Goal: Communication & Community: Answer question/provide support

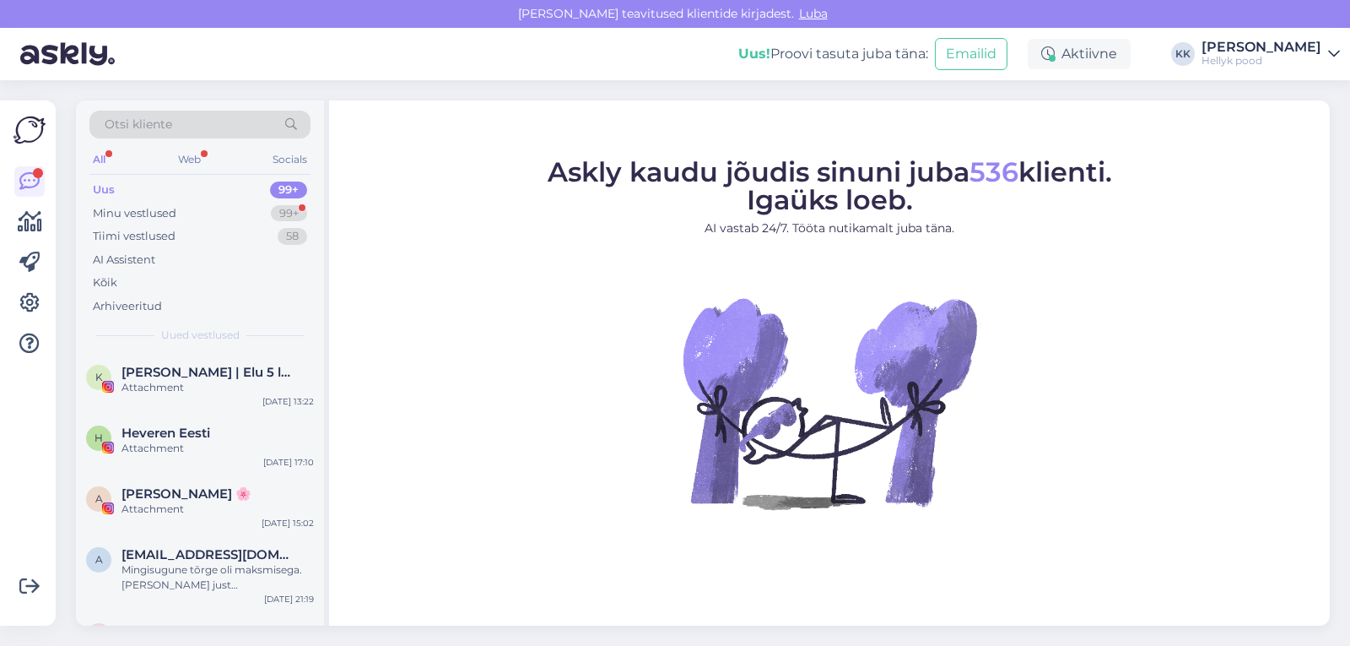
click at [163, 205] on div "Minu vestlused" at bounding box center [135, 213] width 84 height 17
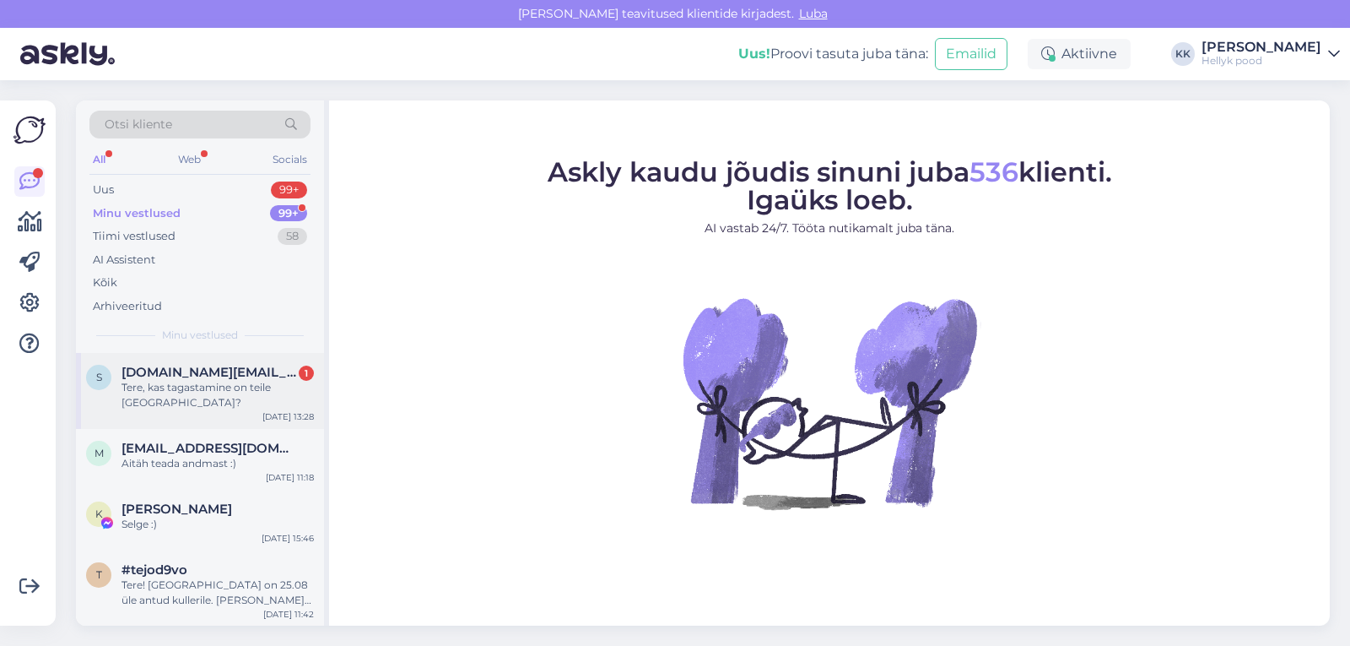
click at [183, 385] on div "Tere, kas tagastamine on teile [GEOGRAPHIC_DATA]?" at bounding box center [218, 395] width 192 height 30
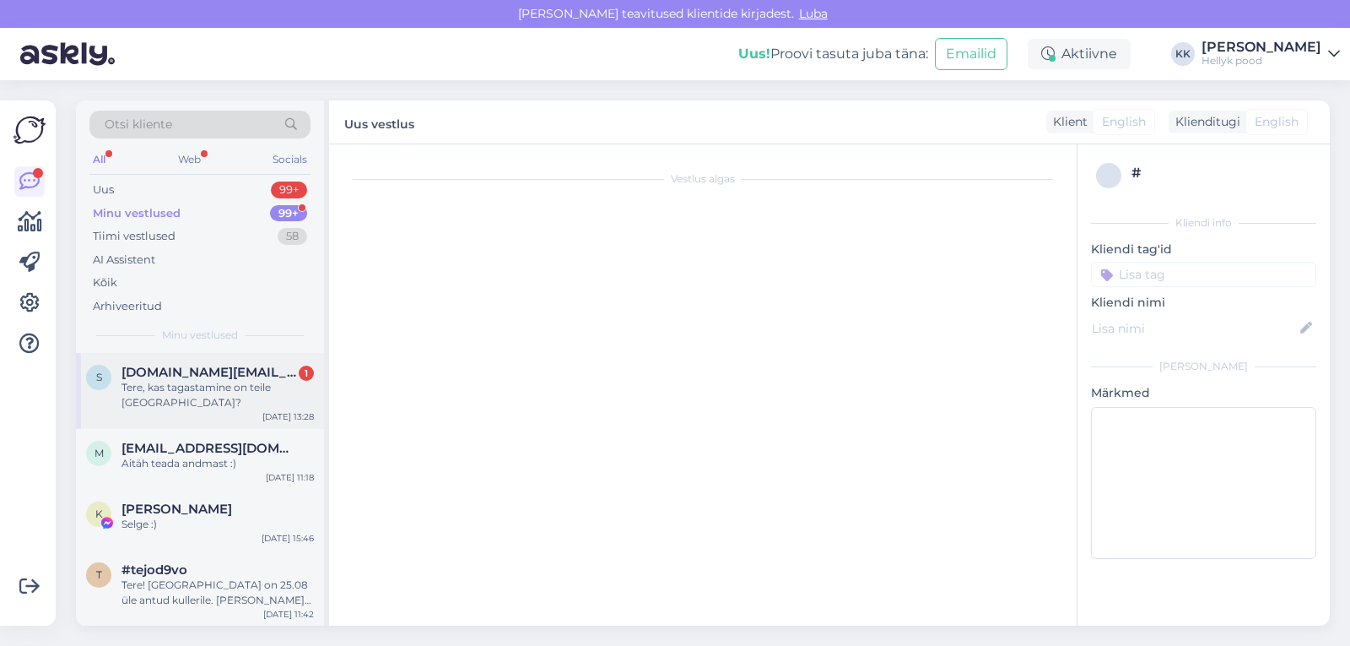
scroll to position [194, 0]
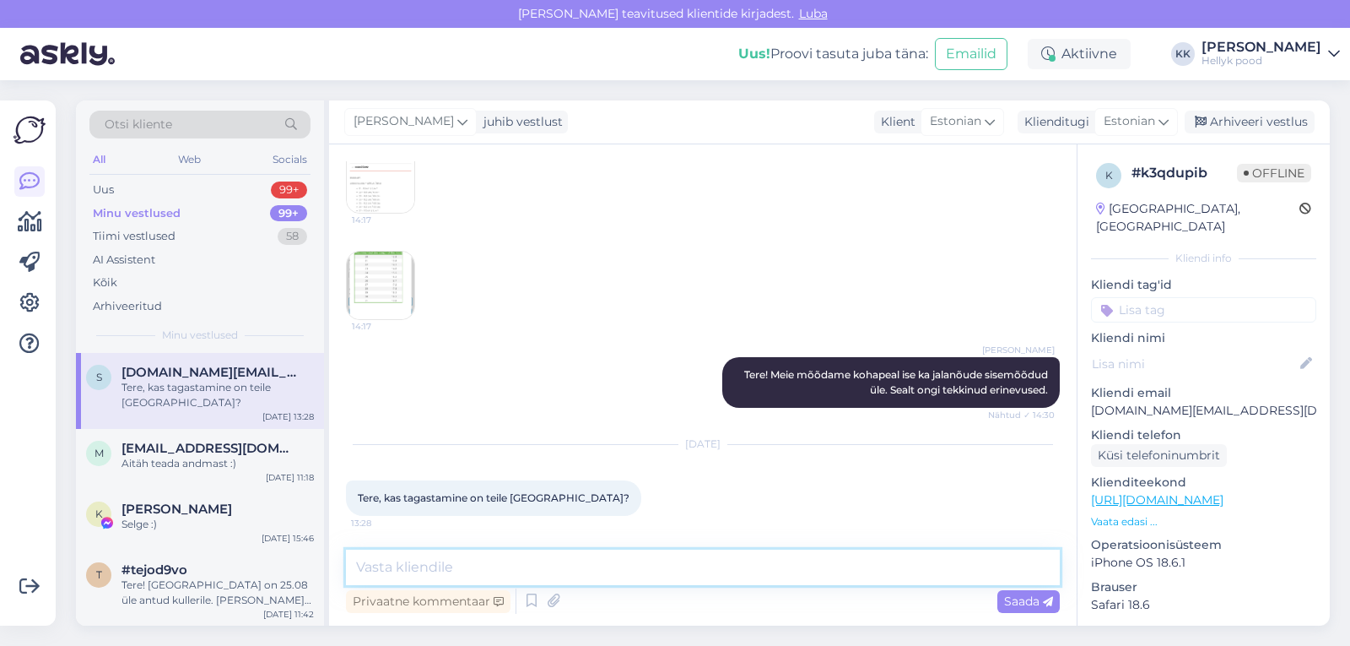
click at [530, 560] on textarea at bounding box center [703, 566] width 714 height 35
click at [509, 566] on textarea "Tere, tagastamine ei ol meil tsuta." at bounding box center [703, 566] width 714 height 35
click at [558, 565] on textarea "Tere, tagastamine ei ole meil tsuta." at bounding box center [703, 566] width 714 height 35
click at [656, 569] on textarea "Tere, tagastamine ei ole meil tasuta." at bounding box center [703, 566] width 714 height 35
click at [819, 565] on textarea "Tere, tagastamine ei ole meil tasuta. Kogu info tagastamise kohta on epoe lehel…" at bounding box center [703, 566] width 714 height 35
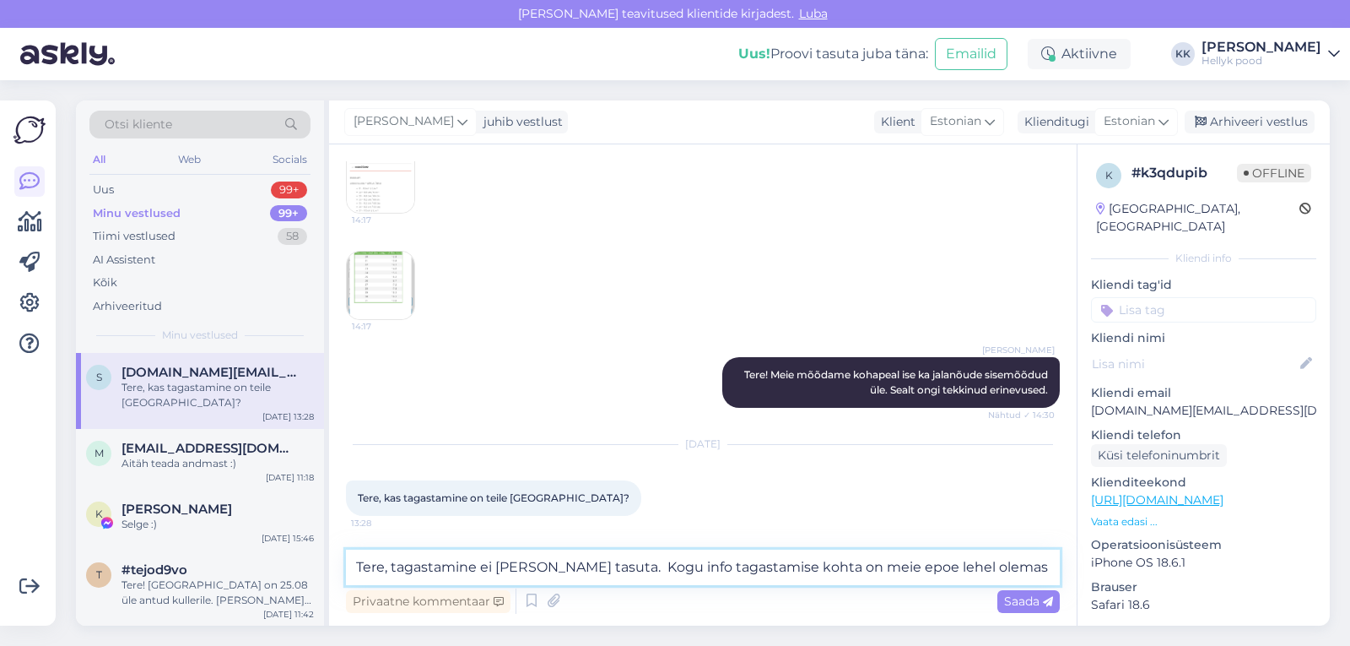
click at [1003, 568] on textarea "Tere, tagastamine ei ole meil tasuta. Kogu info tagastamise kohta on meie epoe …" at bounding box center [703, 566] width 714 height 35
paste textarea "https://hellyk.ee/tagastus/"
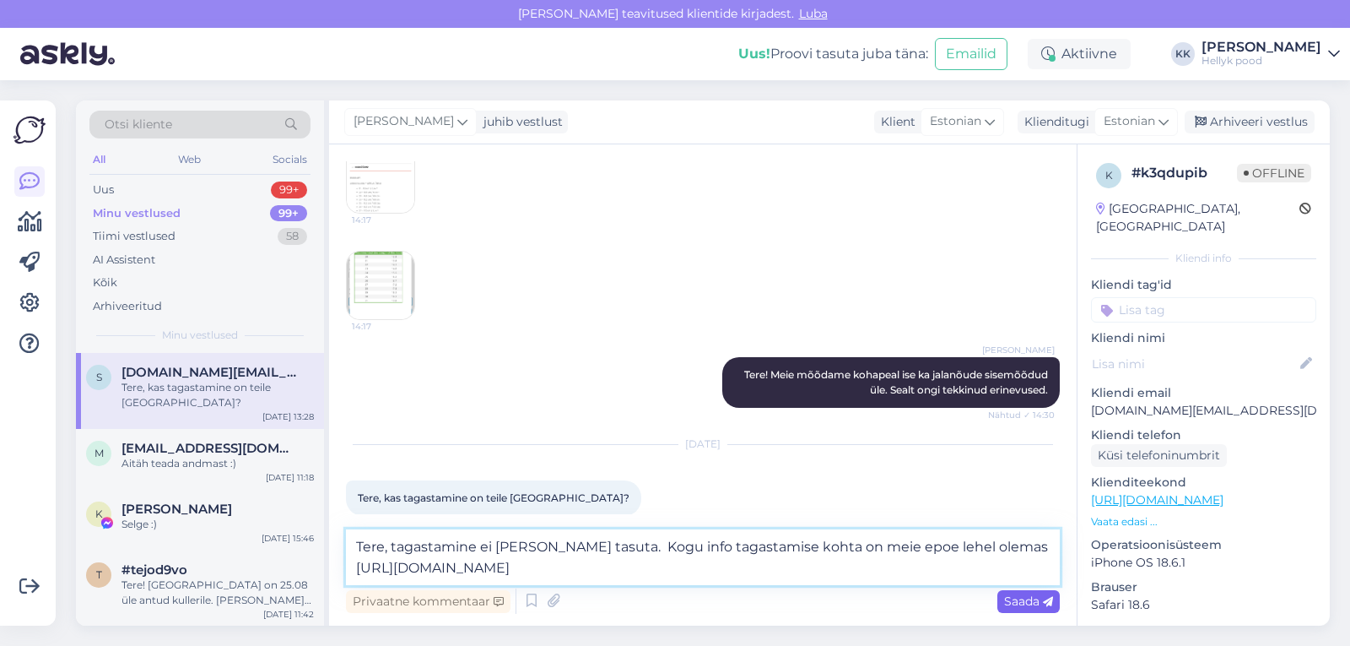
type textarea "Tere, tagastamine ei ole meil tasuta. Kogu info tagastamise kohta on meie epoe …"
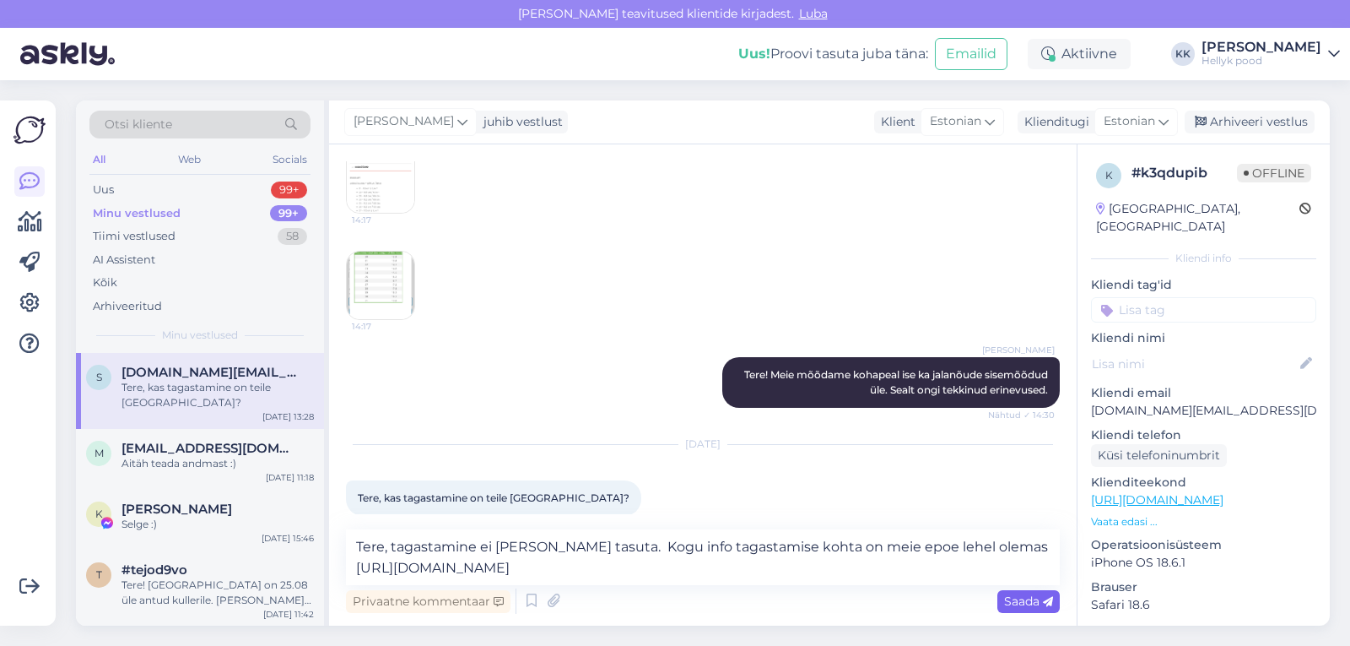
click at [1018, 602] on span "Saada" at bounding box center [1028, 600] width 49 height 15
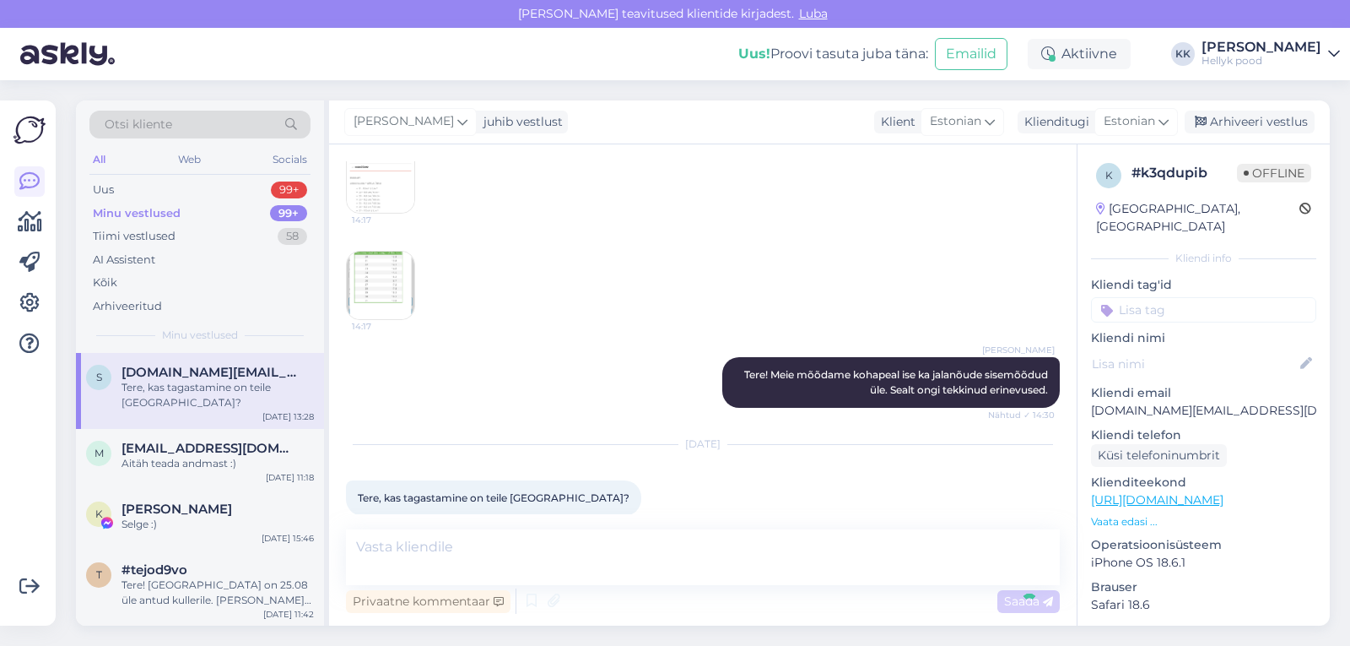
scroll to position [282, 0]
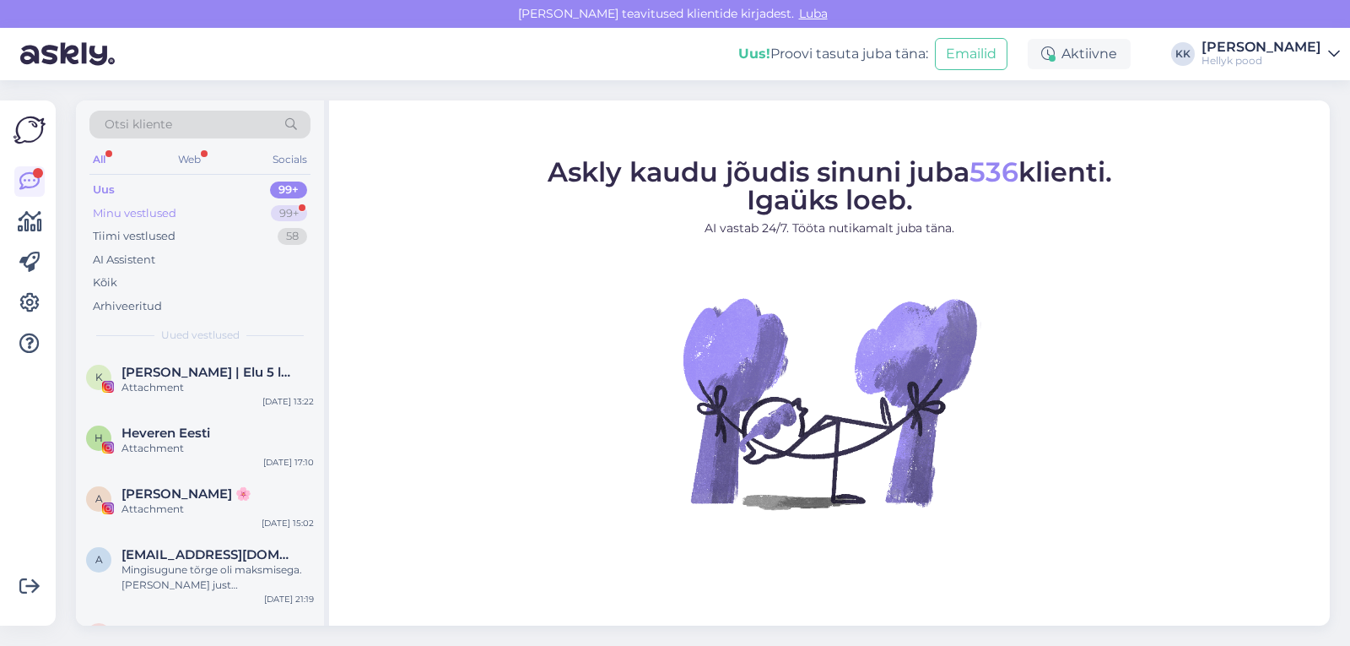
click at [159, 203] on div "Minu vestlused 99+" at bounding box center [199, 214] width 221 height 24
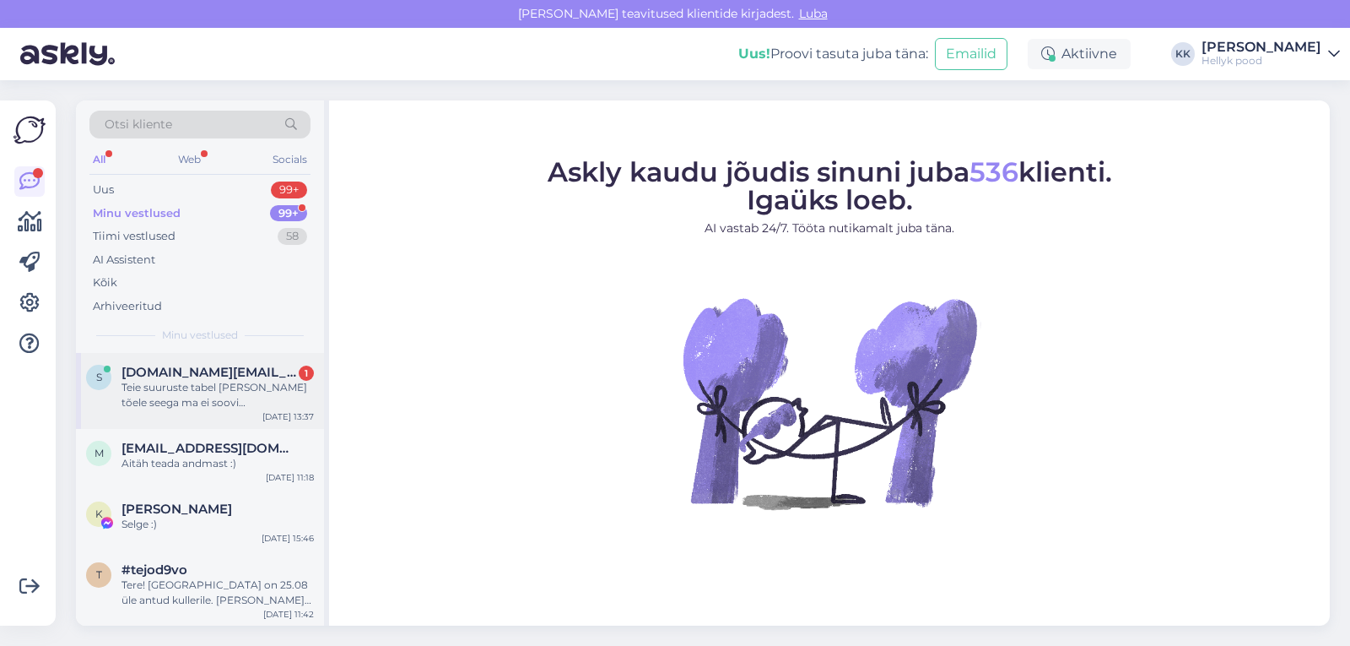
click at [186, 389] on div "Teie suuruste tabel ei vasta tõele seega ma ei soovi oma poolt veel tagastuse e…" at bounding box center [218, 395] width 192 height 30
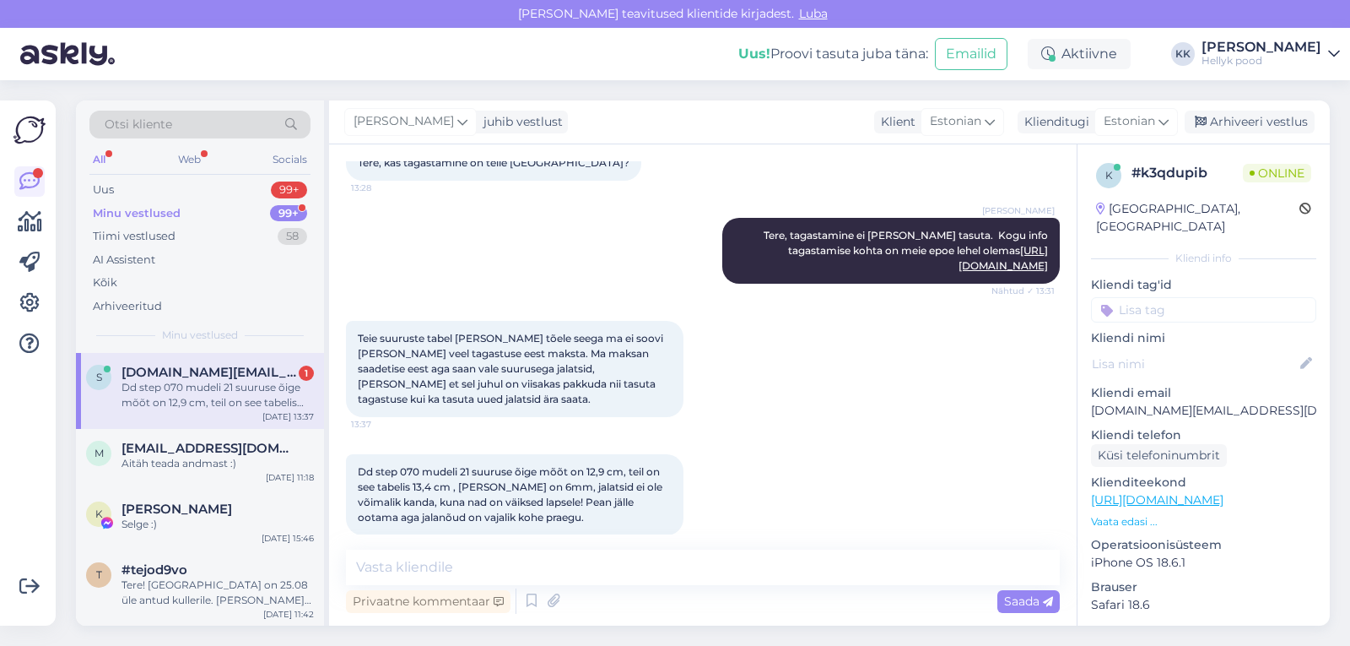
scroll to position [533, 0]
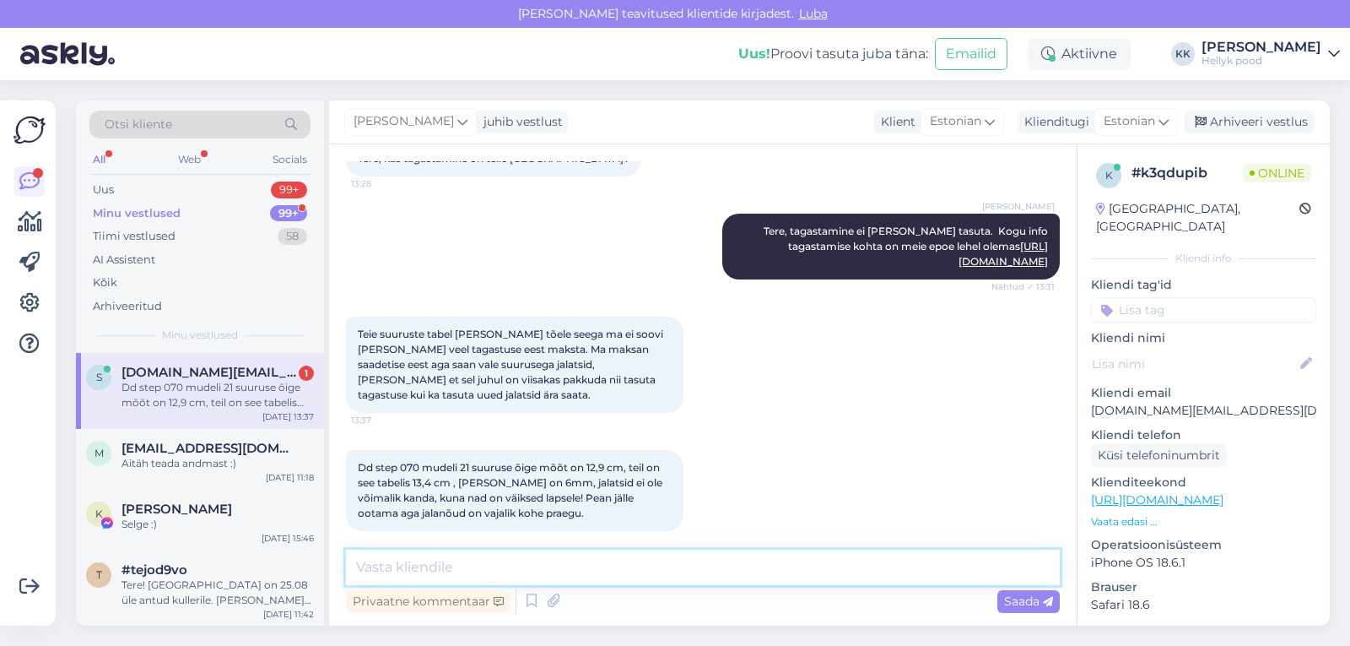
click at [424, 569] on textarea at bounding box center [703, 566] width 714 height 35
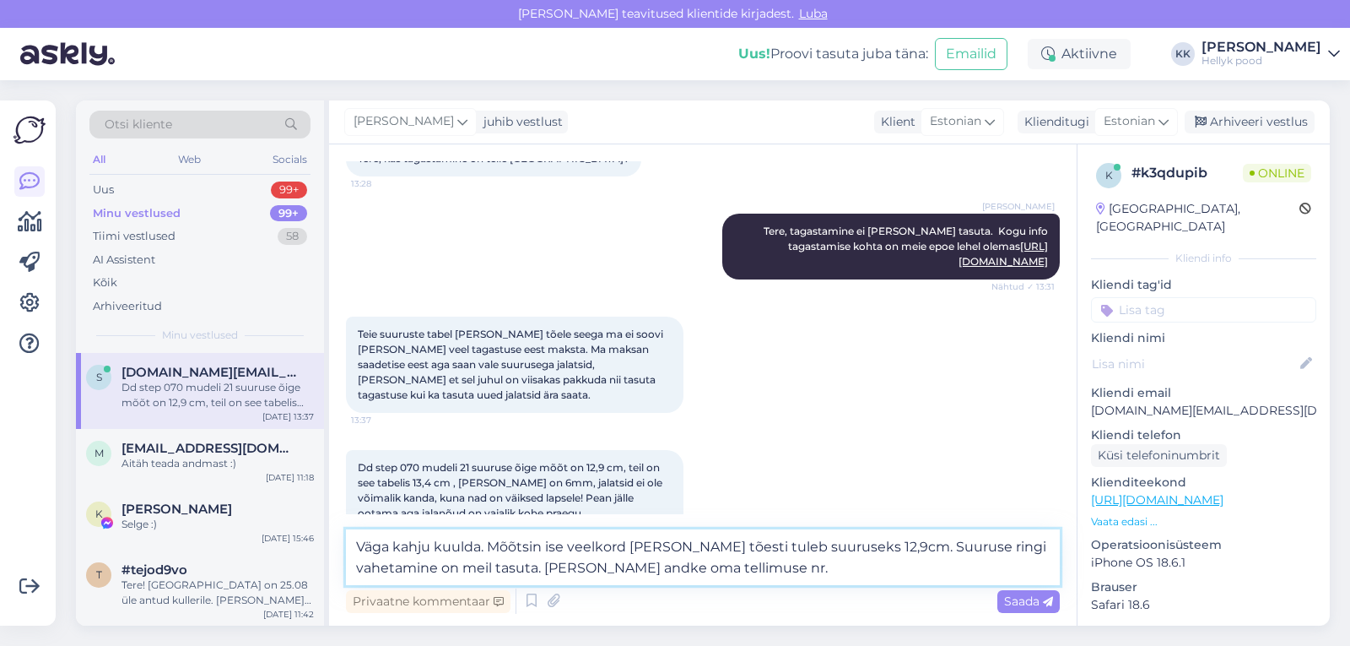
click at [484, 547] on textarea "Väga kahju kuulda. Mõõtsin ise veelkord üle ja tõesti tuleb suuruseks 12,9cm. S…" at bounding box center [703, 557] width 714 height 56
click at [646, 572] on textarea "Väga kahju kuulda ja väga vabandame! Mõõtsin ise veelkord üle ja tõesti tuleb s…" at bounding box center [703, 557] width 714 height 56
type textarea "Väga kahju kuulda ja väga vabandame! Mõõtsin ise veelkord üle ja tõesti tuleb s…"
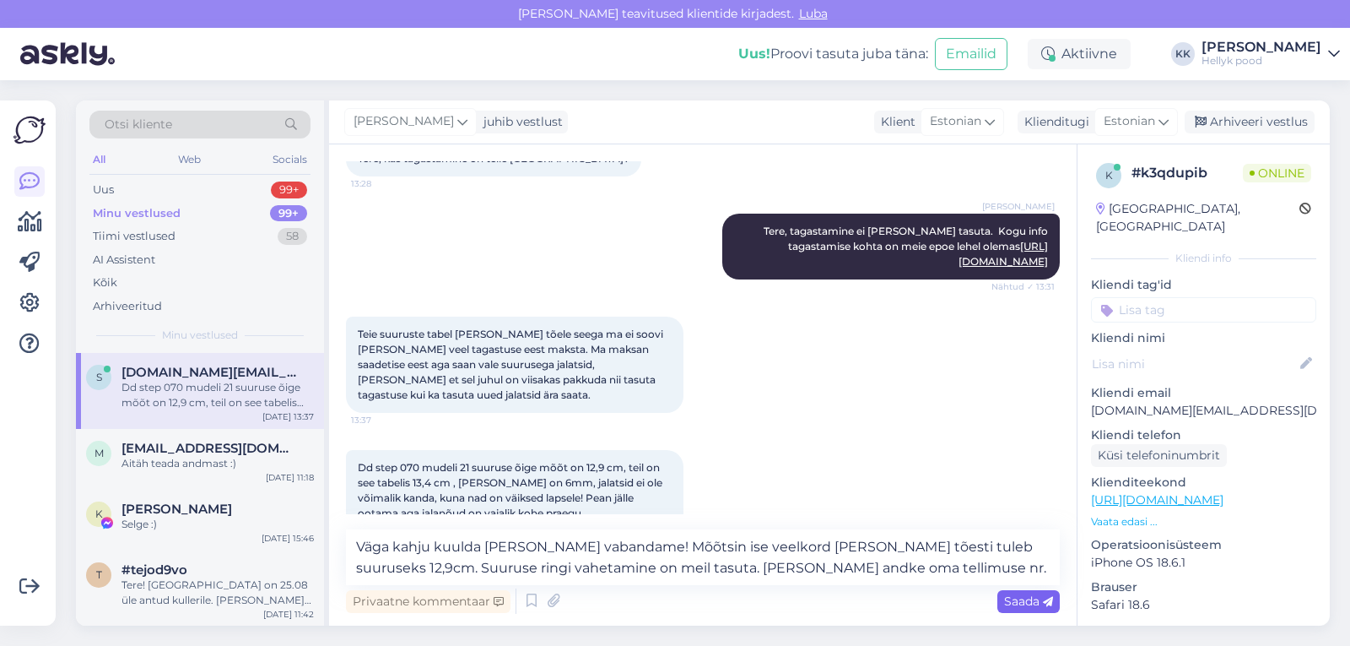
click at [1023, 598] on span "Saada" at bounding box center [1028, 600] width 49 height 15
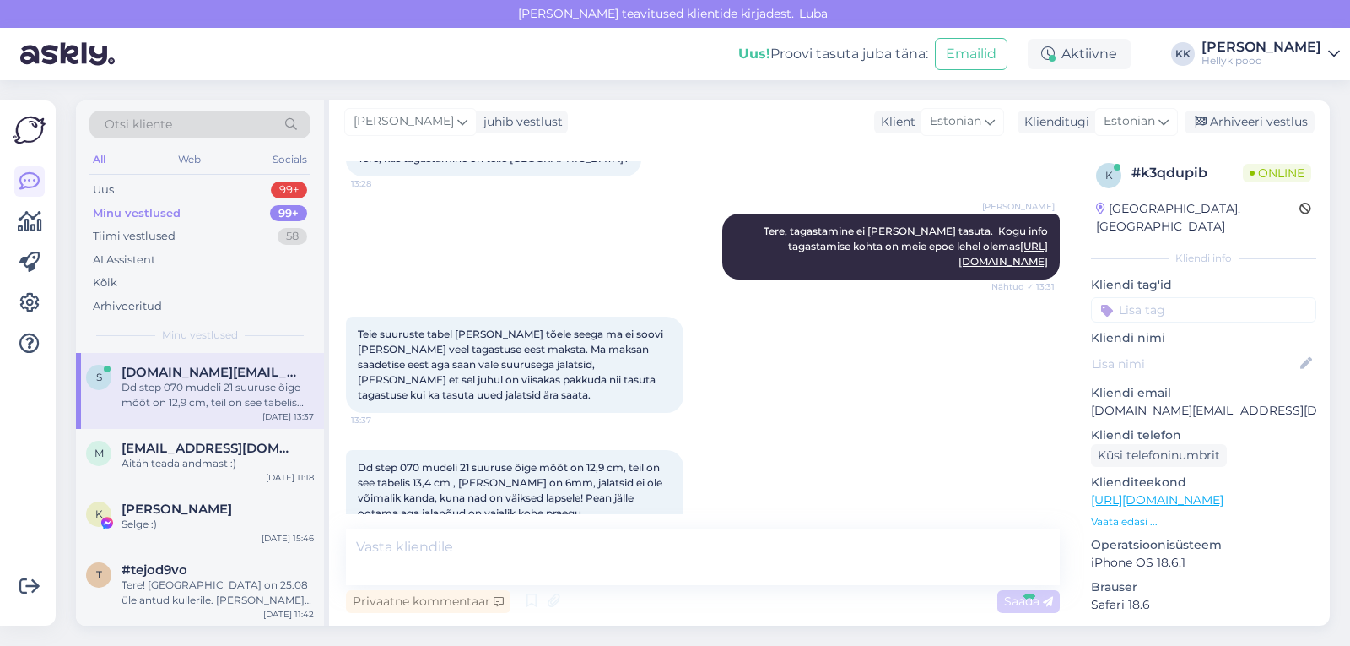
scroll to position [636, 0]
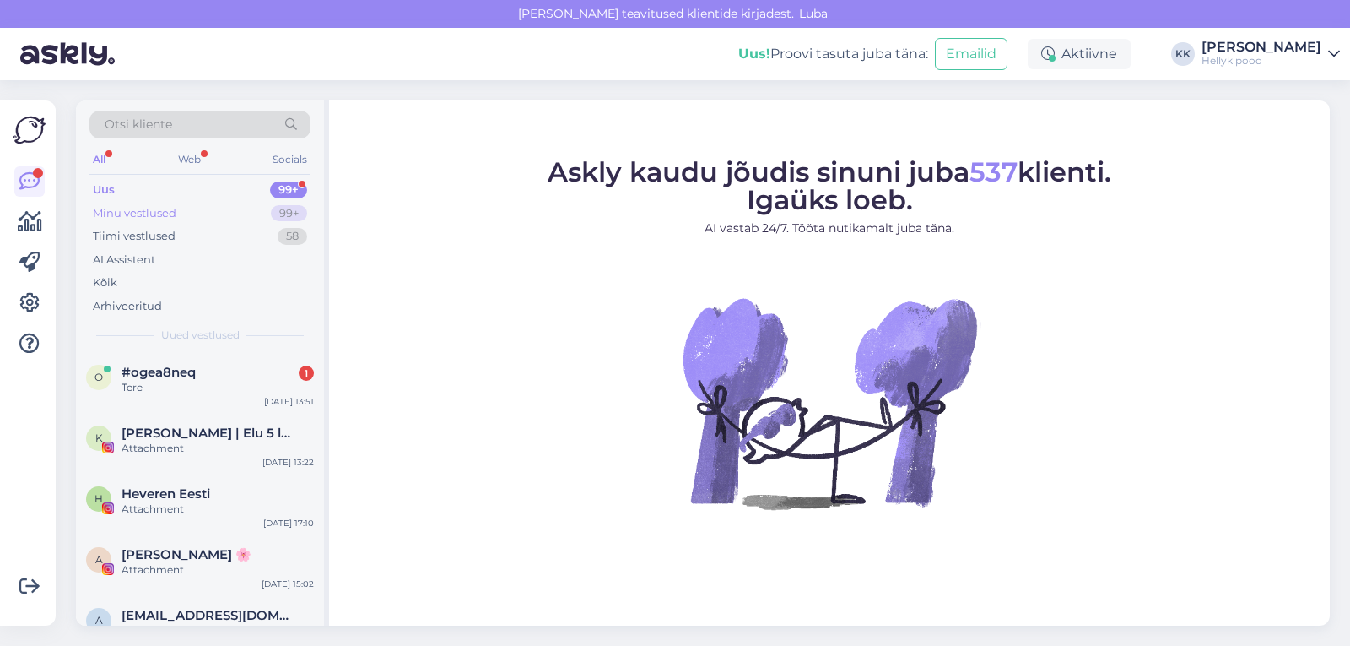
click at [138, 211] on div "Minu vestlused" at bounding box center [135, 213] width 84 height 17
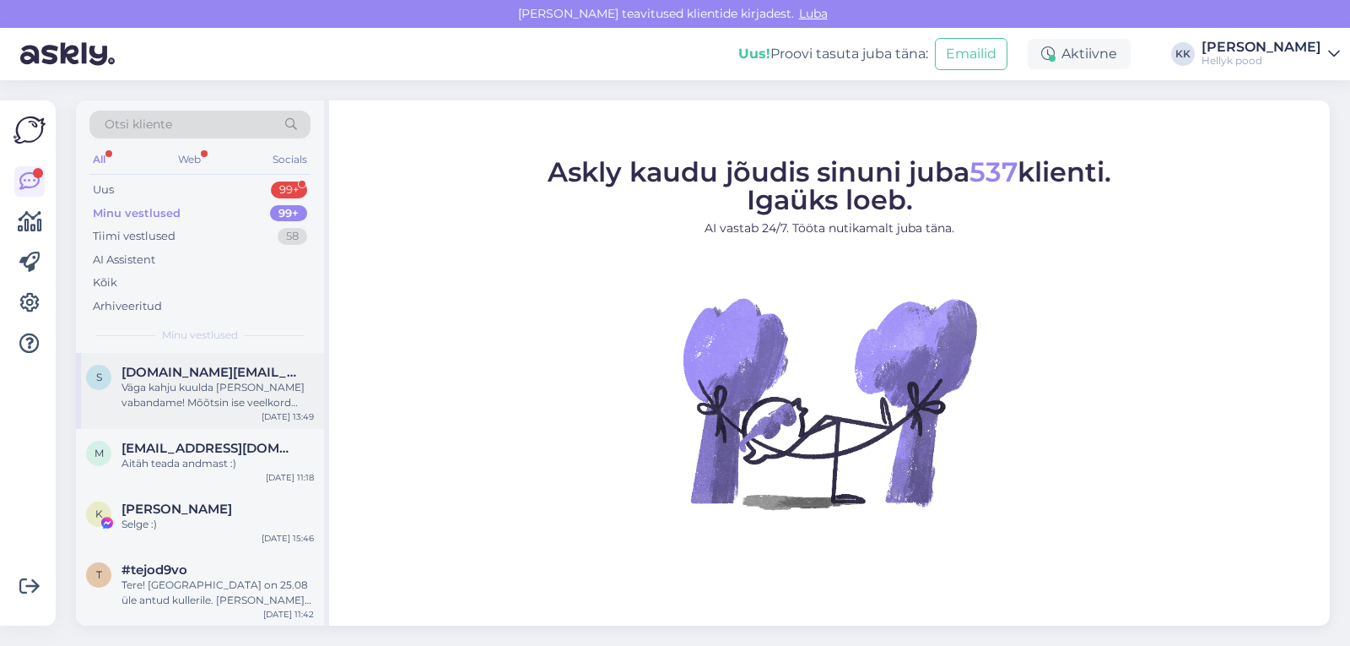
click at [155, 379] on span "[DOMAIN_NAME][EMAIL_ADDRESS][DOMAIN_NAME]" at bounding box center [210, 372] width 176 height 15
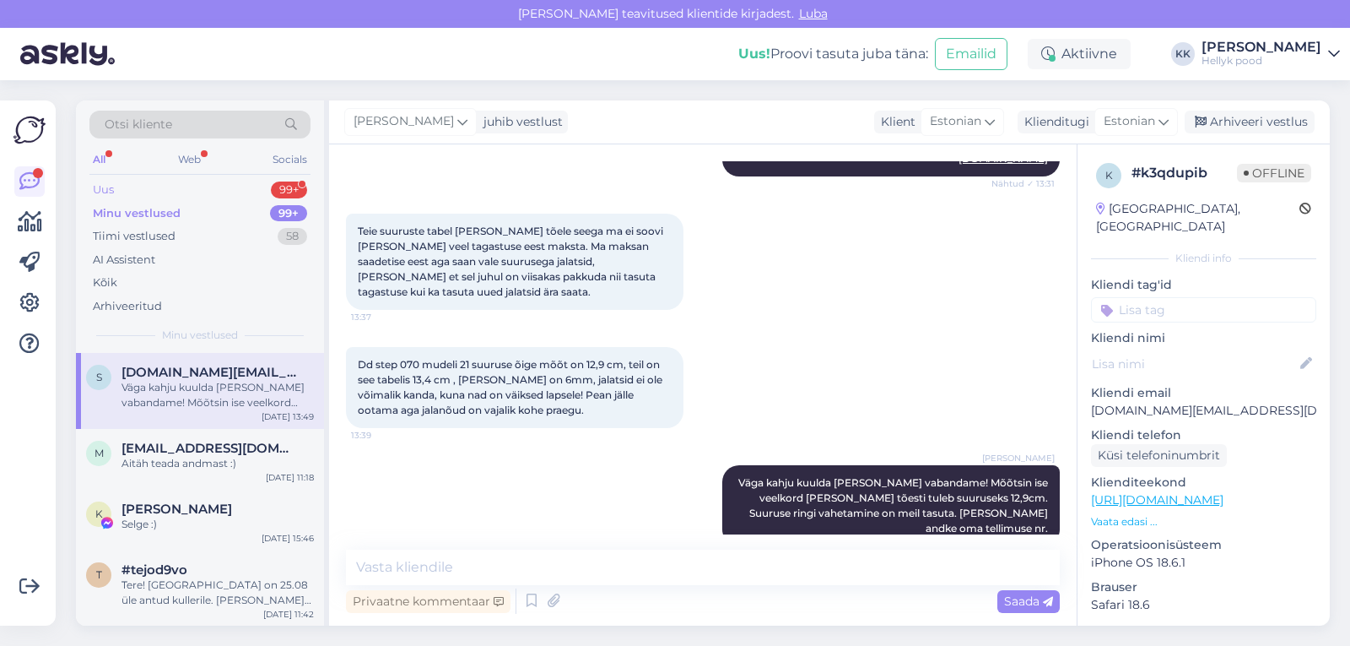
click at [103, 182] on div "Uus" at bounding box center [103, 189] width 21 height 17
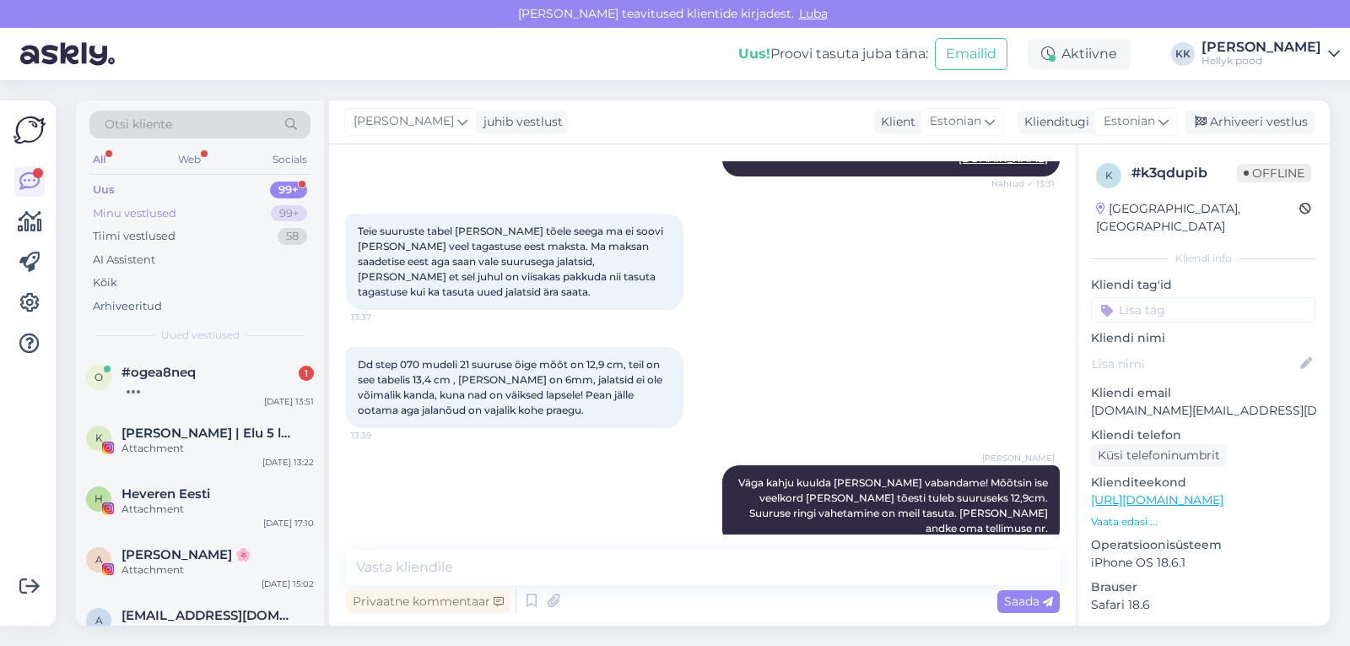
click at [121, 211] on div "Minu vestlused" at bounding box center [135, 213] width 84 height 17
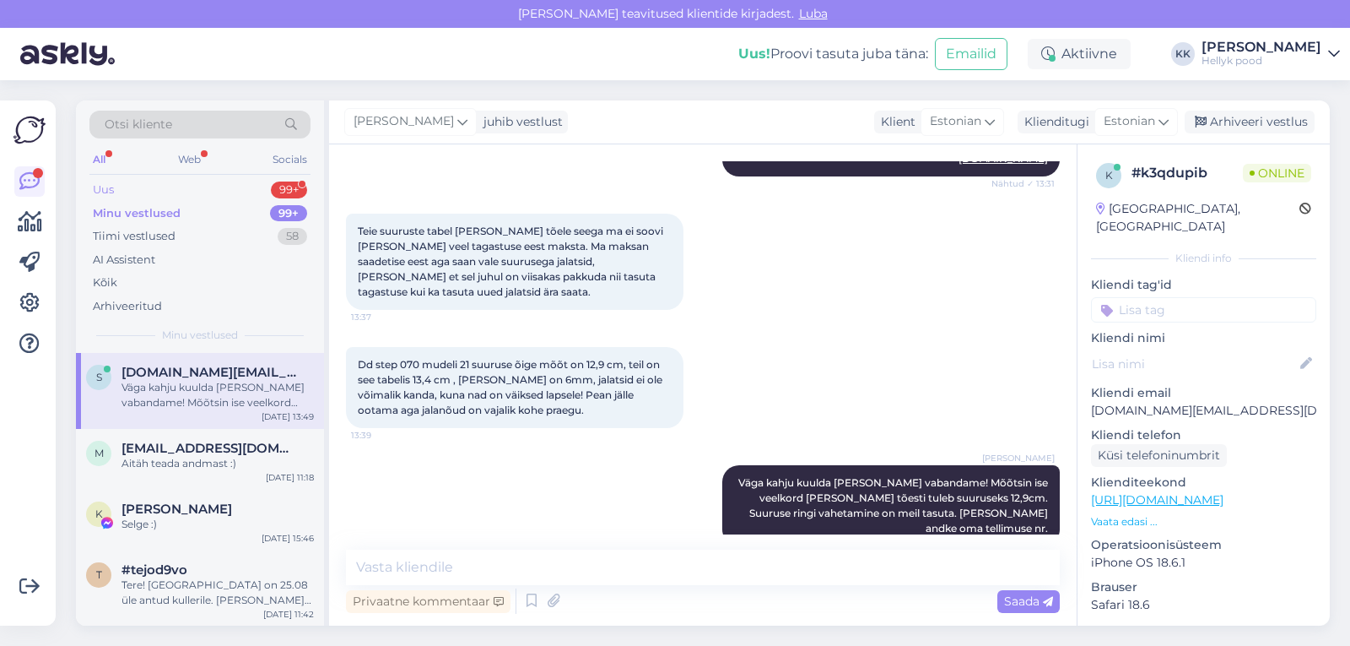
click at [109, 188] on div "Uus" at bounding box center [103, 189] width 21 height 17
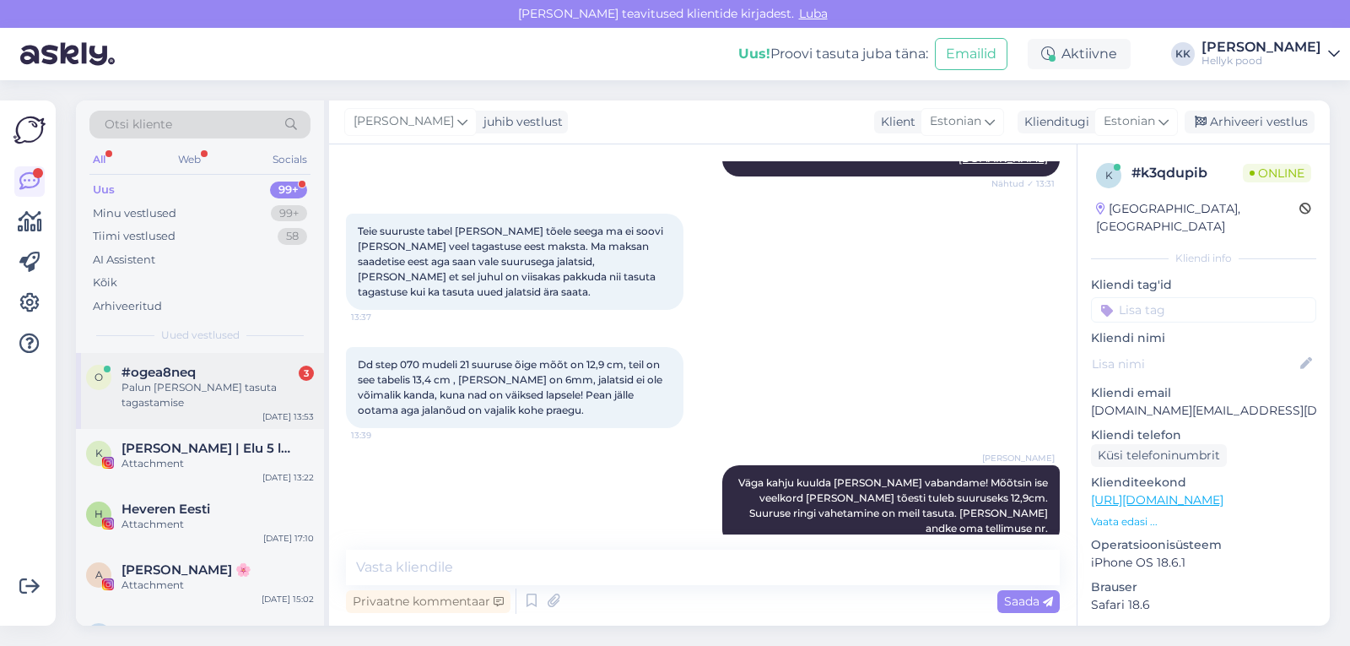
click at [186, 368] on span "#ogea8neq" at bounding box center [159, 372] width 74 height 15
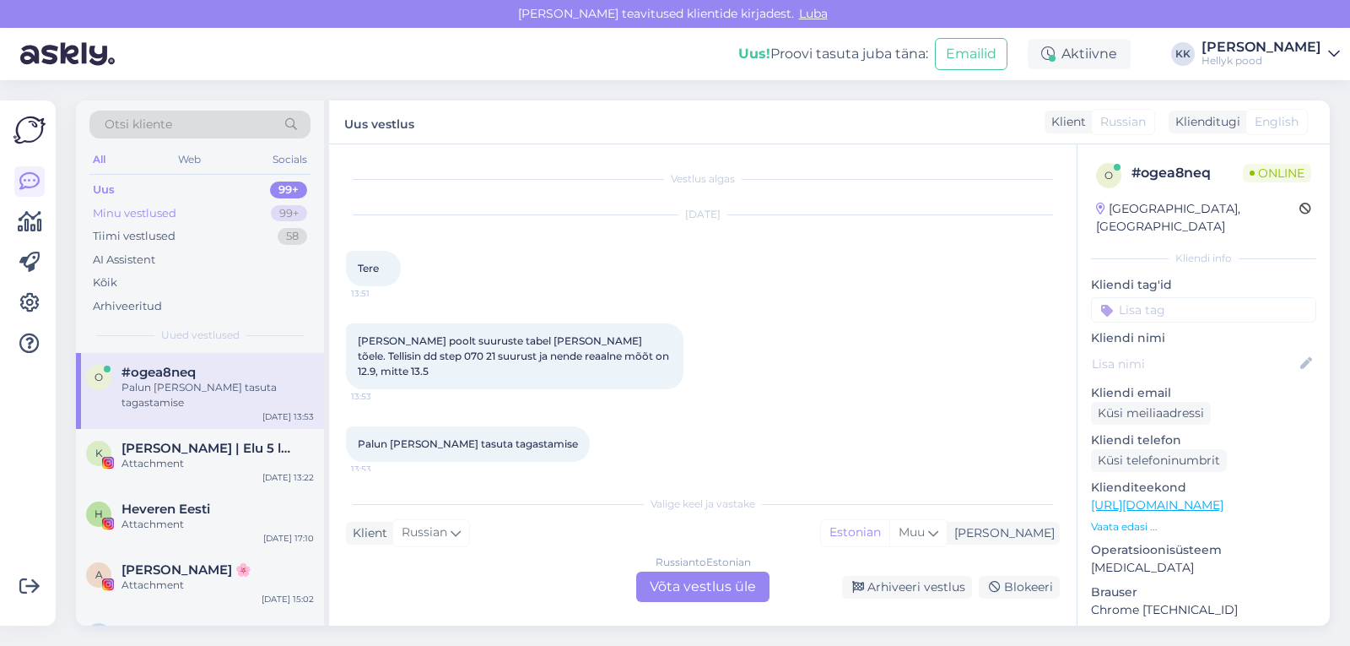
click at [138, 213] on div "Minu vestlused" at bounding box center [135, 213] width 84 height 17
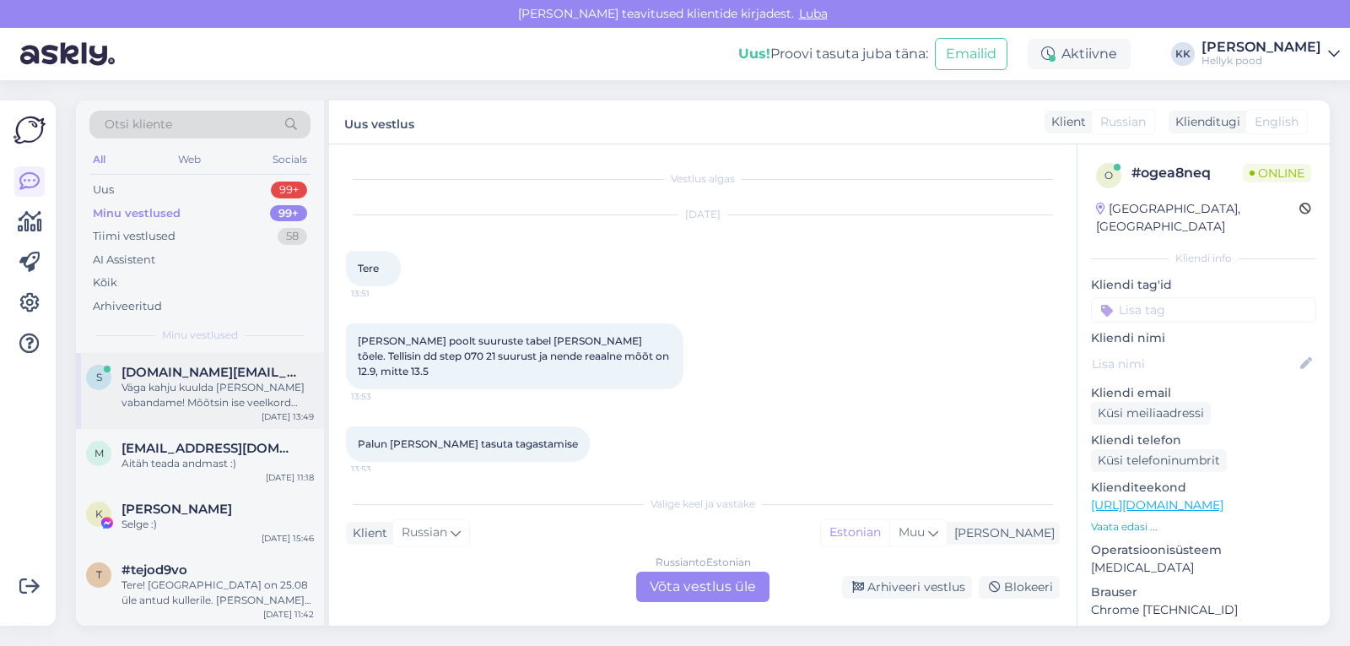
click at [170, 391] on div "Väga kahju kuulda ja väga vabandame! Mõõtsin ise veelkord üle ja tõesti tuleb s…" at bounding box center [218, 395] width 192 height 30
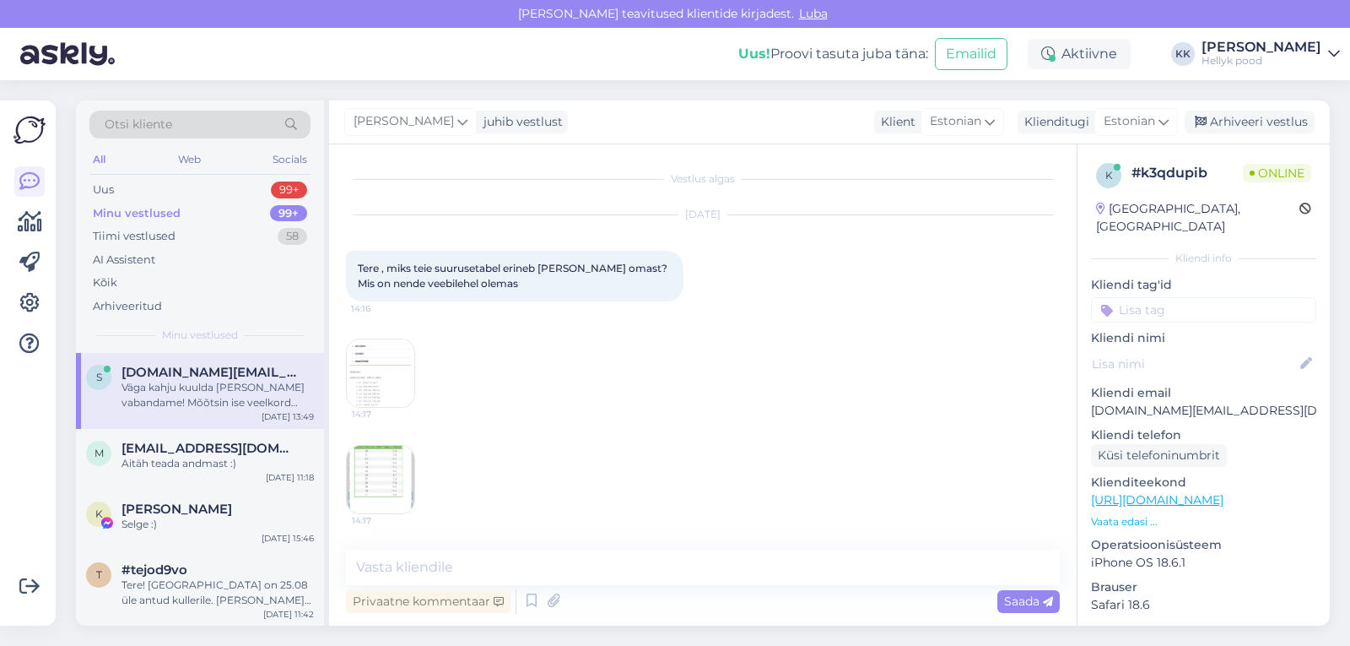
scroll to position [636, 0]
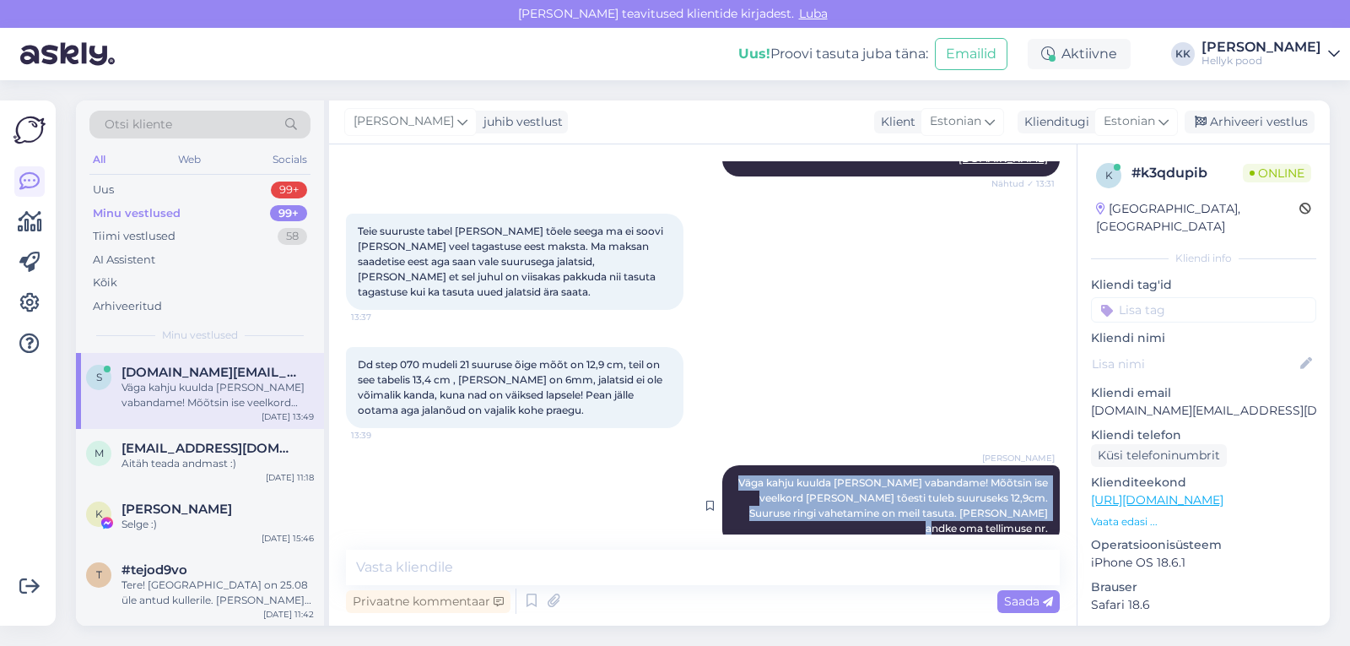
drag, startPoint x: 728, startPoint y: 464, endPoint x: 1034, endPoint y: 497, distance: 307.2
click at [1034, 497] on span "Väga kahju kuulda ja väga vabandame! Mõõtsin ise veelkord üle ja tõesti tuleb s…" at bounding box center [894, 505] width 312 height 58
copy span "Väga kahju kuulda ja väga vabandame! Mõõtsin ise veelkord üle ja tõesti tuleb s…"
click at [111, 191] on div "Uus" at bounding box center [103, 189] width 21 height 17
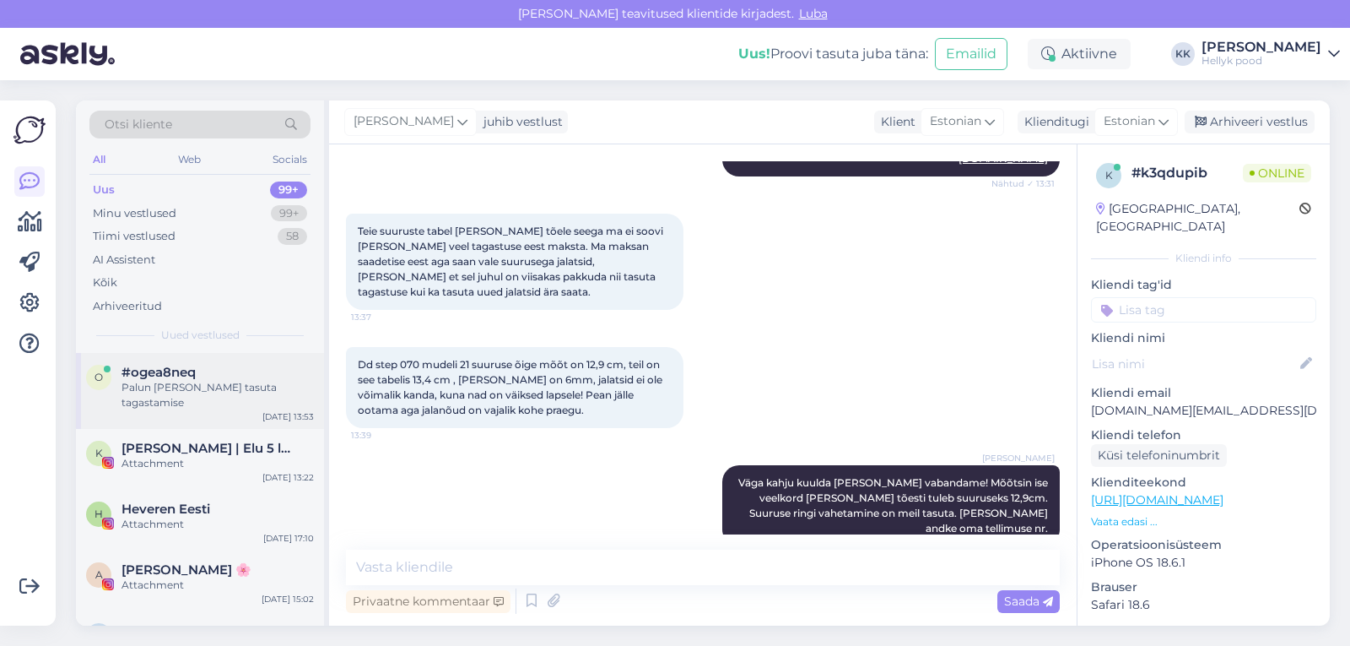
click at [197, 376] on div "#ogea8neq" at bounding box center [218, 372] width 192 height 15
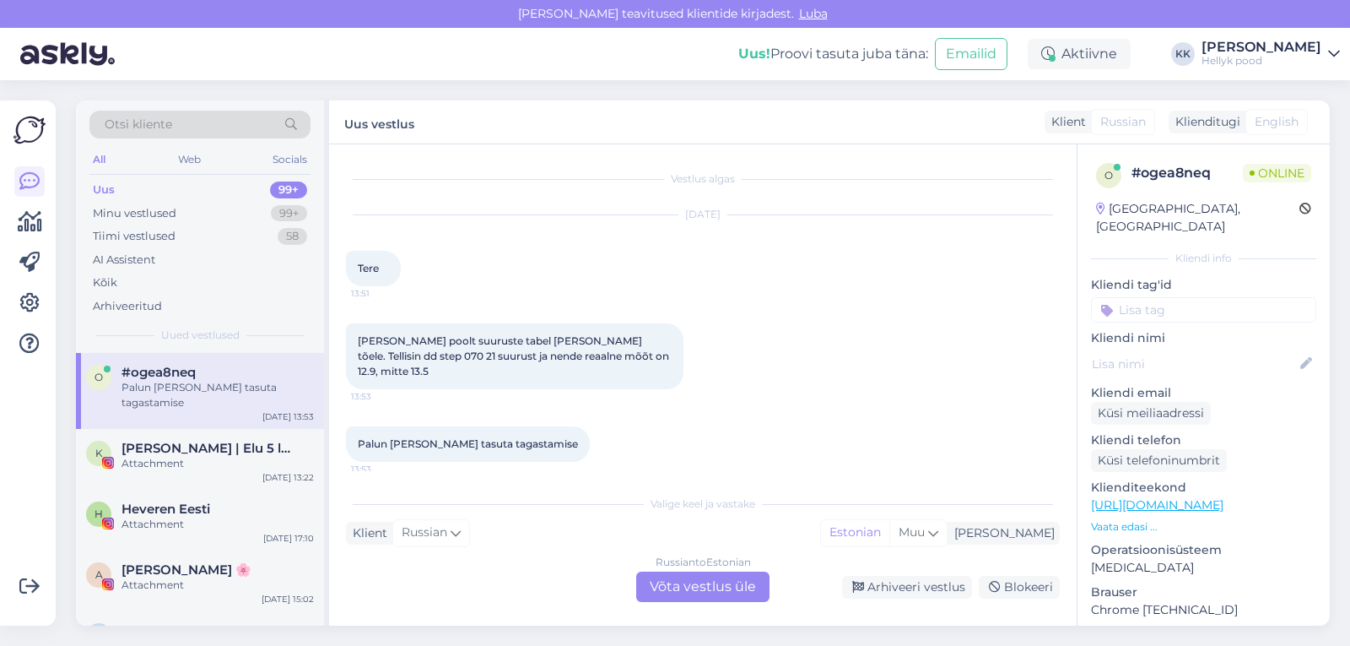
click at [679, 587] on div "Russian to Estonian Võta vestlus üle" at bounding box center [702, 586] width 133 height 30
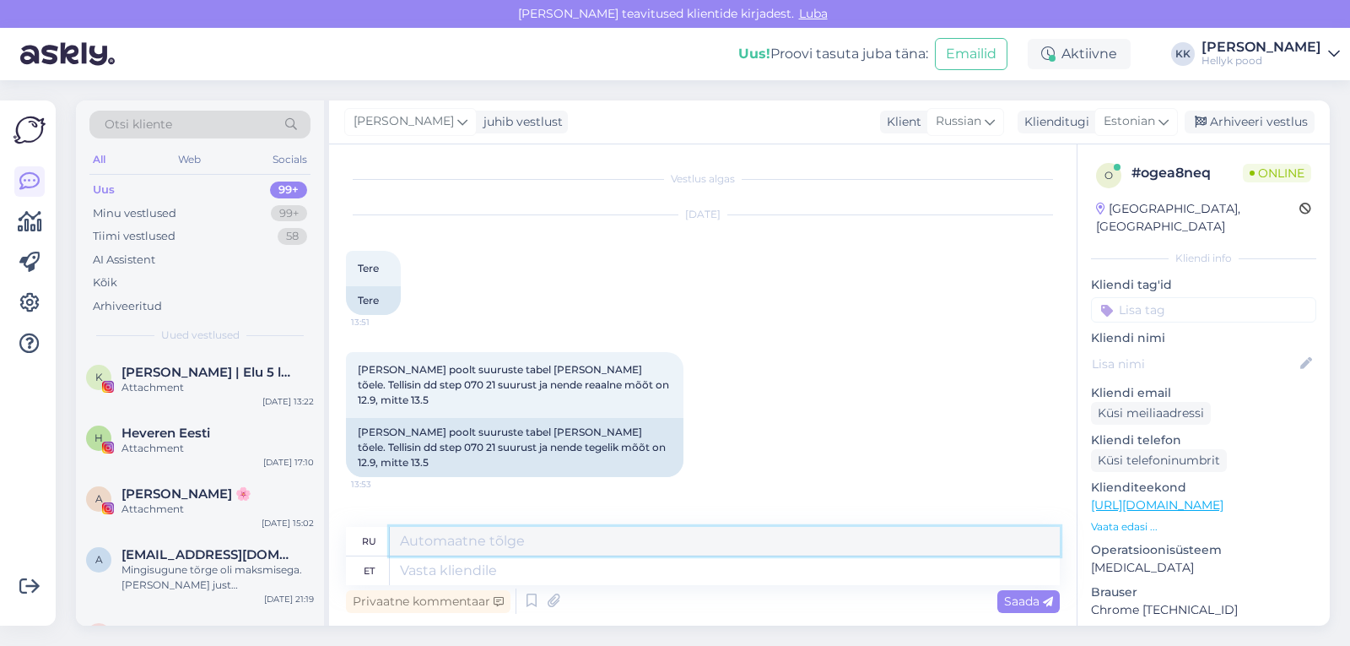
click at [435, 540] on textarea at bounding box center [725, 541] width 670 height 29
paste textarea "Väga kahju kuulda ja väga vabandame! Mõõtsin ise veelkord üle ja tõesti tuleb s…"
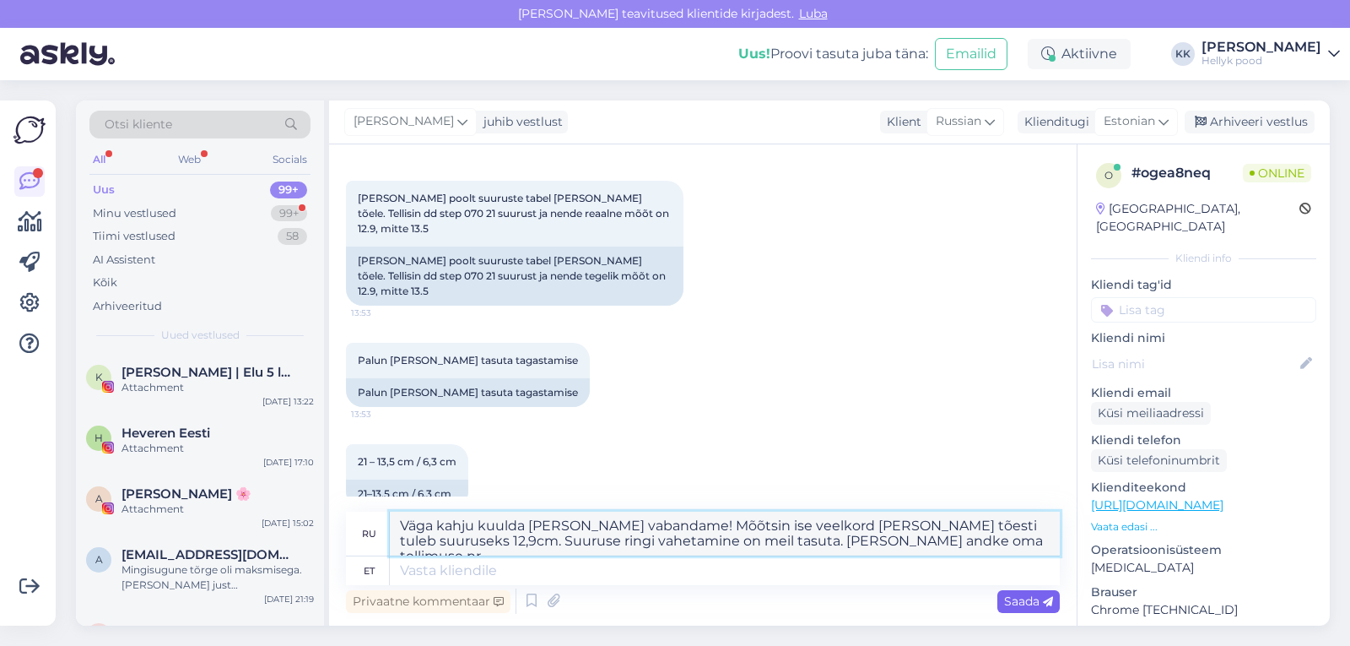
scroll to position [189, 0]
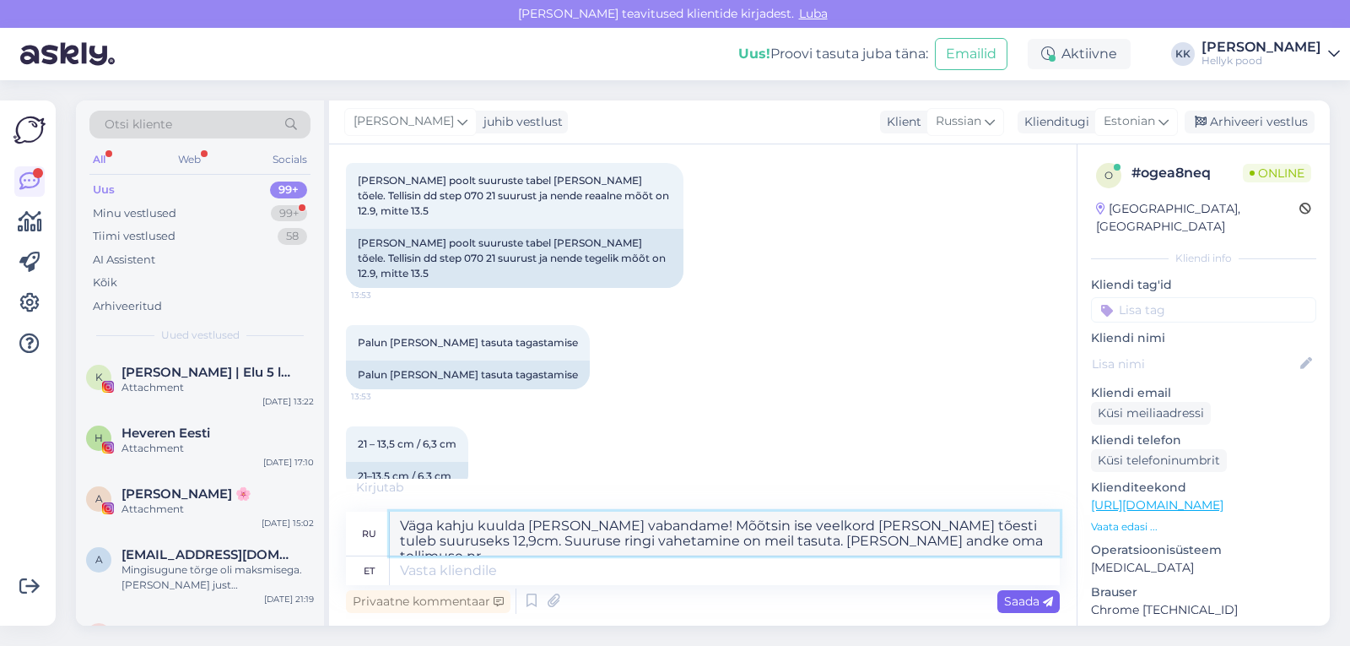
type textarea "Väga kahju kuulda ja väga vabandame! Mõõtsin ise veelkord üle ja tõesti tuleb s…"
click at [1012, 600] on span "Saada" at bounding box center [1028, 600] width 49 height 15
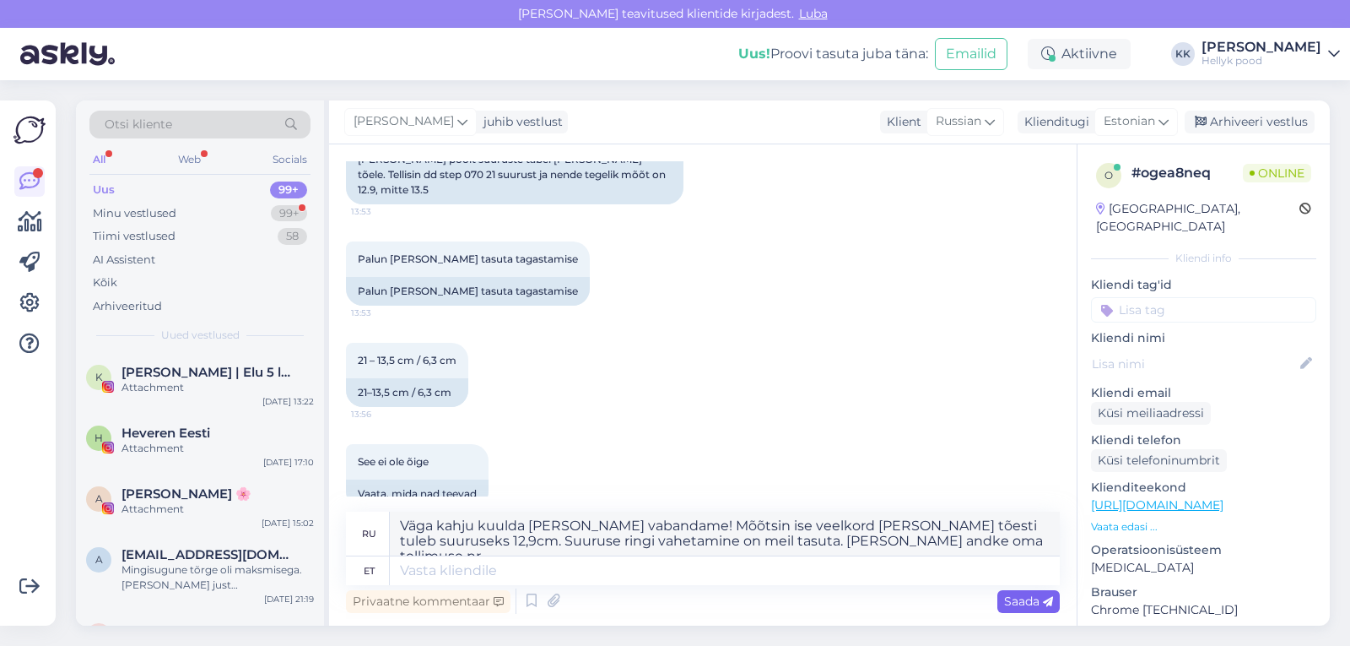
click at [1012, 603] on span "Saada" at bounding box center [1028, 600] width 49 height 15
click at [160, 213] on div "Minu vestlused" at bounding box center [135, 213] width 84 height 17
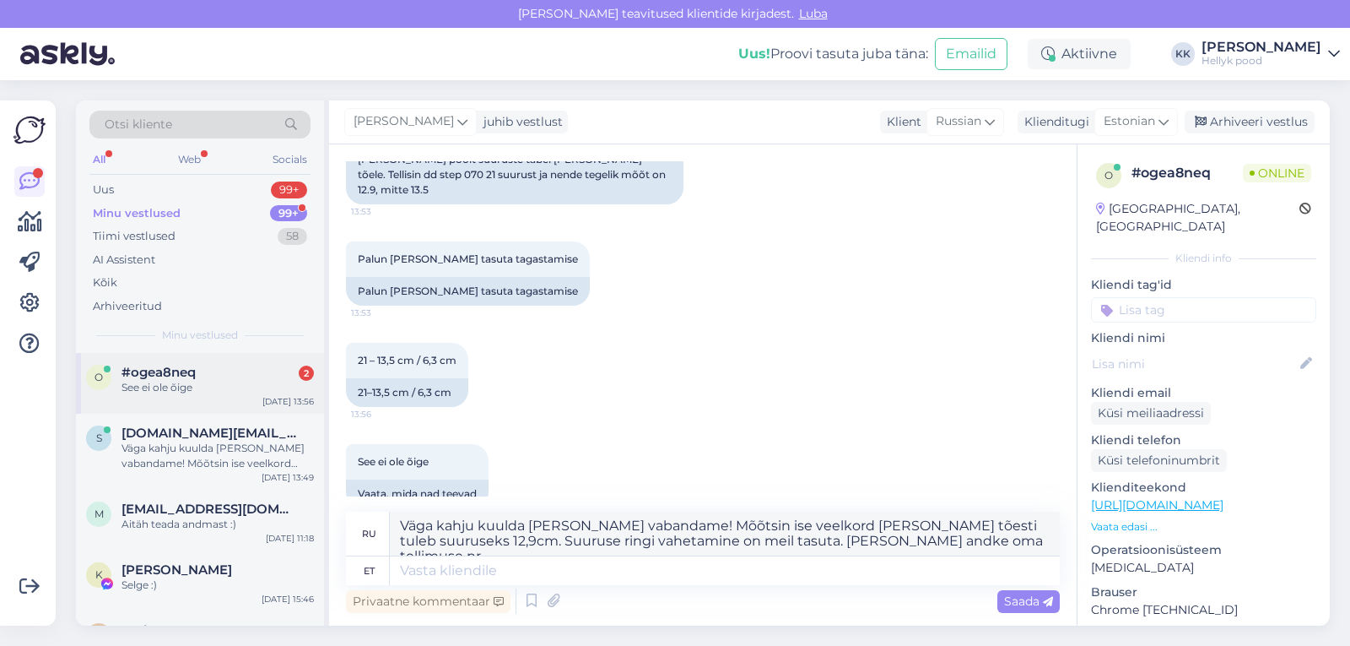
click at [146, 373] on span "#ogea8neq" at bounding box center [159, 372] width 74 height 15
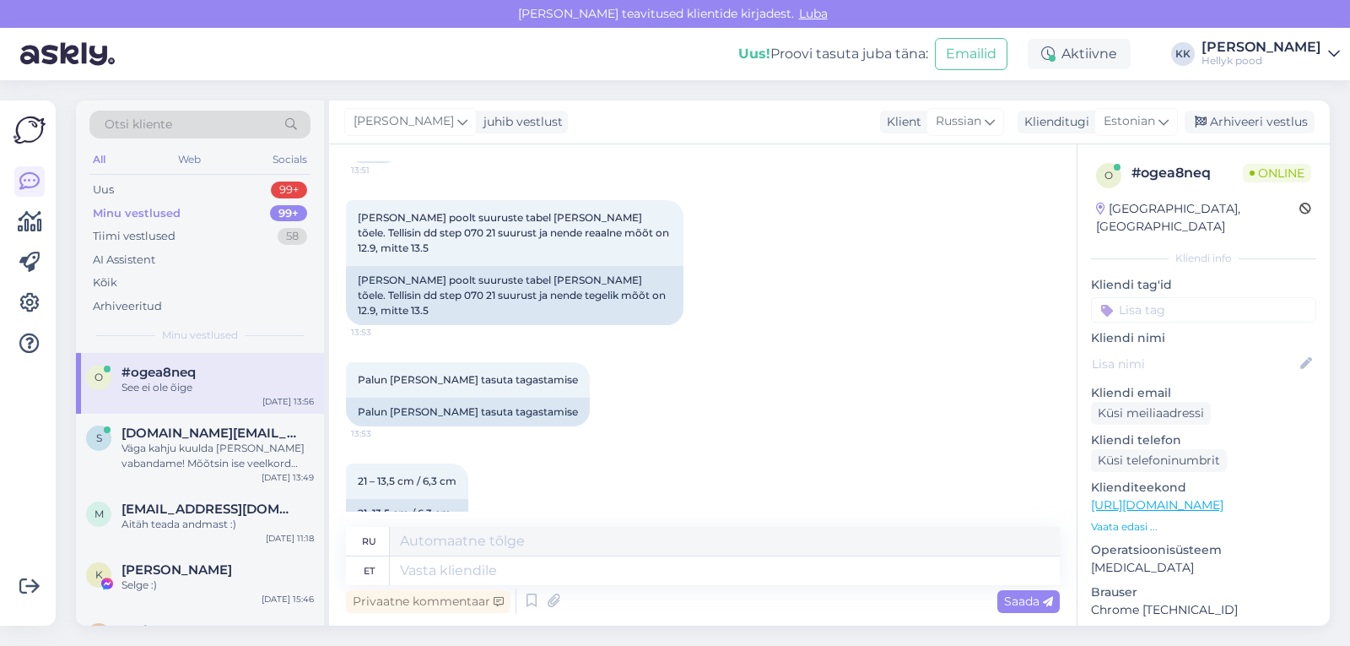
scroll to position [257, 0]
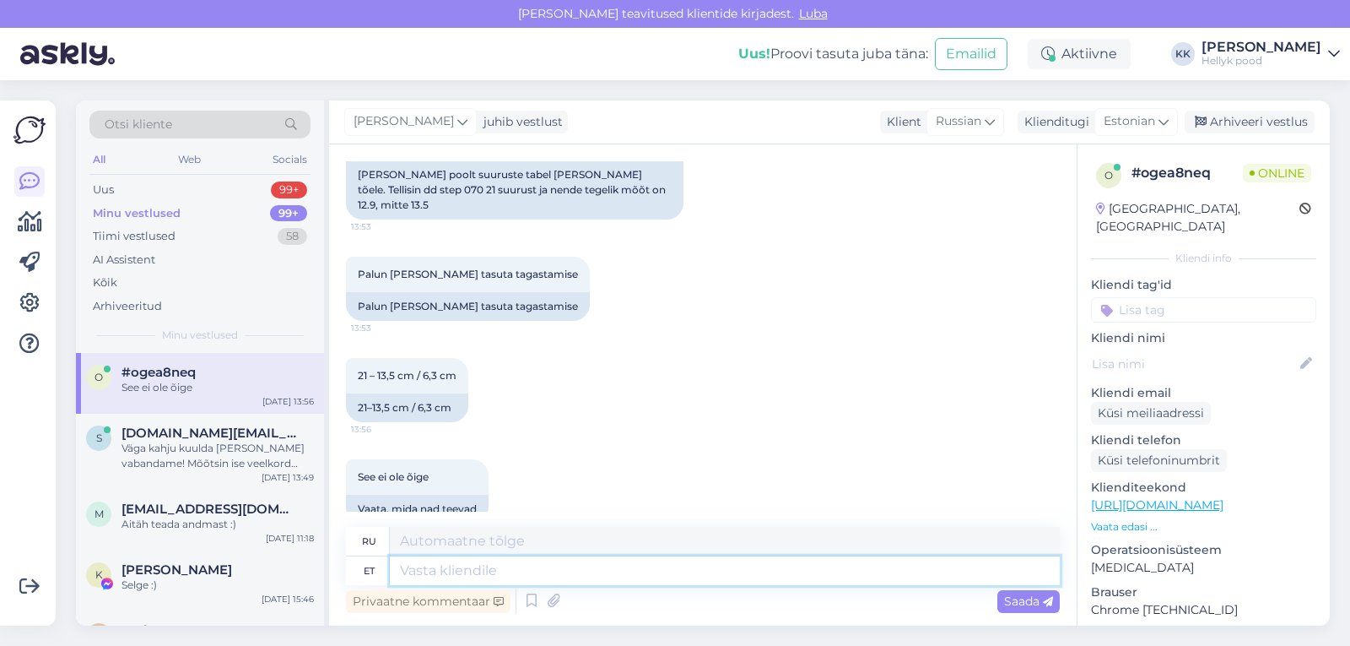
click at [422, 576] on textarea at bounding box center [725, 570] width 670 height 29
paste textarea "Väga kahju kuulda ja väga vabandame! Mõõtsin ise veelkord üle ja tõesti tuleb s…"
type textarea "Väga kahju kuulda ja väga vabandame! Mõõtsin ise veelkord üle ja tõesti tuleb s…"
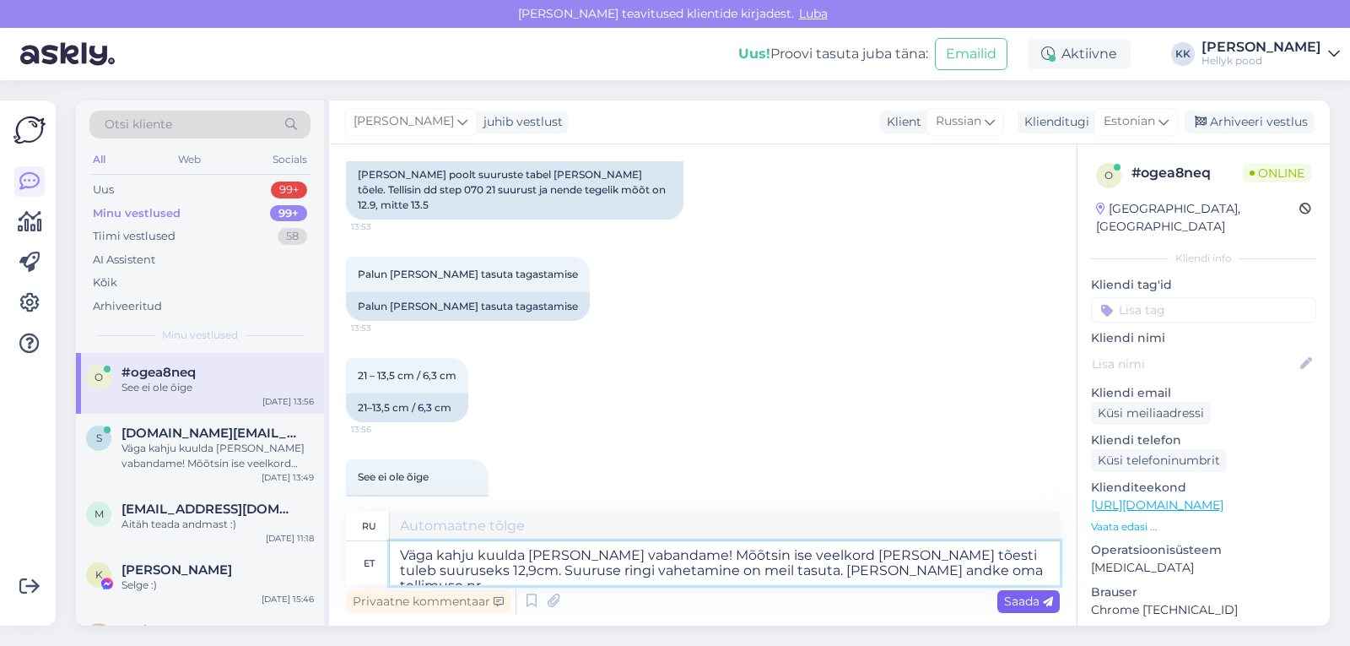
type textarea "Очень жаль это слышать, приносим извинения! Я перемерила, и это действительно 1…"
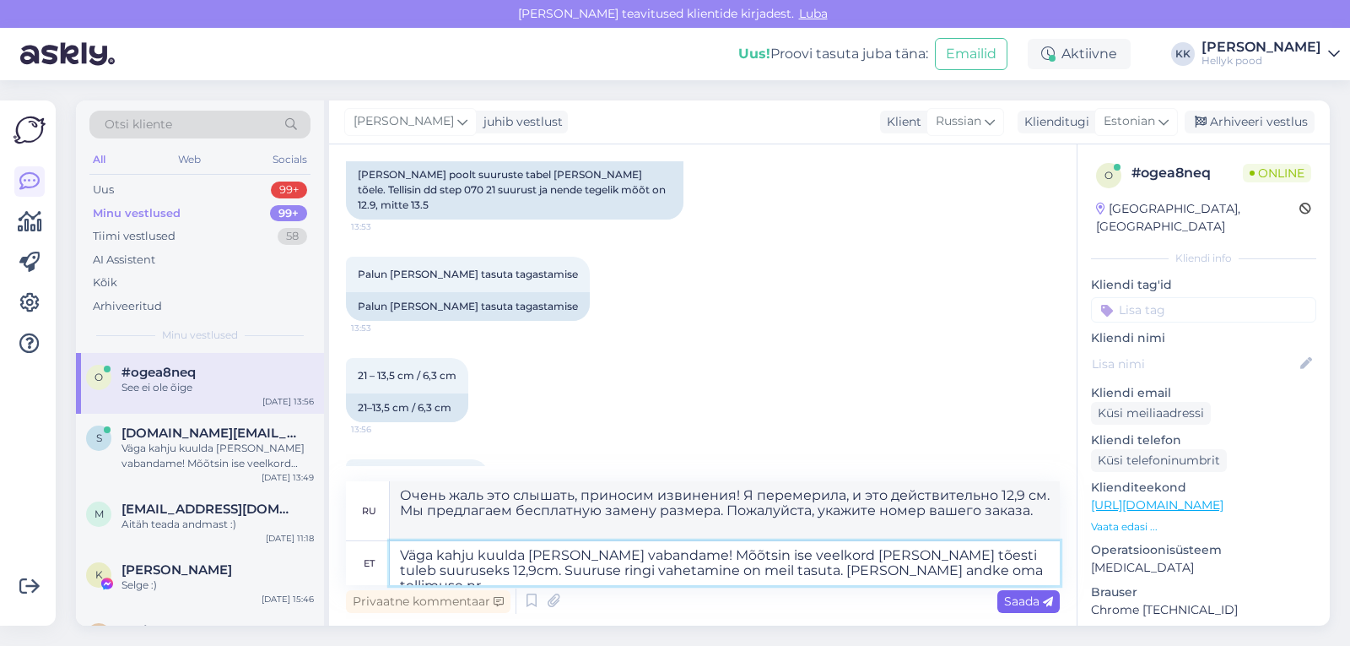
type textarea "Väga kahju kuulda ja väga vabandame! Mõõtsin ise veelkord üle ja tõesti tuleb s…"
click at [1026, 605] on span "Saada" at bounding box center [1028, 600] width 49 height 15
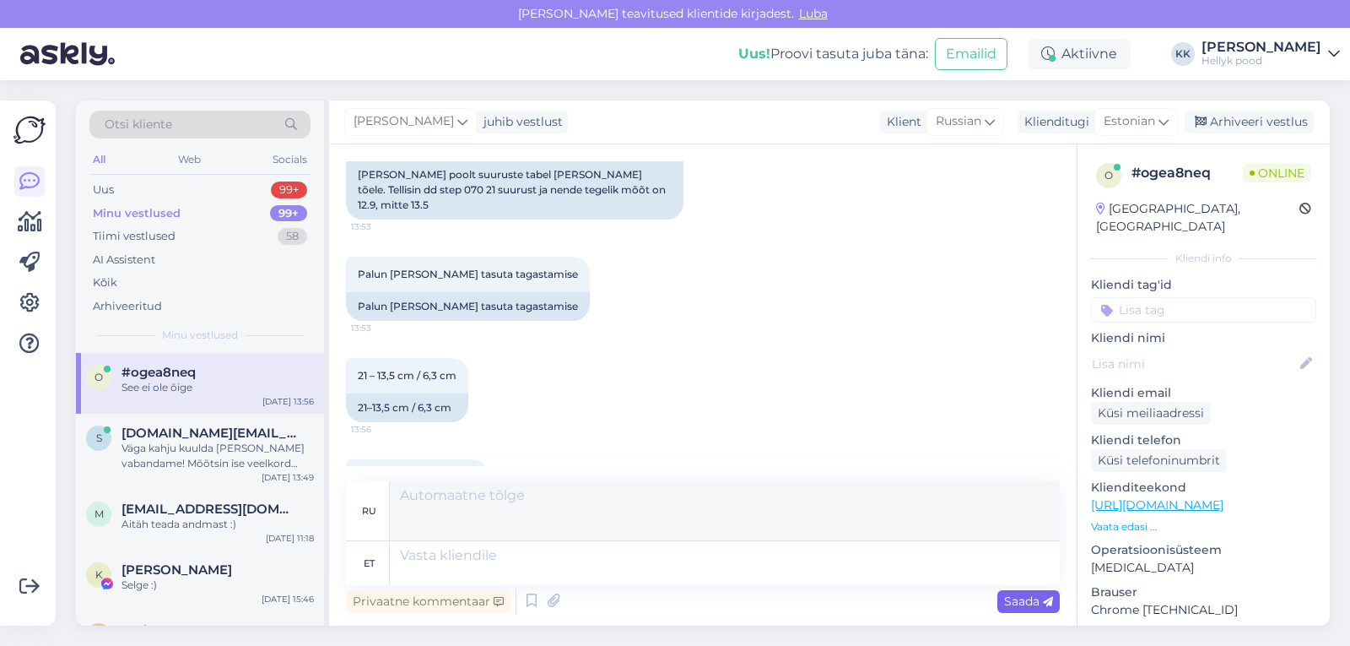
scroll to position [435, 0]
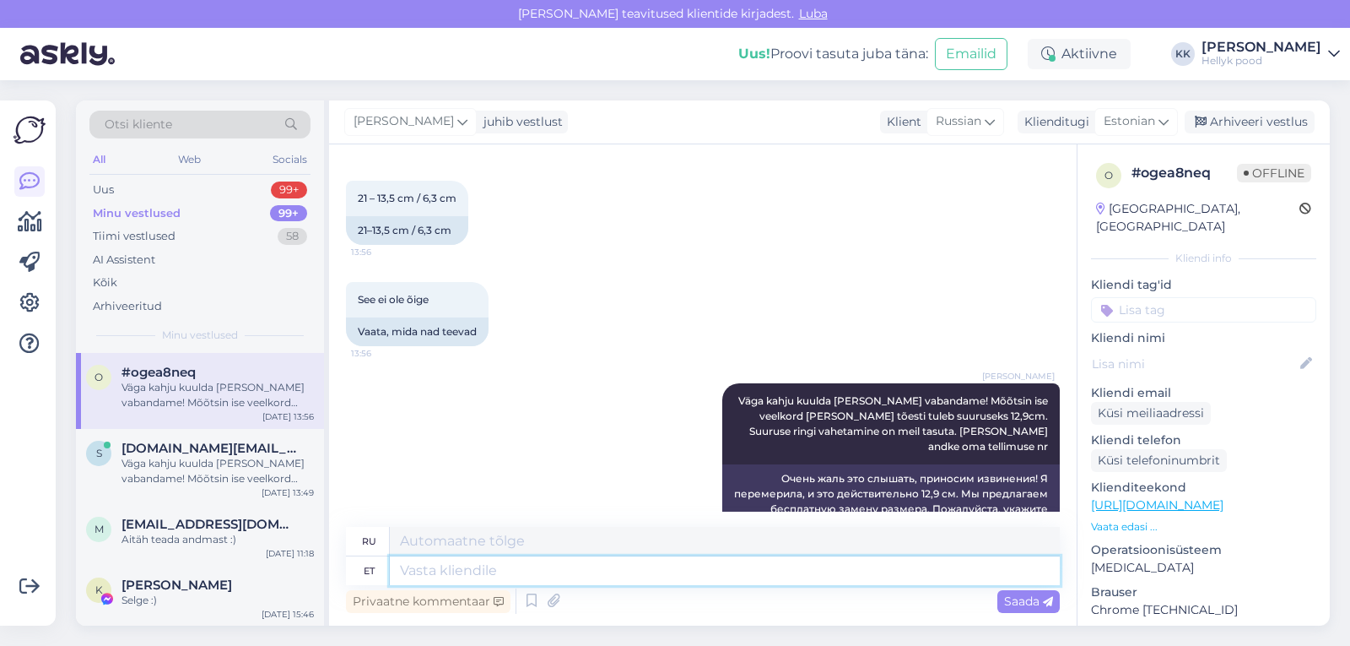
click at [541, 567] on textarea at bounding box center [725, 570] width 670 height 29
type textarea "kas te"
type textarea "ли"
type textarea "kas te so"
type textarea "ты"
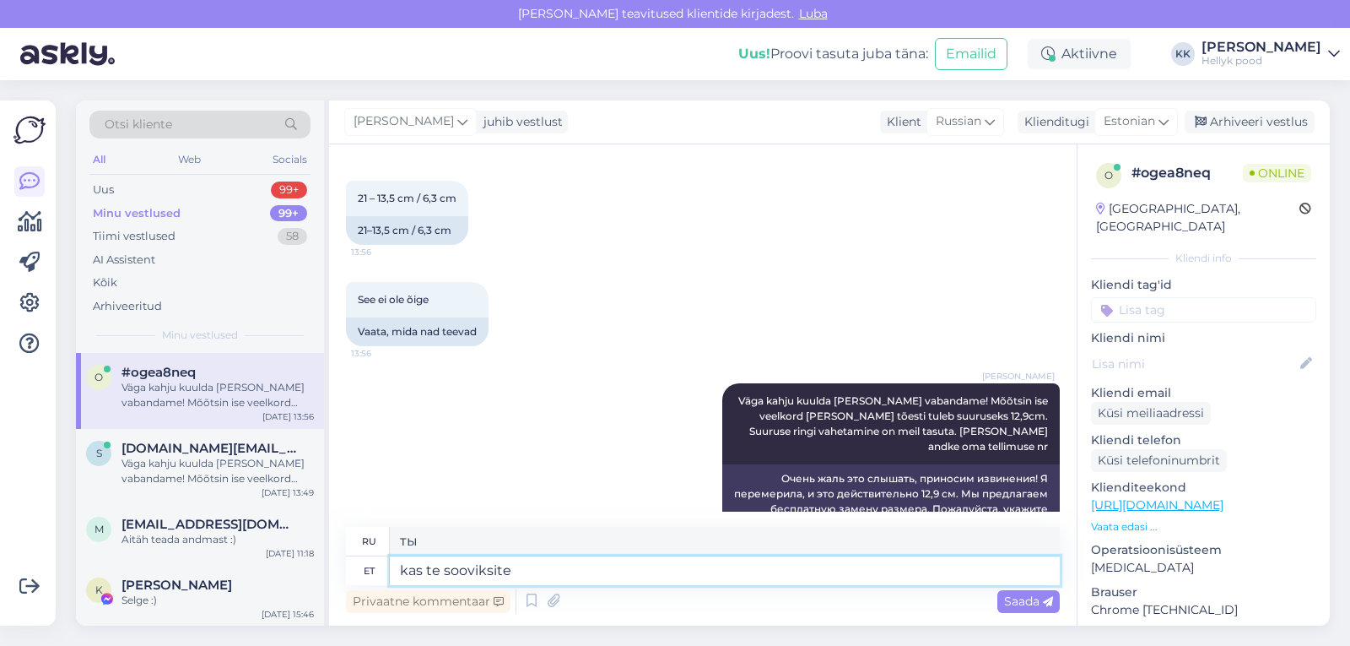
type textarea "kas te sooviksite"
type textarea "вы хотели бы"
click at [406, 572] on textarea "kas te sooviksite" at bounding box center [725, 570] width 670 height 29
type textarea "as te sooviksite"
type textarea "как вам хотелось бы"
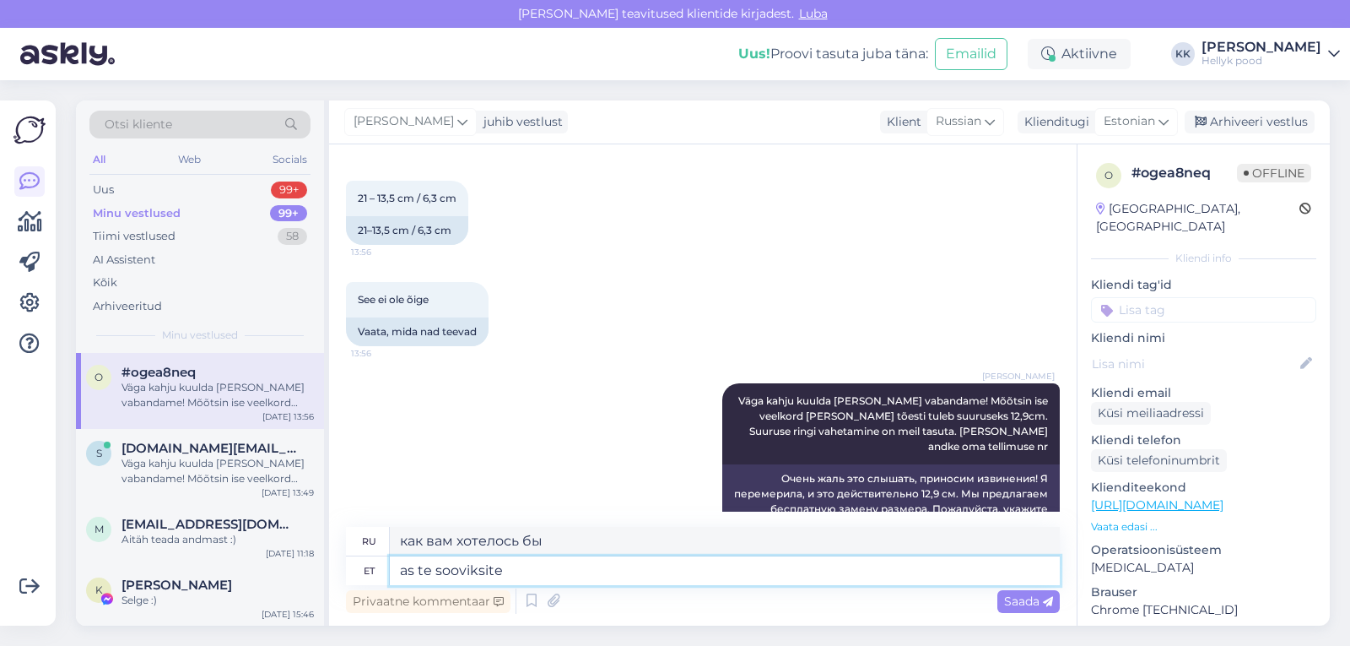
type textarea "Kas te sooviksite"
type textarea "Вы не хотите"
click at [658, 573] on textarea "Kas te sooviksite" at bounding box center [725, 570] width 670 height 29
type textarea "Kas te sooviksite suurem"
type textarea "Хотите большой"
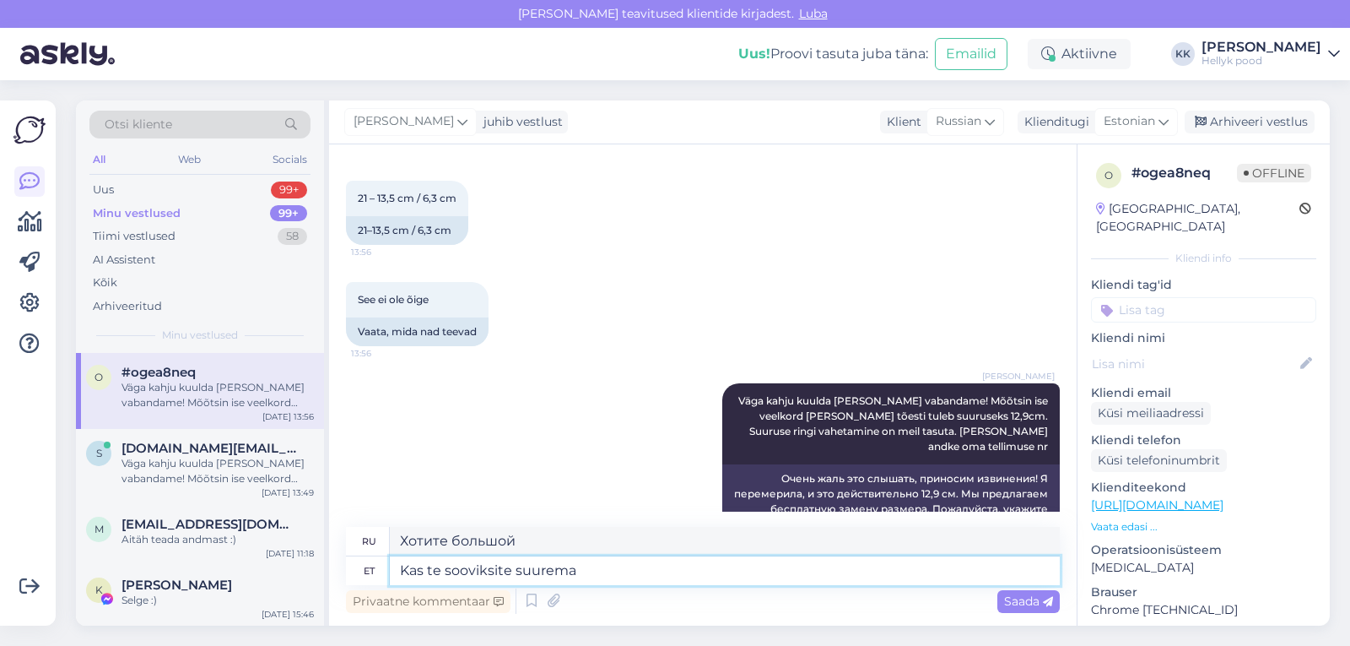
type textarea "Kas te sooviksite suuremat"
type textarea "Хотите побольше?"
type textarea "Kas te sooviksite suurema suuruse va"
type textarea "Вам нужен больший размер?"
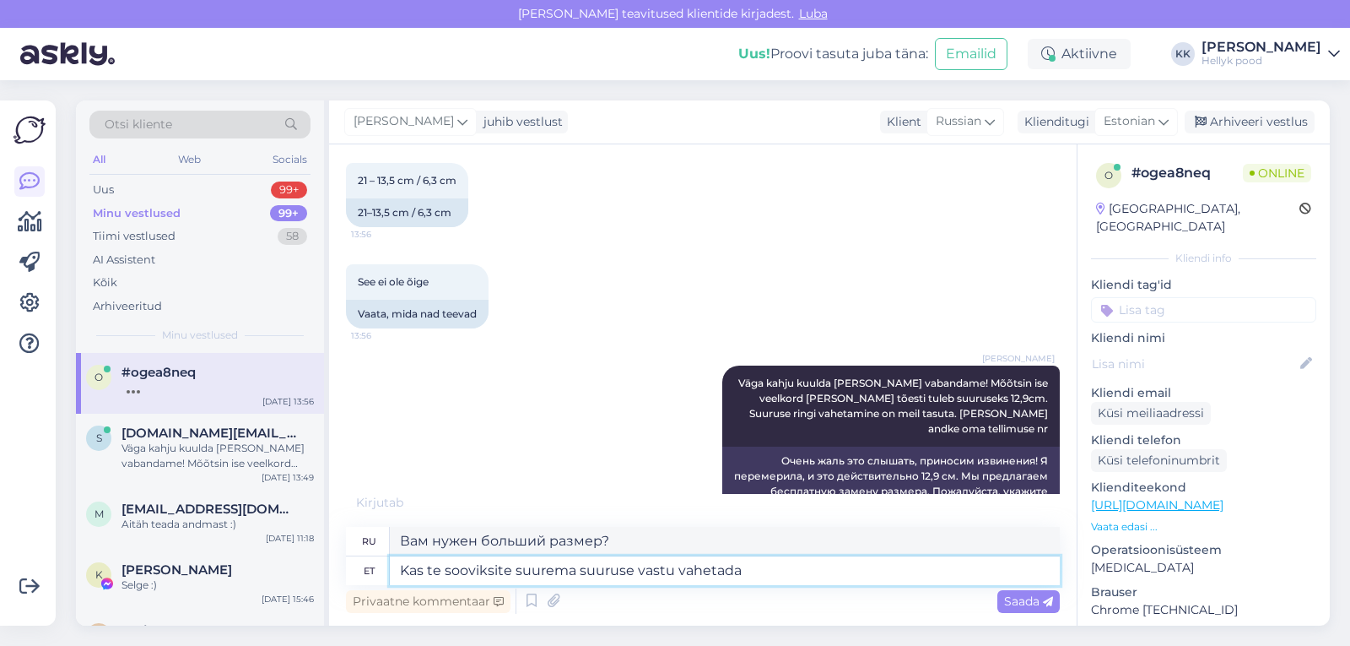
type textarea "Kas te sooviksite suurema suuruse vastu vahetada v"
type textarea "Хотите обменять на больший размер?"
type textarea "Kas te sooviksite suurema suuruse vastu vahetada või"
type textarea "Хотите ли вы обменять на больший размер или"
type textarea "Kas te sooviksite suurema suuruse vastu vahetada või tagastust"
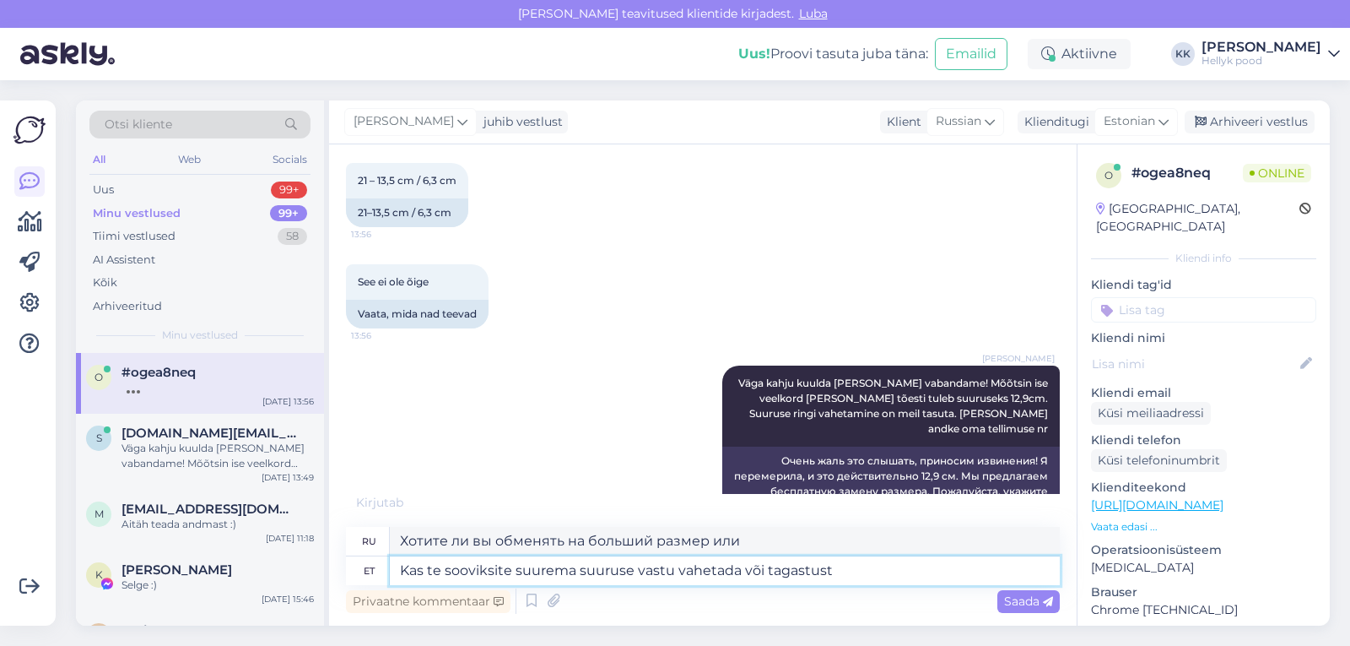
type textarea "Хотите обменять на больший размер или вернуть?"
type textarea "Kas te sooviksite suurema suuruse vastu vahetada või tagastust?"
click at [1022, 602] on span "Saada" at bounding box center [1028, 600] width 49 height 15
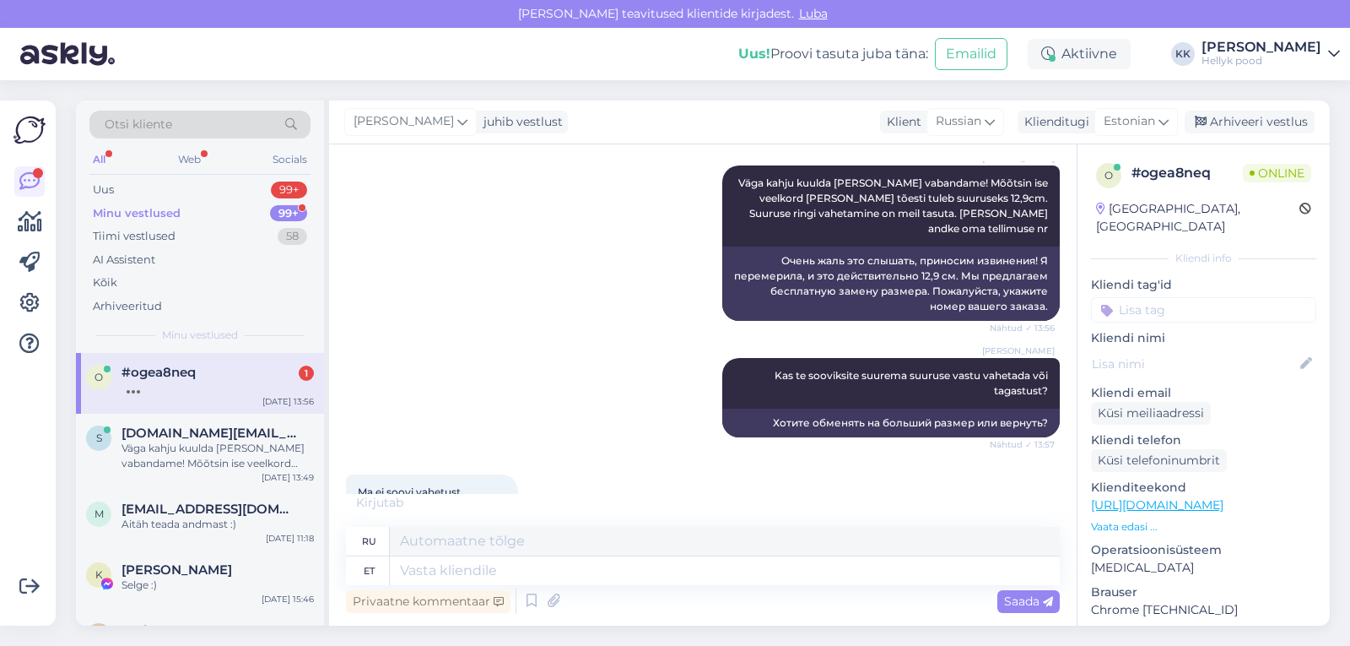
scroll to position [754, 0]
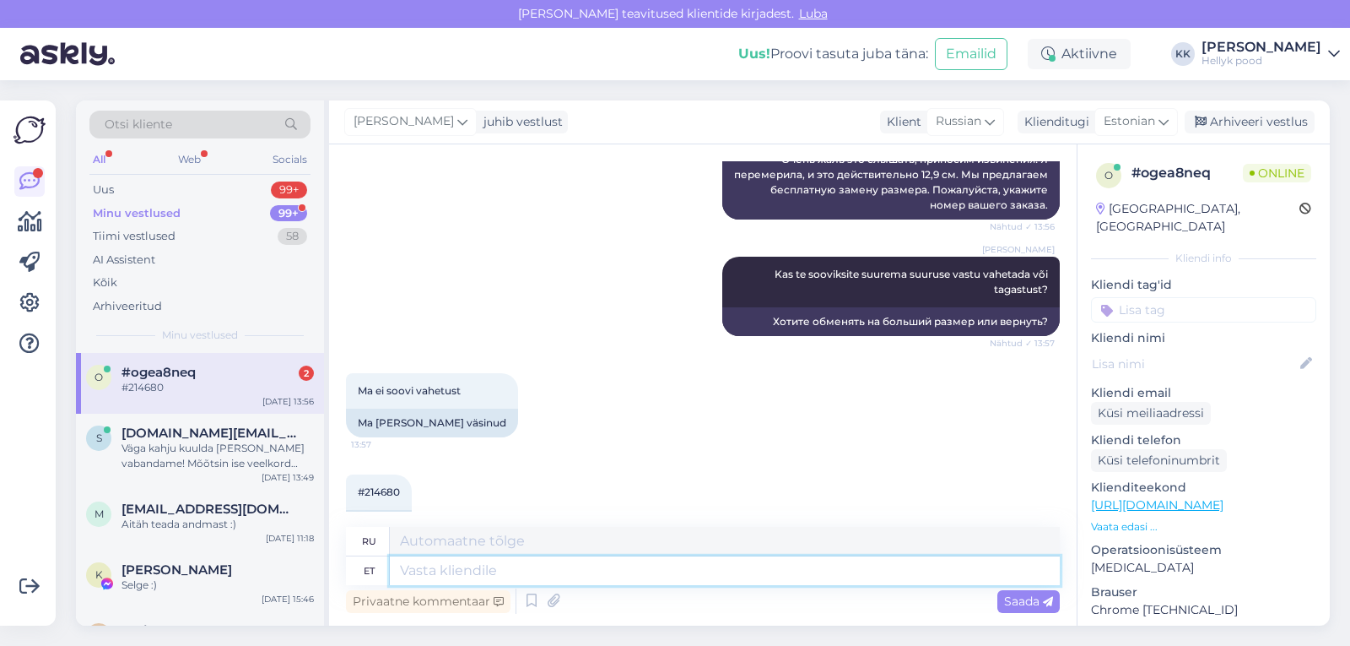
click at [446, 569] on textarea at bounding box center [725, 570] width 670 height 29
type textarea "Siis"
type textarea "Затем"
type textarea "Siis teeme"
type textarea "Тогда мы будем"
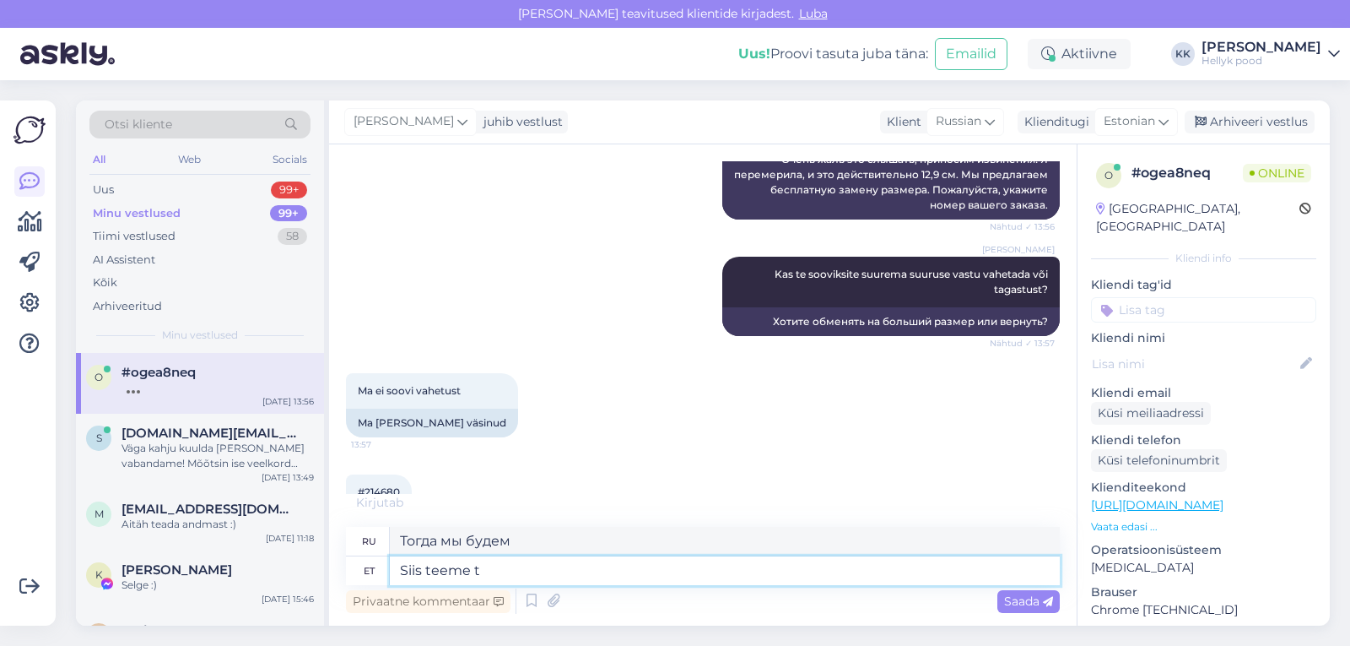
scroll to position [771, 0]
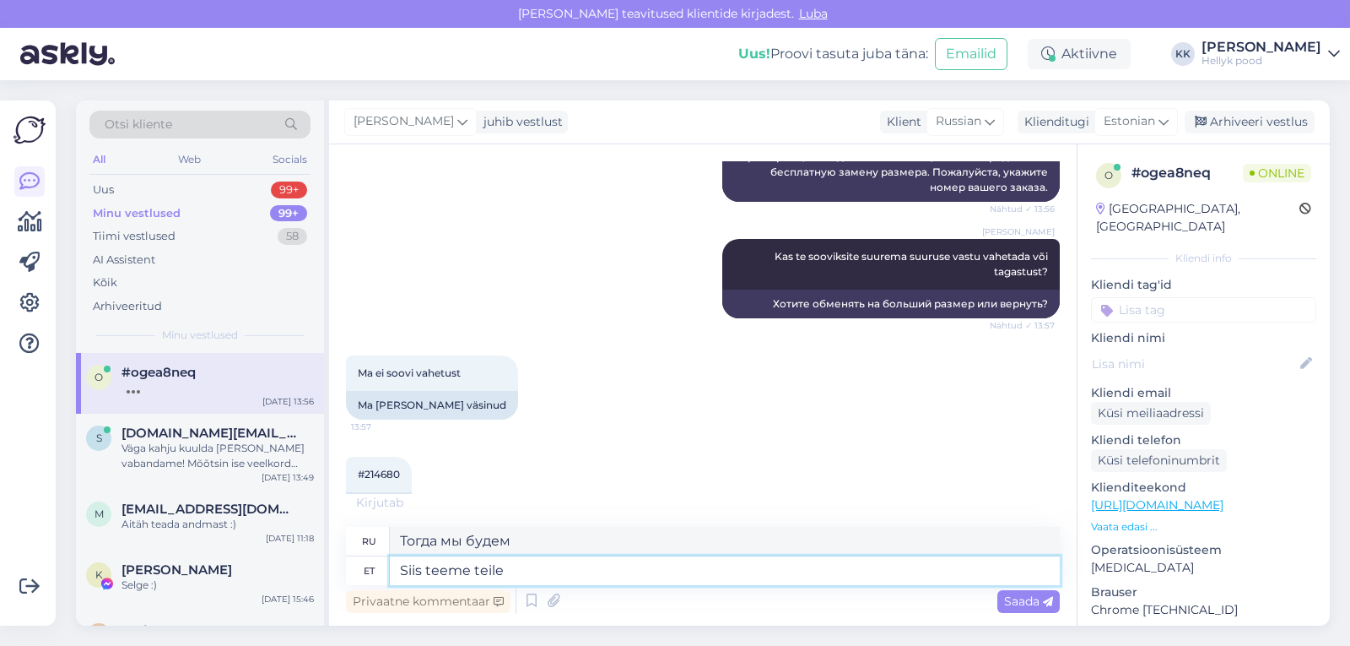
type textarea "Siis teeme teile t"
type textarea "Тогда мы сделаем это за вас."
type textarea "Siis teeme teile tagastuse."
type textarea "После этого мы вернем вам деньги."
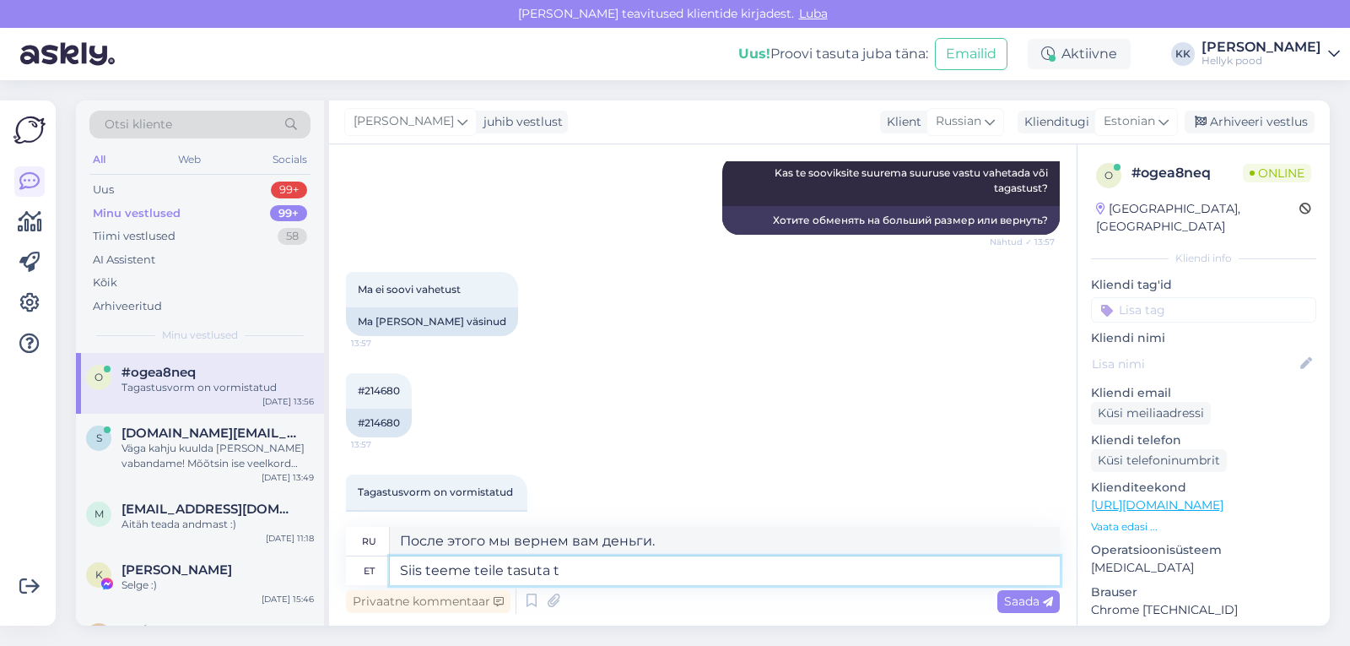
type textarea "Siis teeme teile tasuta ta"
type textarea "Тогда мы сделаем это для вас бесплатно."
type textarea "Siis teeme teile tasuta tagastuse"
type textarea "После этого мы вернем вам деньги бесплатно."
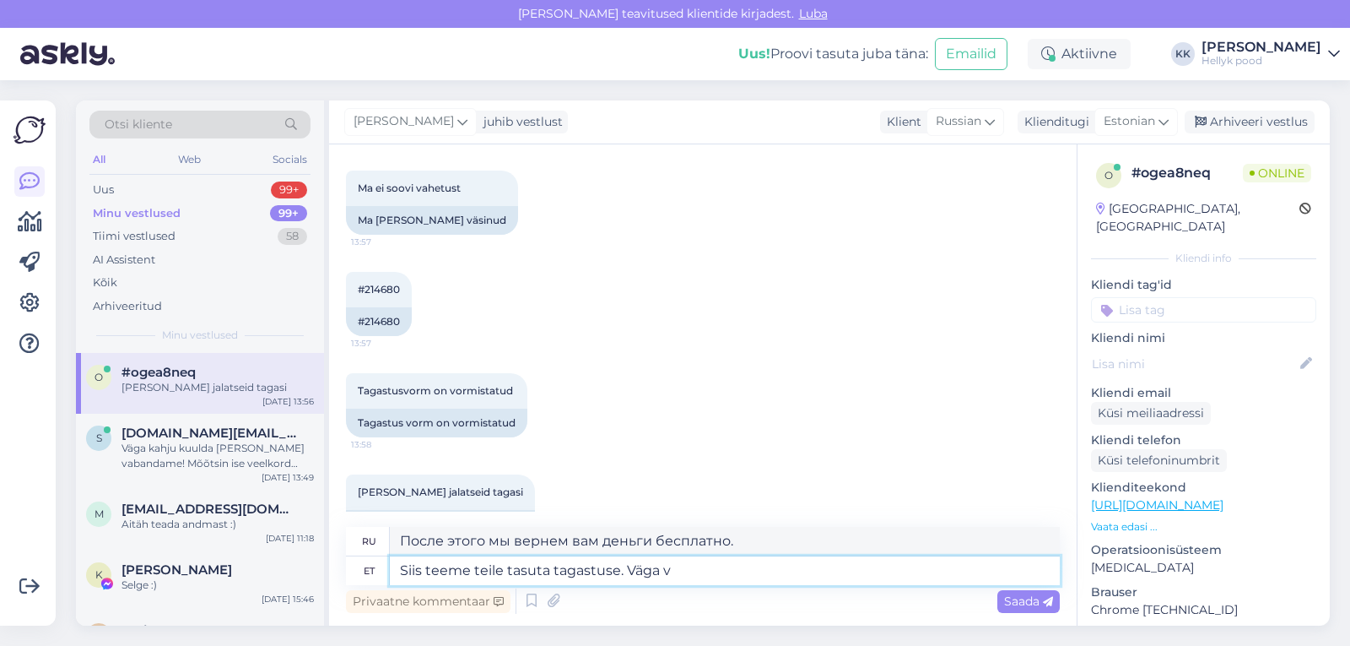
type textarea "Siis teeme teile tasuta tagastuse. Väga va"
type textarea "Тогда мы сделаем для вас бесплатный возврат. Очень"
type textarea "Siis teeme teile tasuta tagastuse. Väga vabandame!"
type textarea "Тогда мы вернём вам деньги бесплатно. Нам очень жаль!"
type textarea "Siis teeme teile tasuta tagastuse. Väga vabandame!"
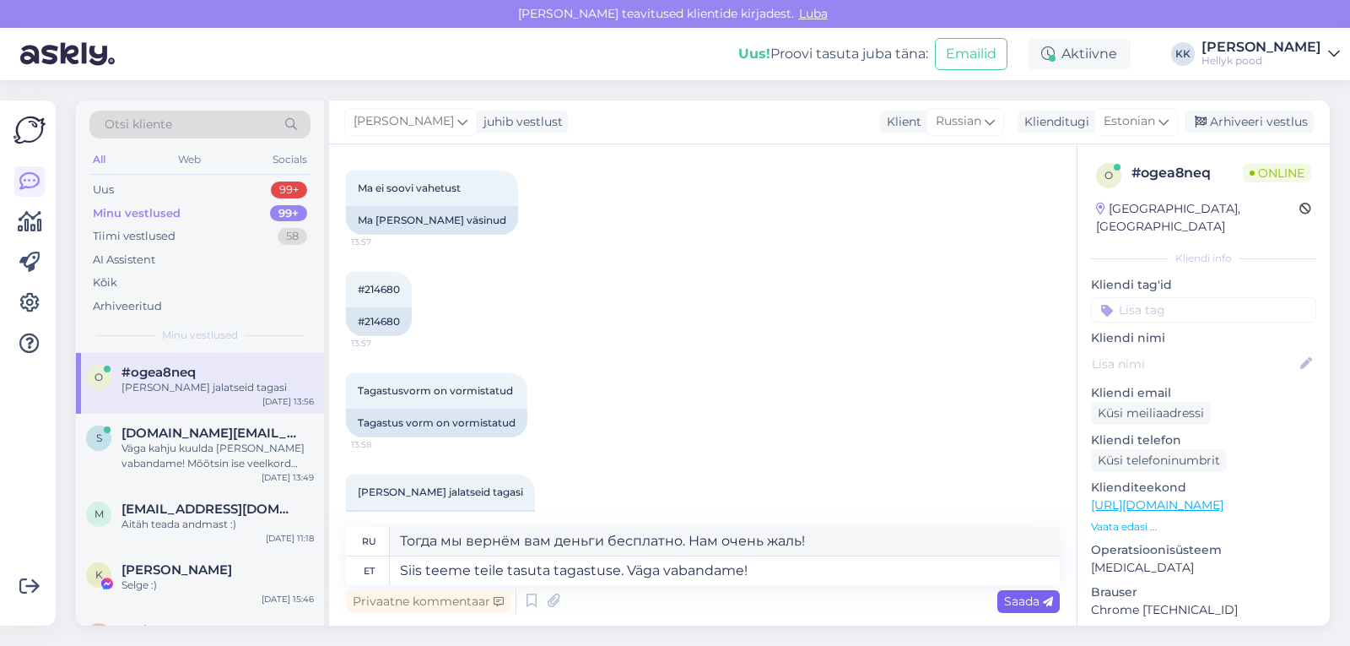
click at [1011, 599] on span "Saada" at bounding box center [1028, 600] width 49 height 15
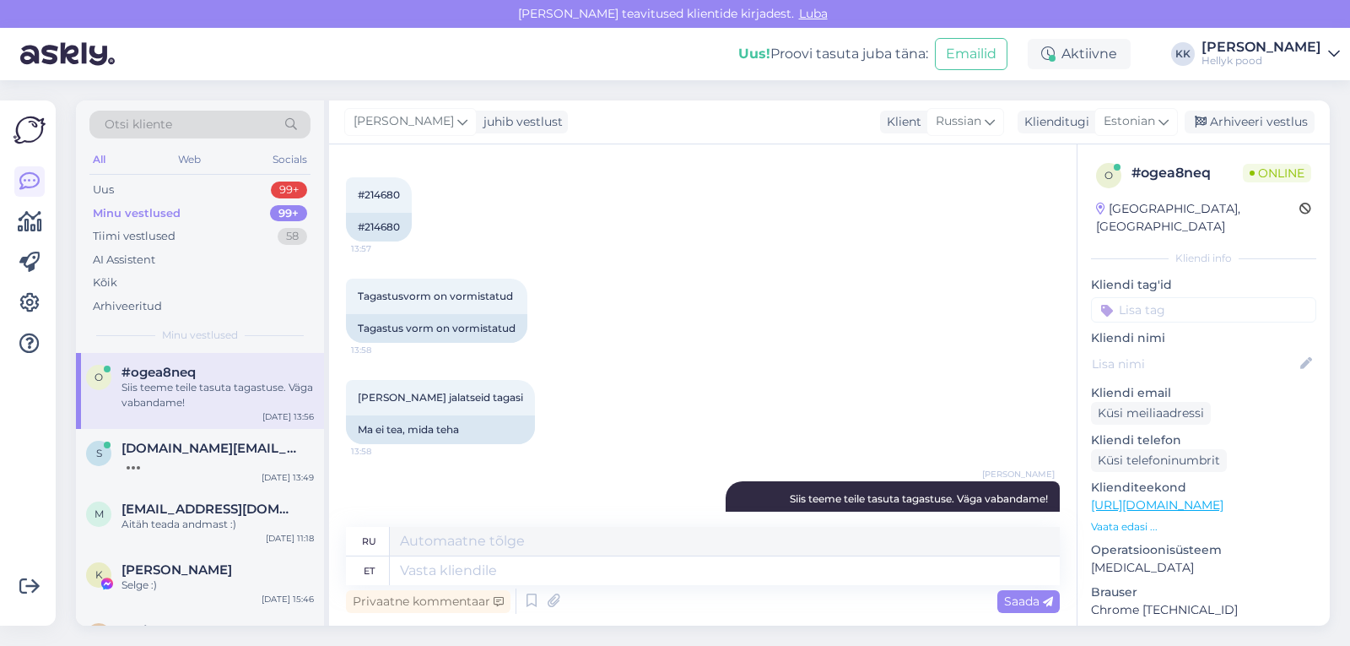
scroll to position [1057, 0]
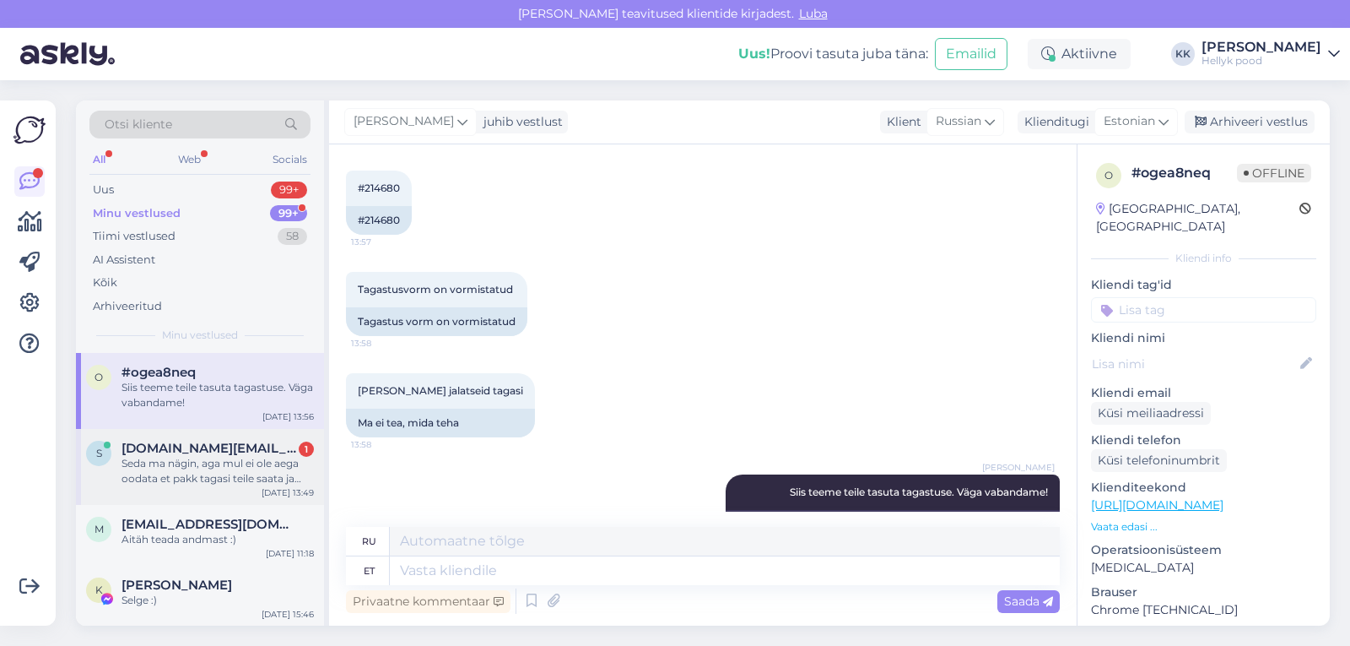
click at [218, 467] on div "Seda ma nägin, aga mul ei ole aega oodata et pakk tagasi teile saata ja uus pak…" at bounding box center [218, 471] width 192 height 30
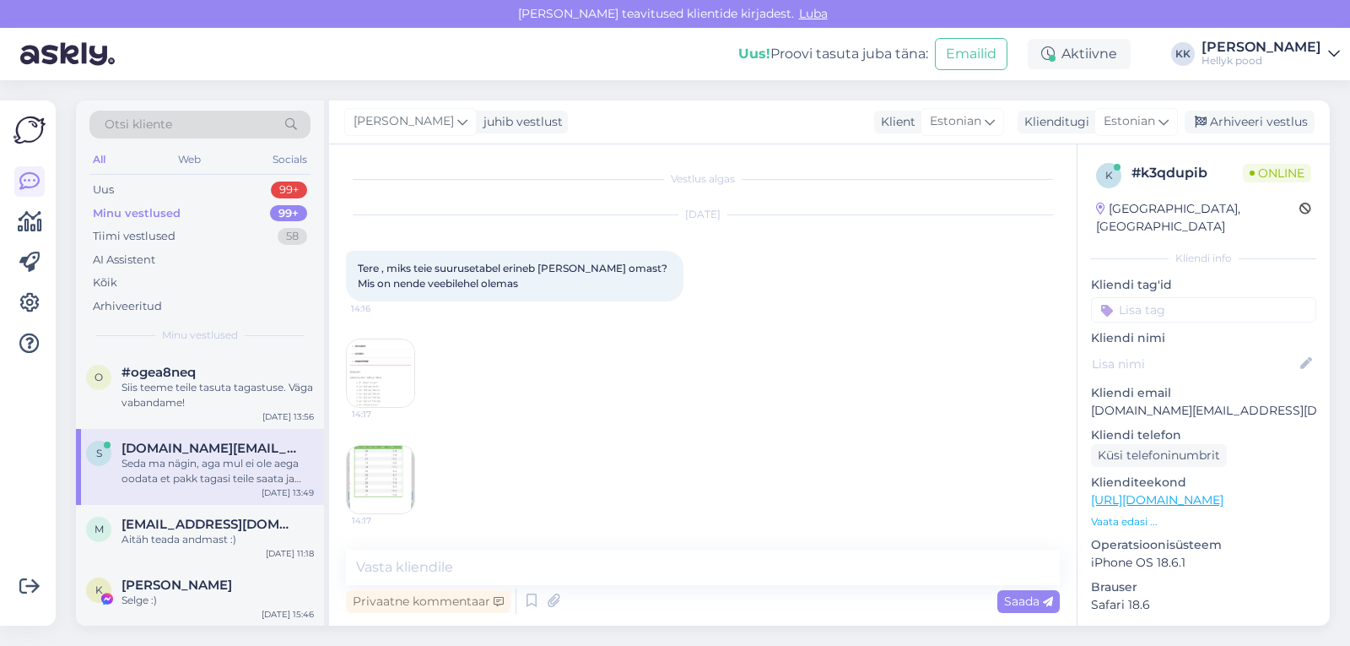
scroll to position [724, 0]
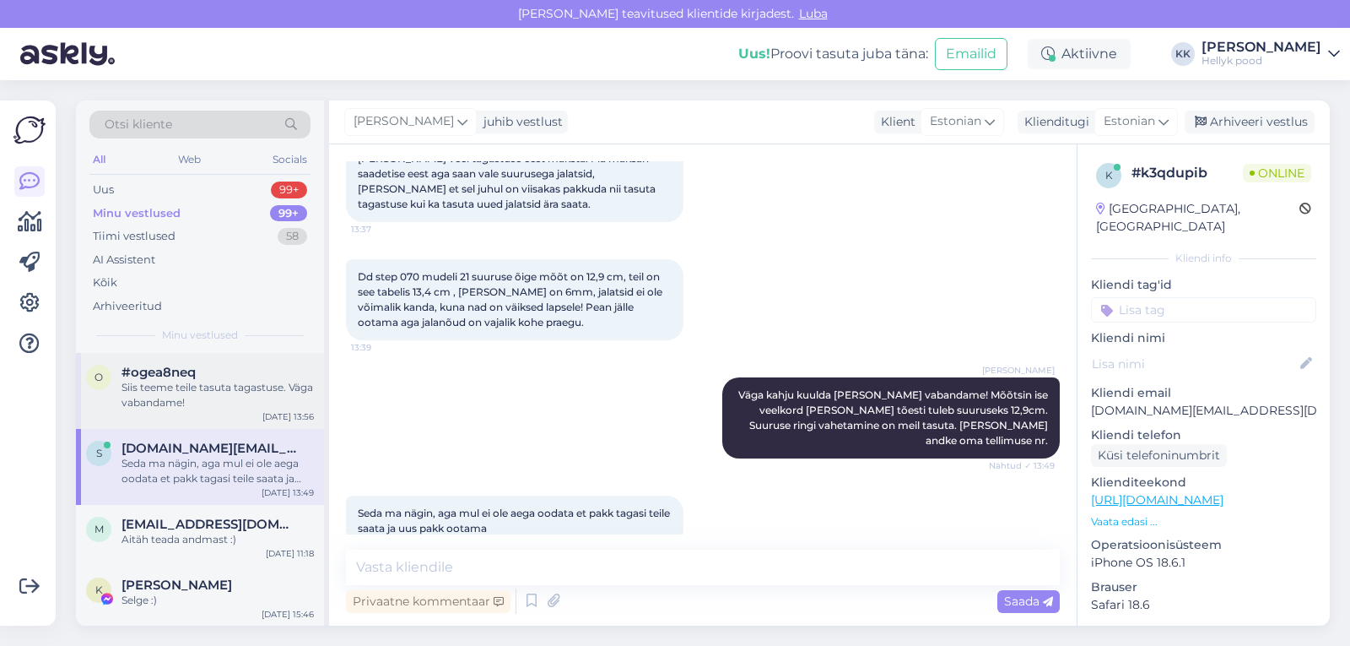
click at [194, 388] on div "Siis teeme teile tasuta tagastuse. Väga vabandame!" at bounding box center [218, 395] width 192 height 30
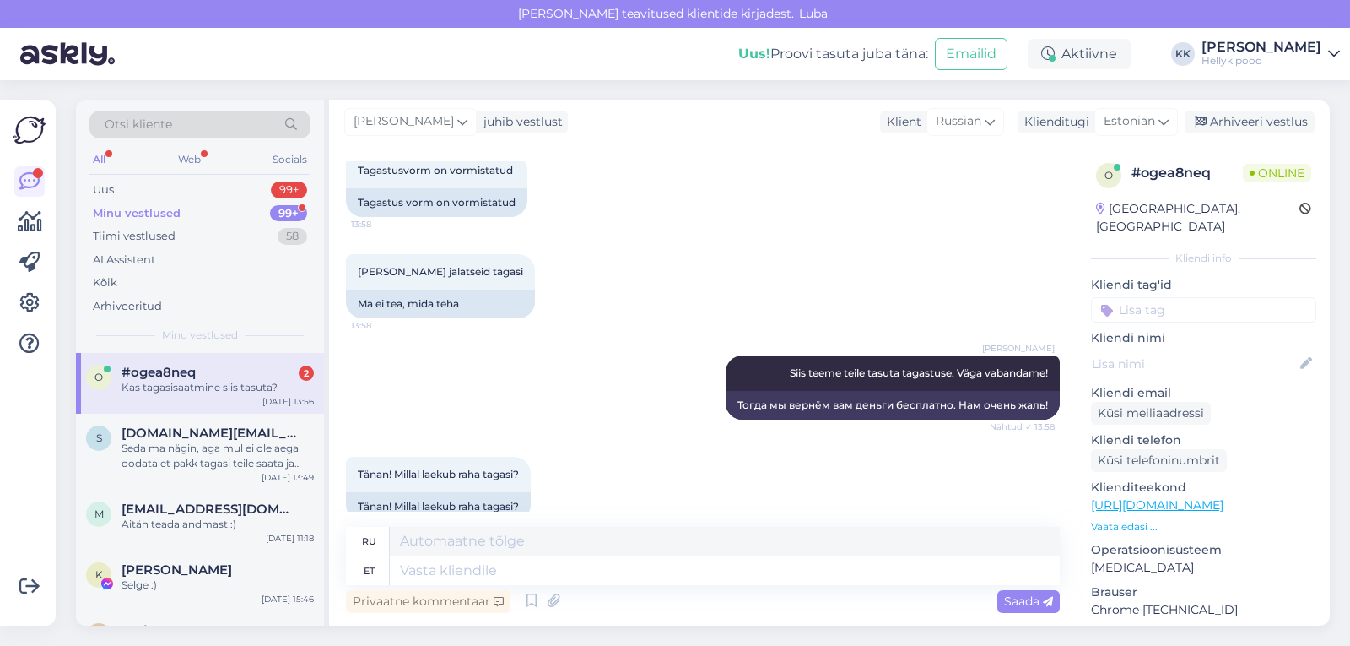
scroll to position [1260, 0]
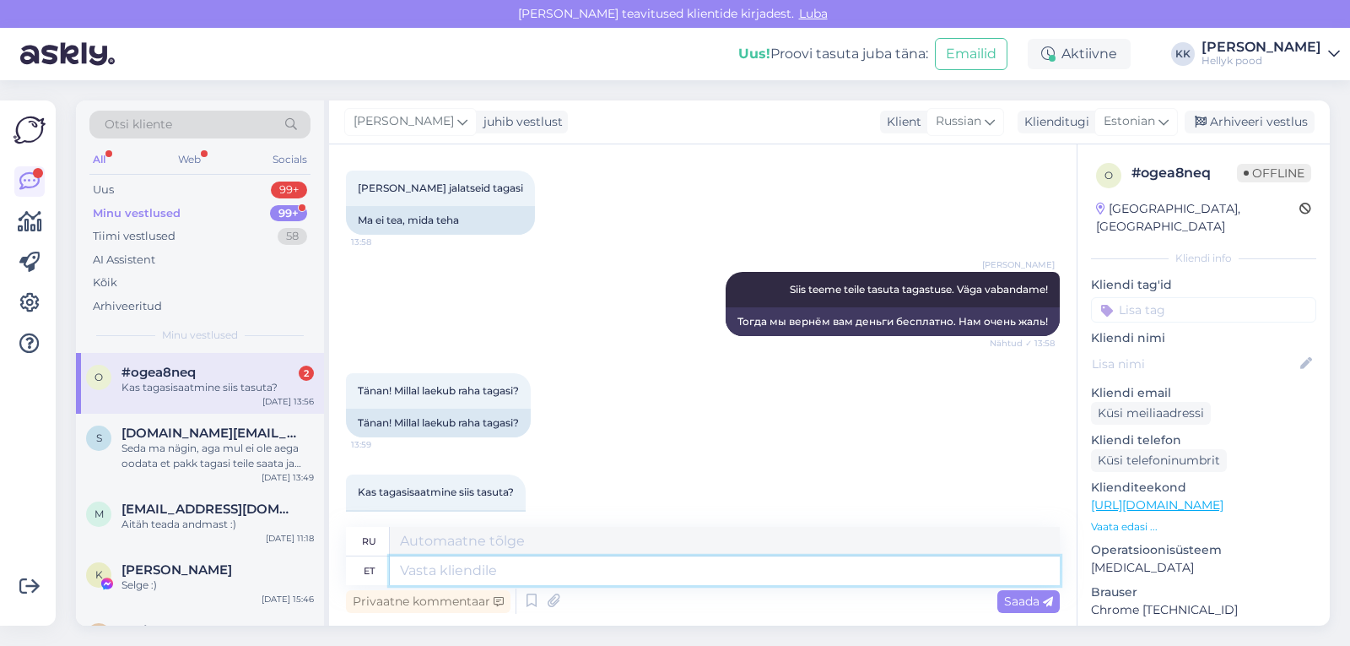
click at [458, 576] on textarea at bounding box center [725, 570] width 670 height 29
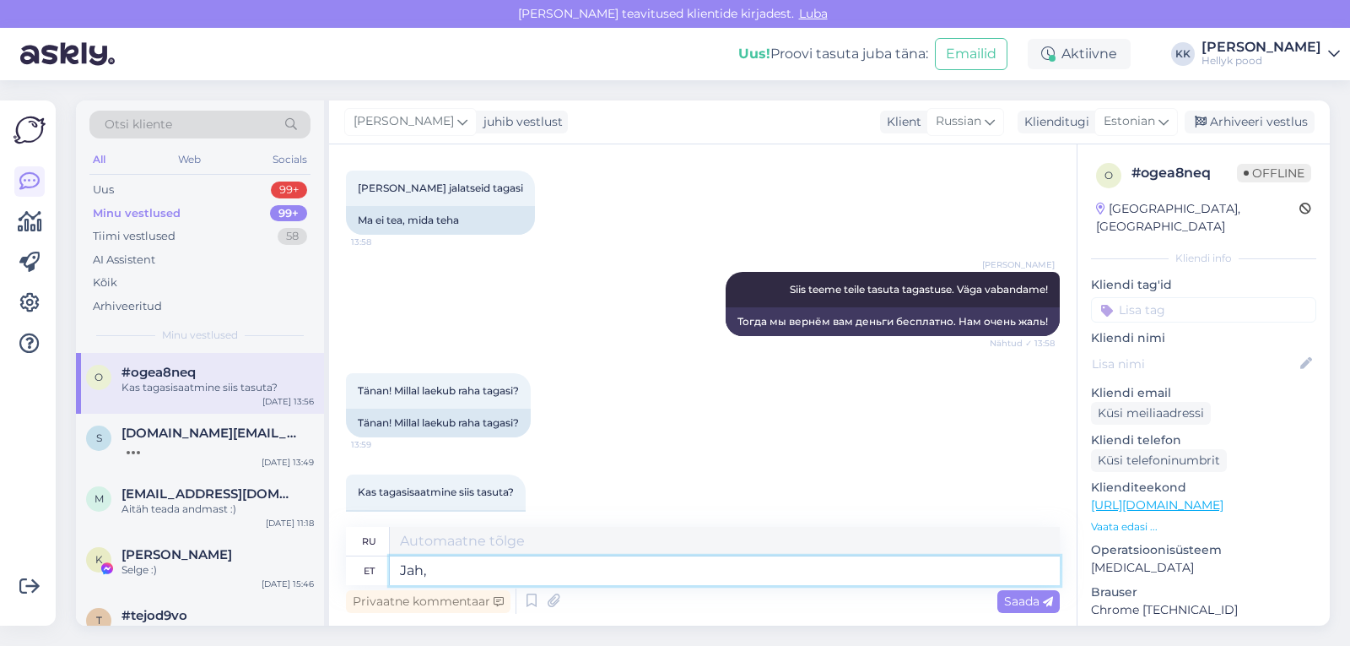
type textarea "Jah, t"
type textarea "Да,"
type textarea "Jah, te s"
type textarea "Да, ты"
type textarea "Jah, te saate t"
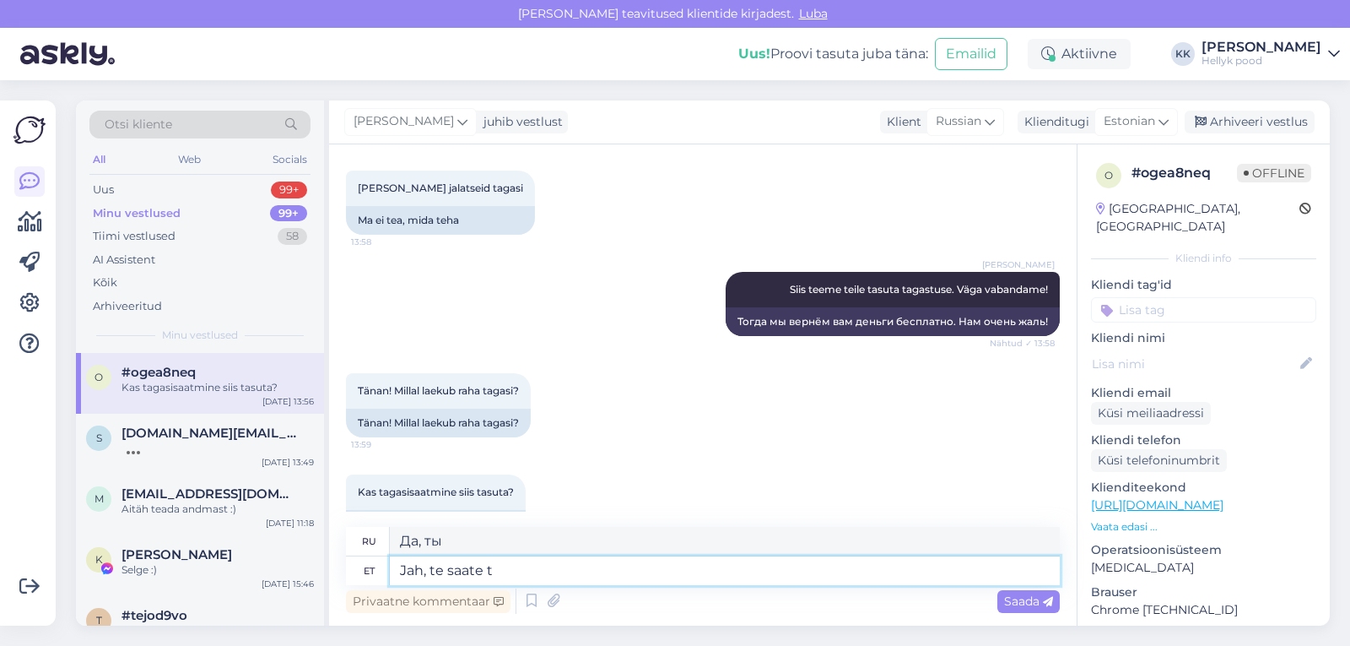
type textarea "Да, можете."
type textarea "Jah, te saate tasuta taga"
type textarea "Да, вы можете это сделать бесплатно."
type textarea "Jah, te saate tasuta tagastamise."
type textarea "Да, вы можете получить бесплатный возврат."
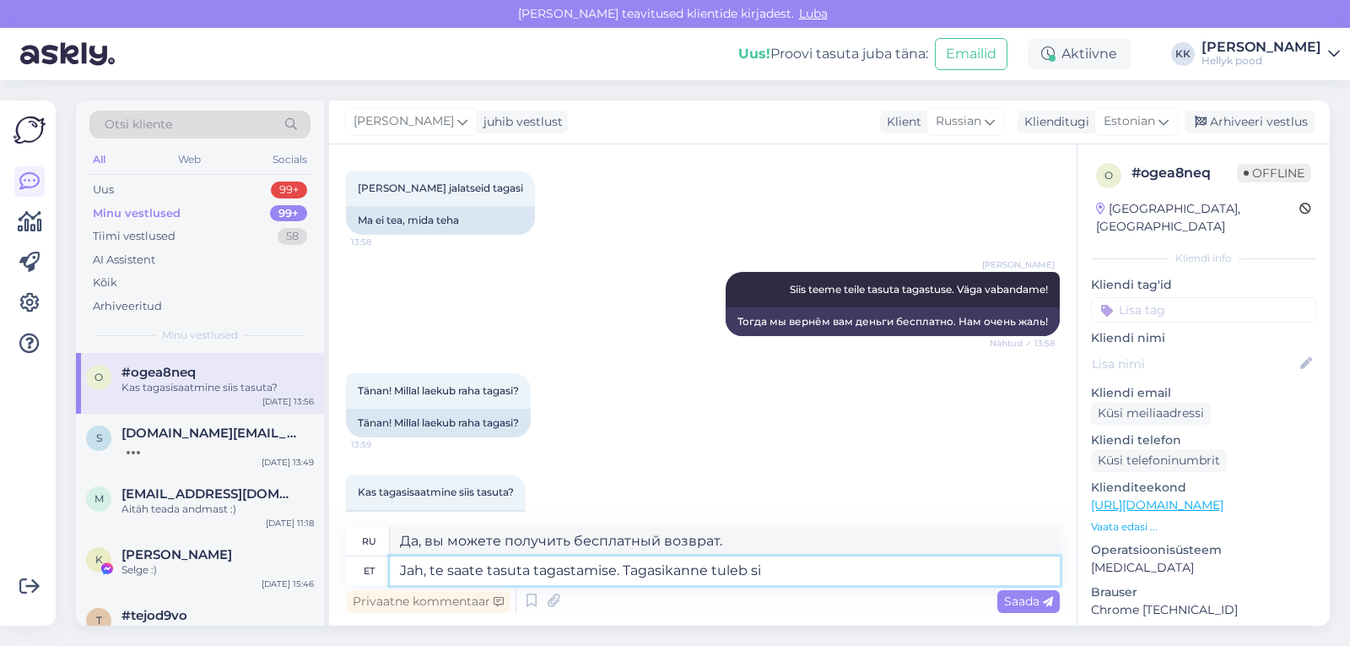
type textarea "Jah, te saate tasuta tagastamise. Tagasikanne tuleb sii"
type textarea "Да, вы можете получить бесплатный возврат. Возврат будет"
type textarea "Jah, te saate tasuta tagastamise. Tagasikanne tuleb siis"
type textarea "Да, вы можете получить бесплатный возврат. Возврат будет..."
type textarea "Jah, te saate tasuta tagastamise. Tagasikanne tuleb siis, k"
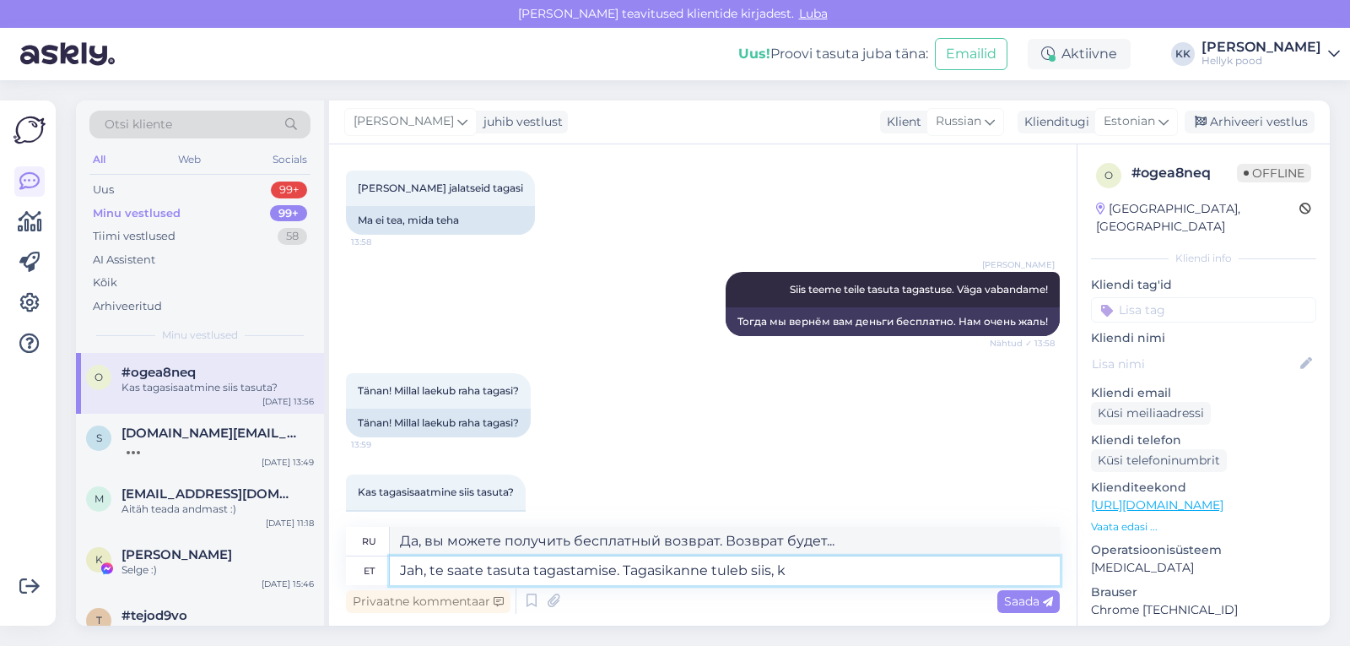
type textarea "Да, вы можете получить бесплатный возврат. Возврат будет осуществлен, когда:"
type textarea "Jah, te saate tasuta tagastamise. Tagasikanne tuleb siis, kui olem"
type textarea "Да, вы можете получить бесплатный возврат. Возврат будет осуществлен, когда"
type textarea "Jah, te saate tasuta tagastamise. Tagasikanne tuleb siis, kui oleme jal"
type textarea "Да, вы можете получить бесплатный возврат. Возврат будет обработан, когда мы"
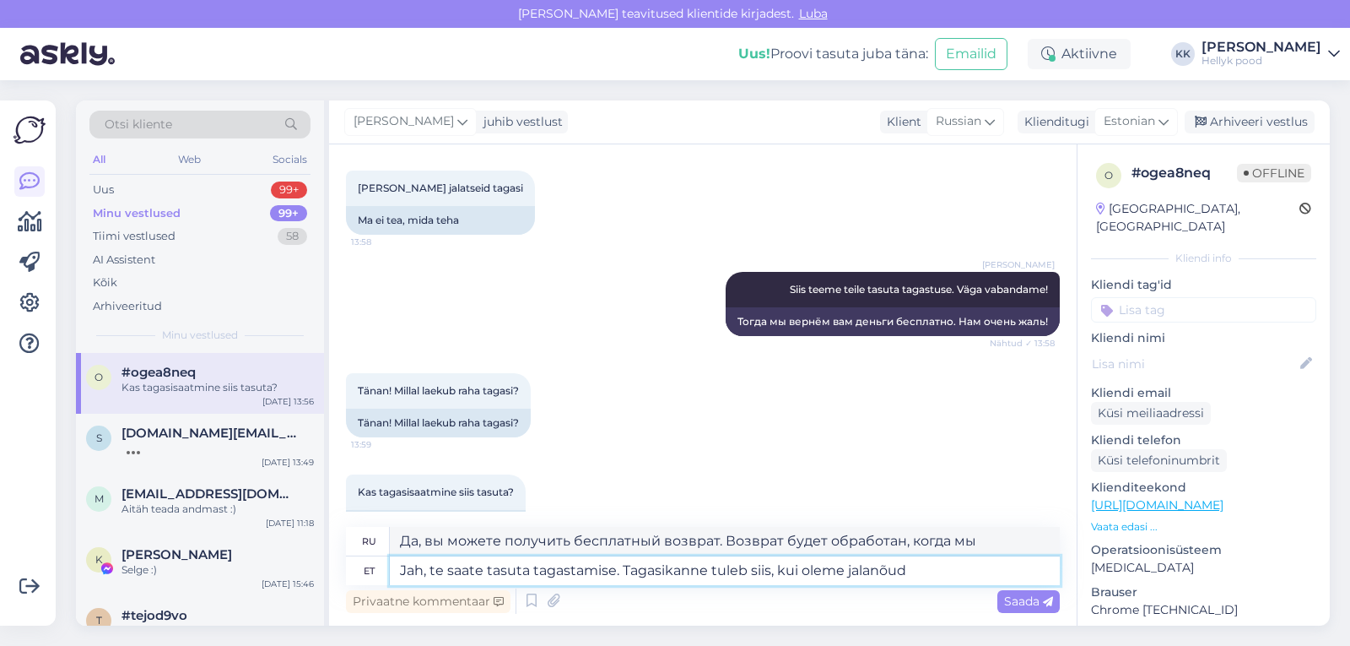
type textarea "Jah, te saate tasuta tagastamise. Tagasikanne tuleb siis, kui oleme jalanõud k"
type textarea "Да, вы можете получить бесплатный возврат. Возврат будет осуществлен после полу…"
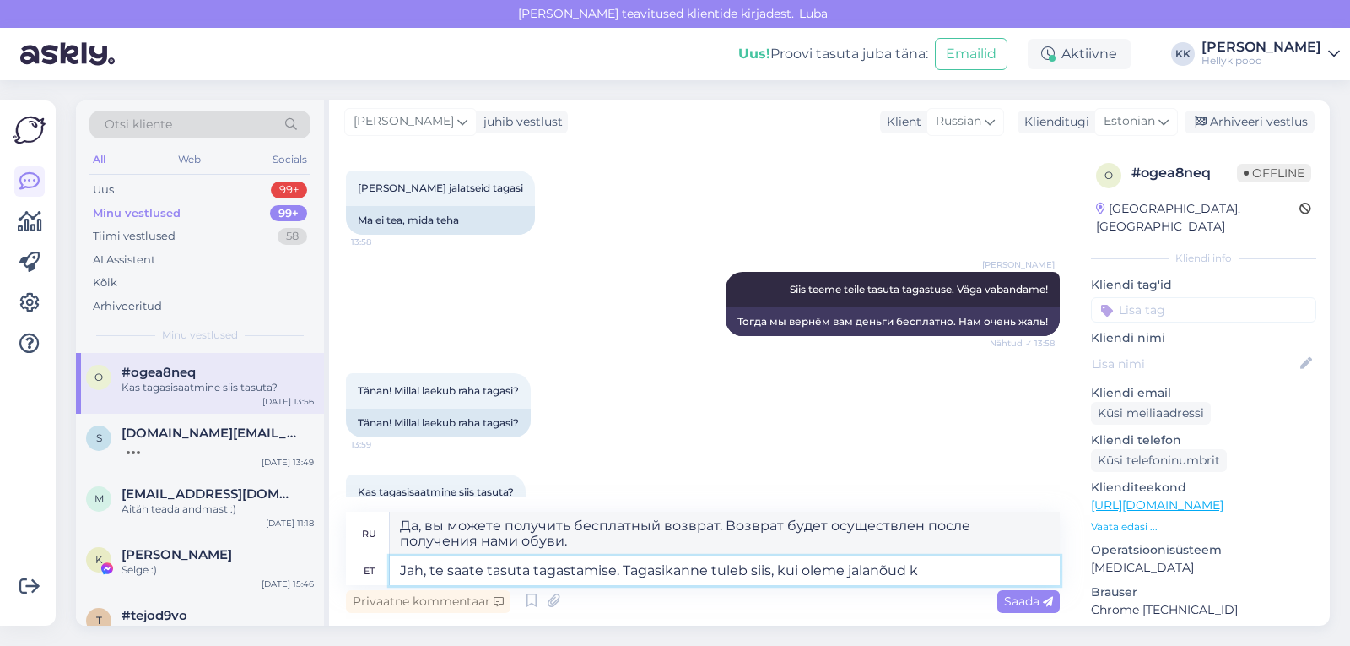
scroll to position [1275, 0]
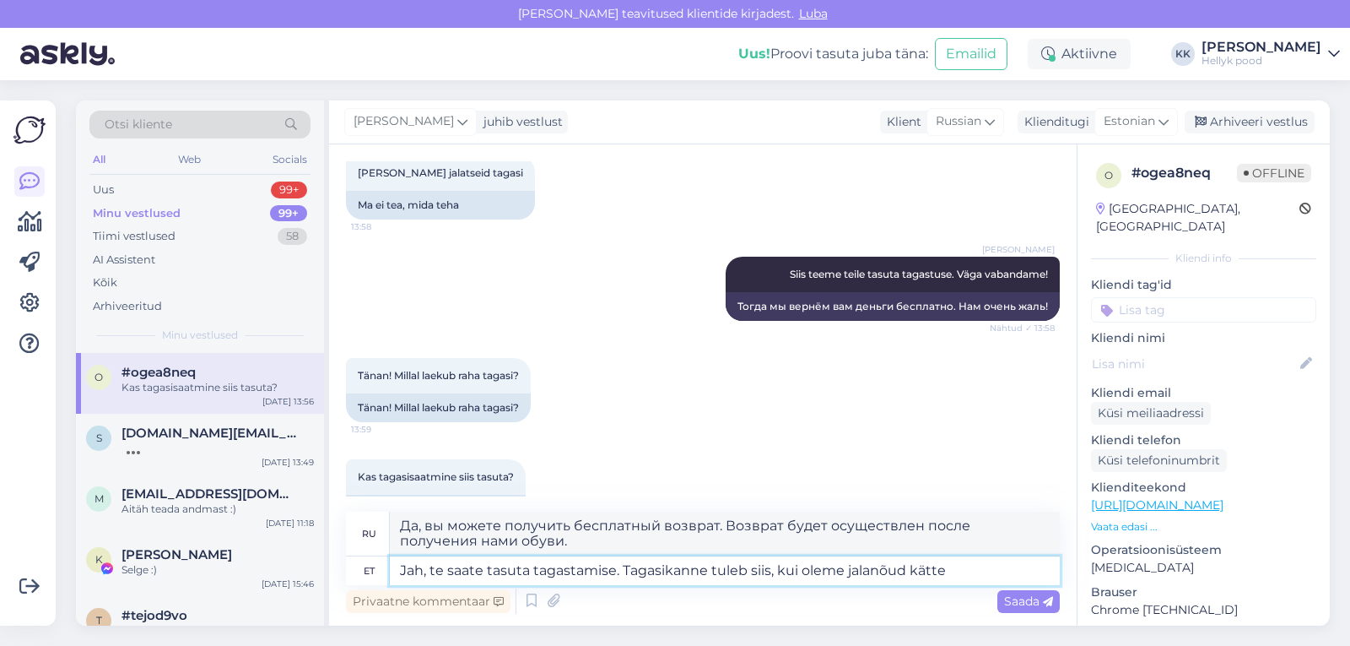
type textarea "Jah, te saate tasuta tagastamise. Tagasikanne tuleb siis, kui oleme jalanõud kä…"
type textarea "Да, вы можете вернуть товар бесплатно. Возврат средств будет произведен после п…"
type textarea "Jah, te saate tasuta tagastamise. Tagasikanne tuleb siis, kui oleme jalanõud kä…"
click at [1012, 602] on span "Saada" at bounding box center [1028, 600] width 49 height 15
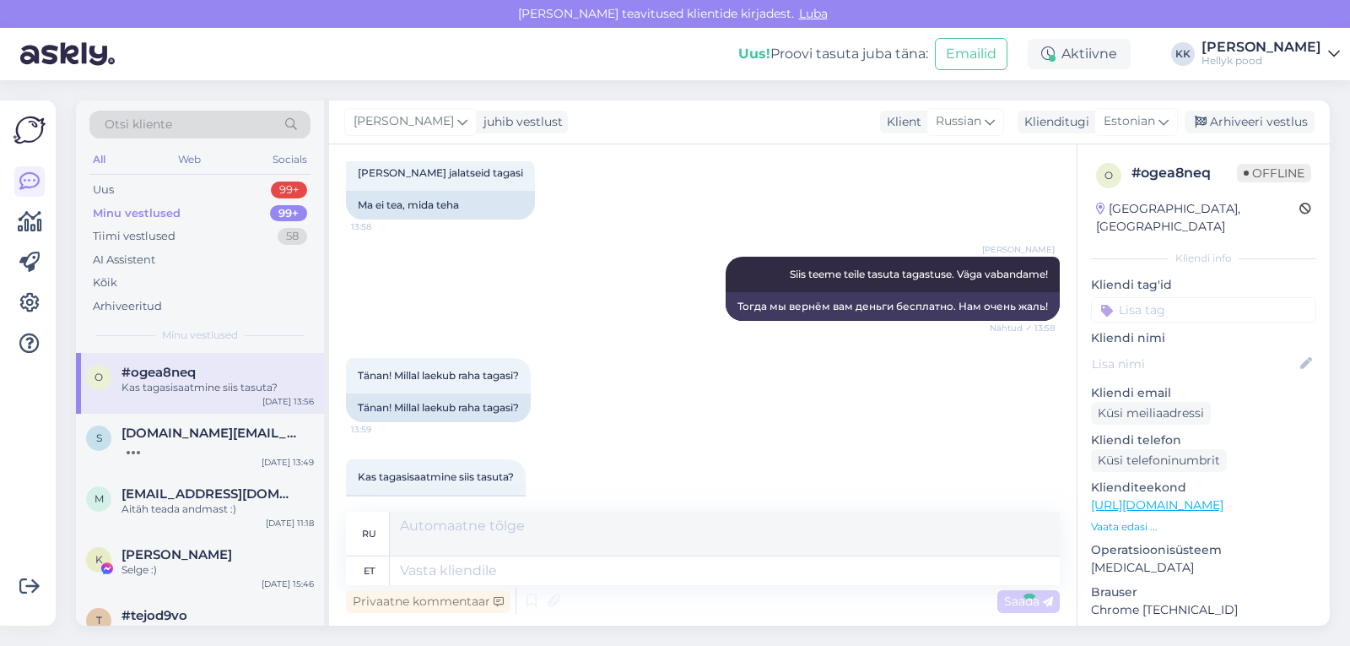
scroll to position [1391, 0]
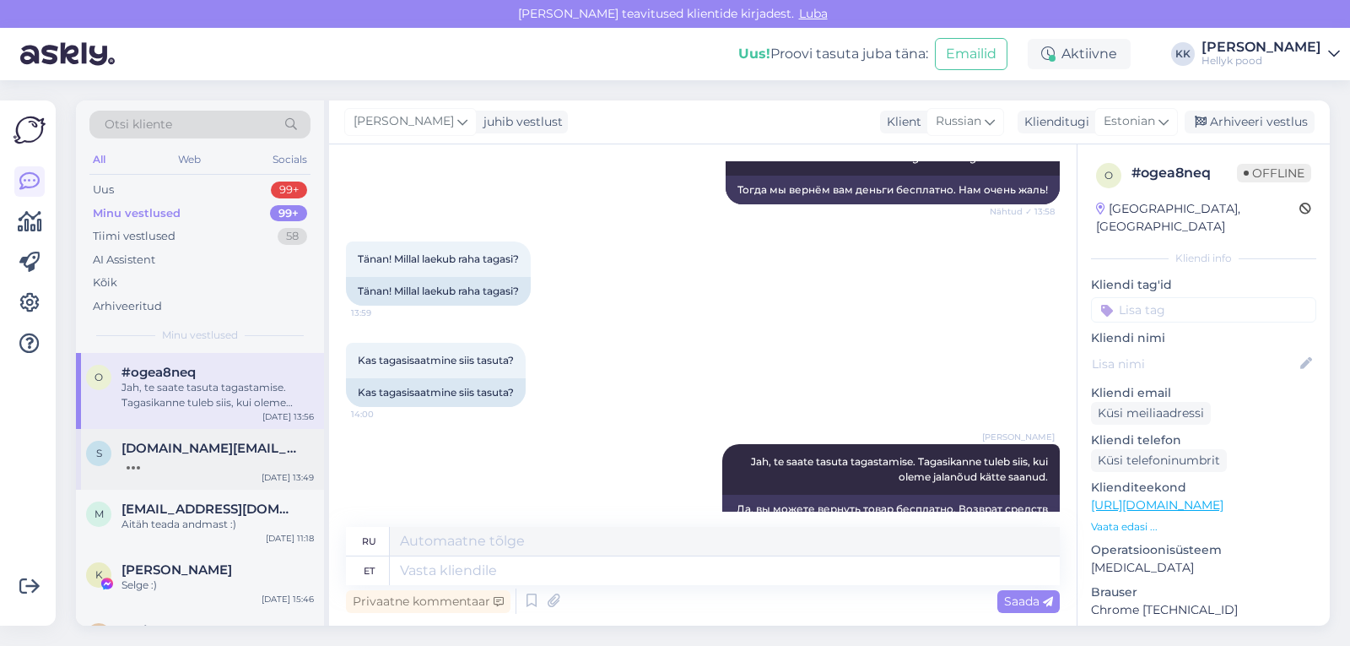
click at [184, 448] on span "[DOMAIN_NAME][EMAIL_ADDRESS][DOMAIN_NAME]" at bounding box center [210, 447] width 176 height 15
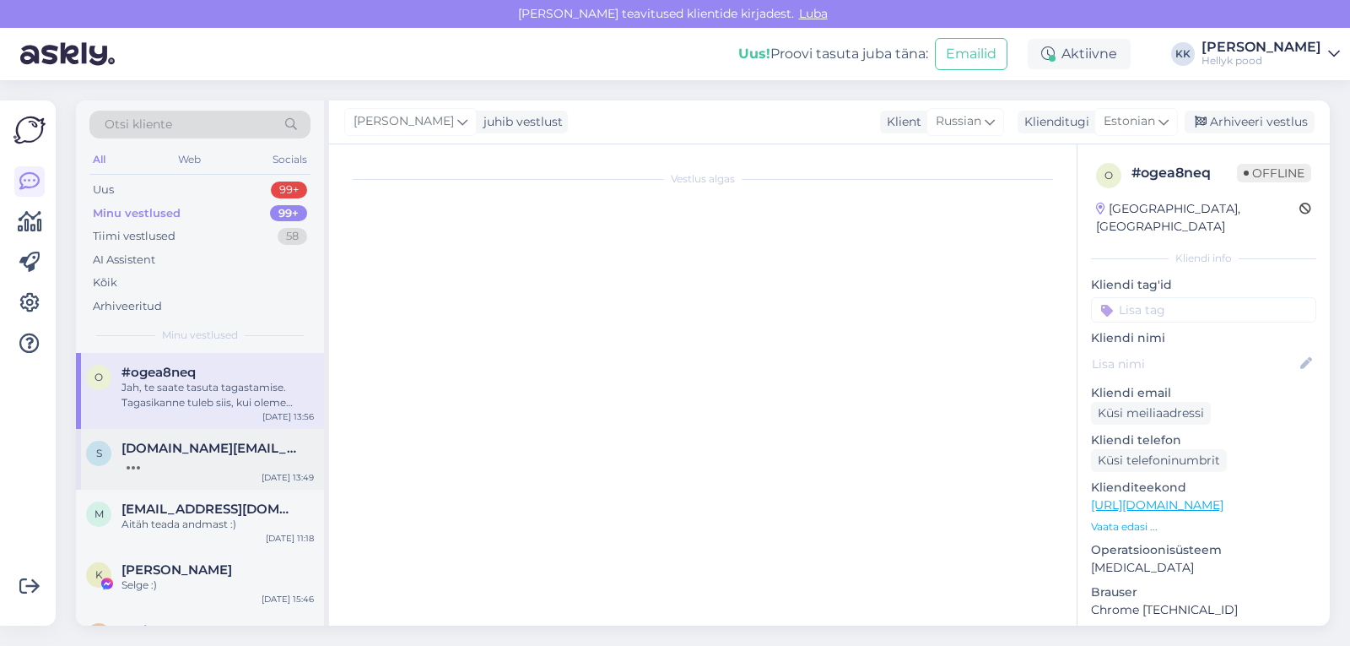
scroll to position [724, 0]
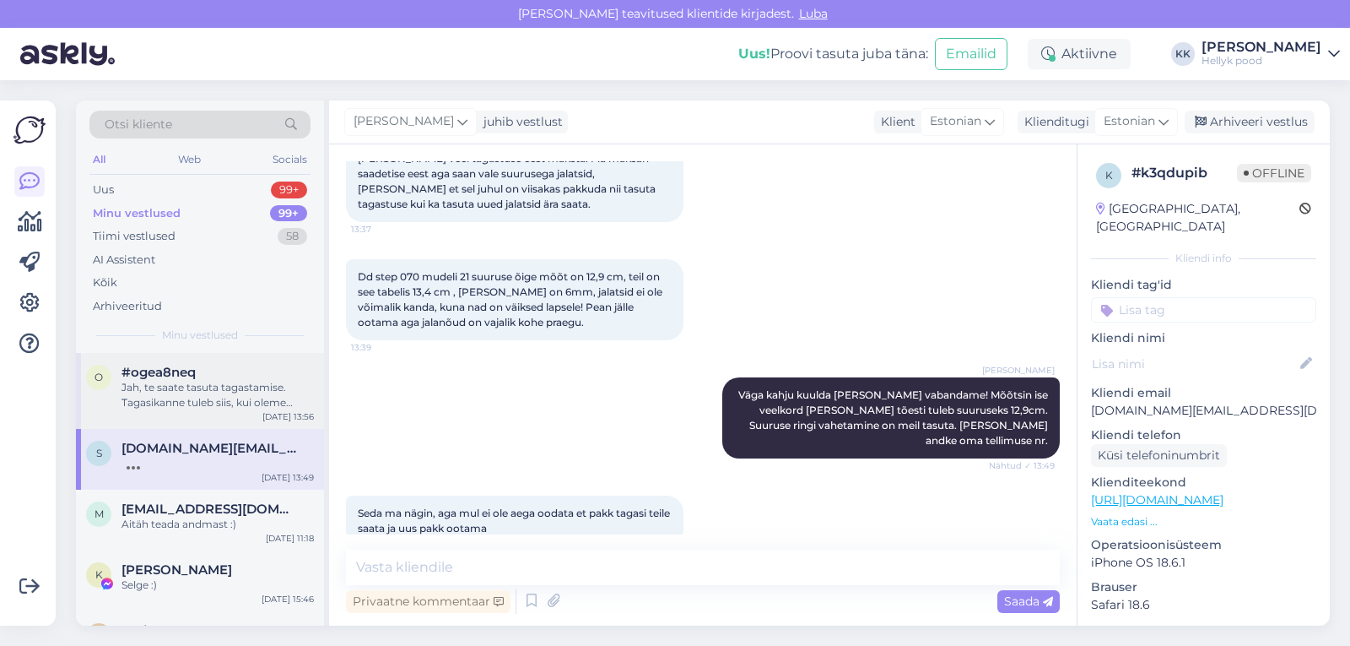
click at [174, 381] on div "Jah, te saate tasuta tagastamise. Tagasikanne tuleb siis, kui oleme jalanõud kä…" at bounding box center [218, 395] width 192 height 30
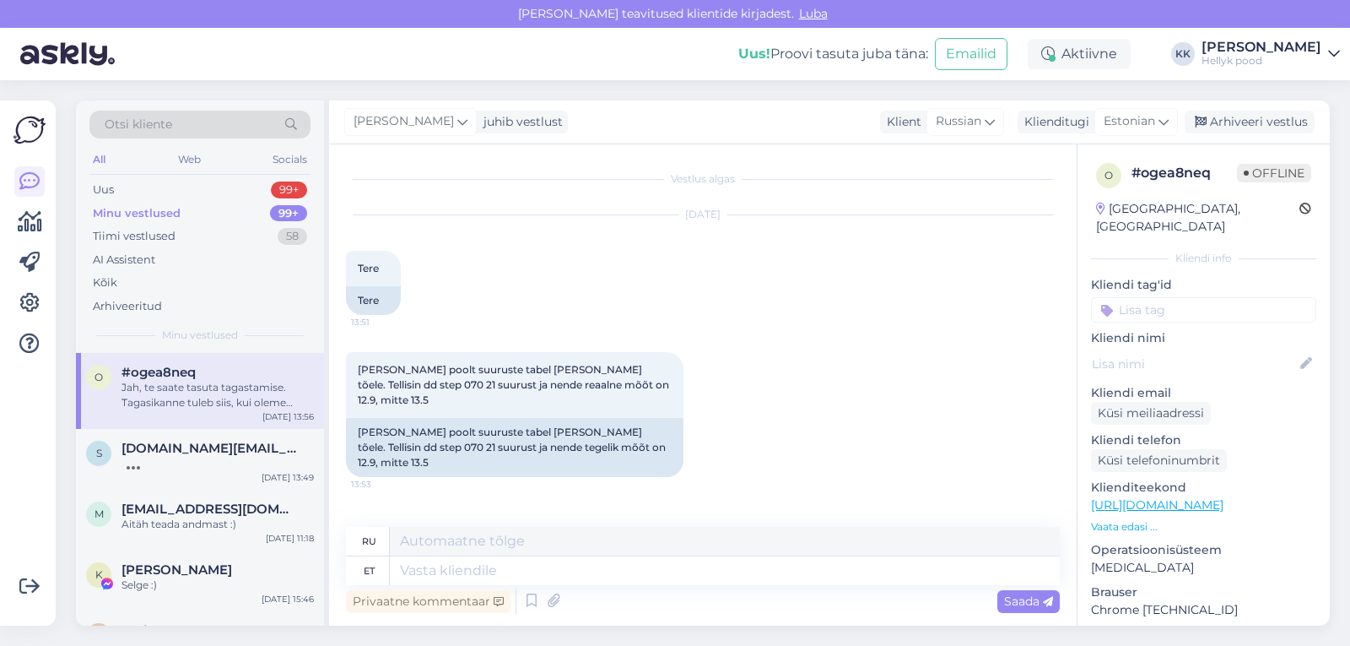
scroll to position [506, 0]
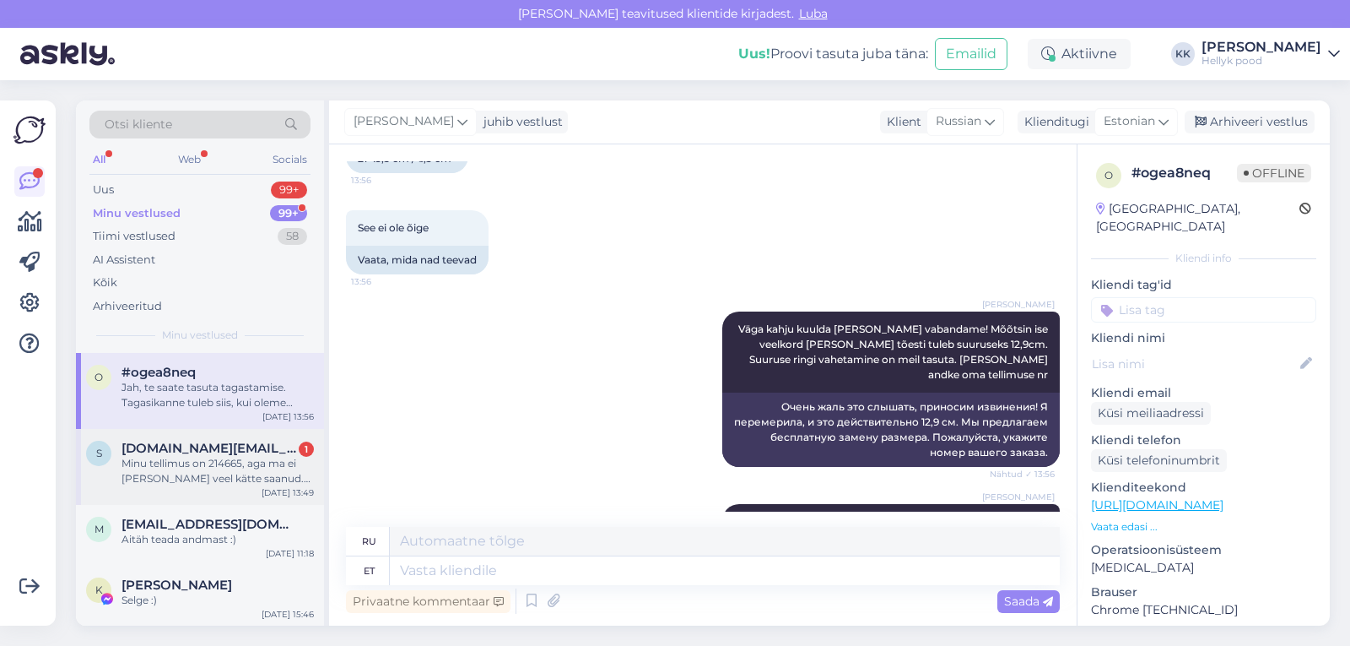
click at [174, 463] on div "Minu tellimus on 214665, aga ma ei ole seda veel kätte saanud. Proovisime jalat…" at bounding box center [218, 471] width 192 height 30
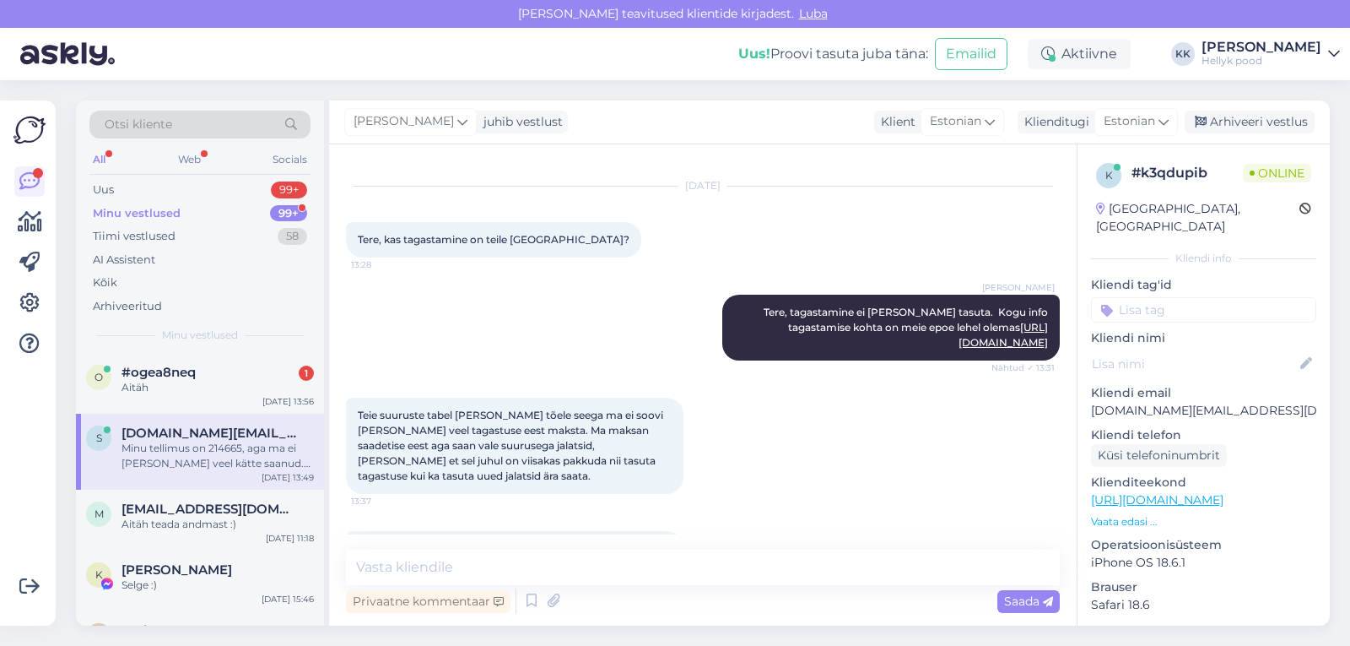
scroll to position [827, 0]
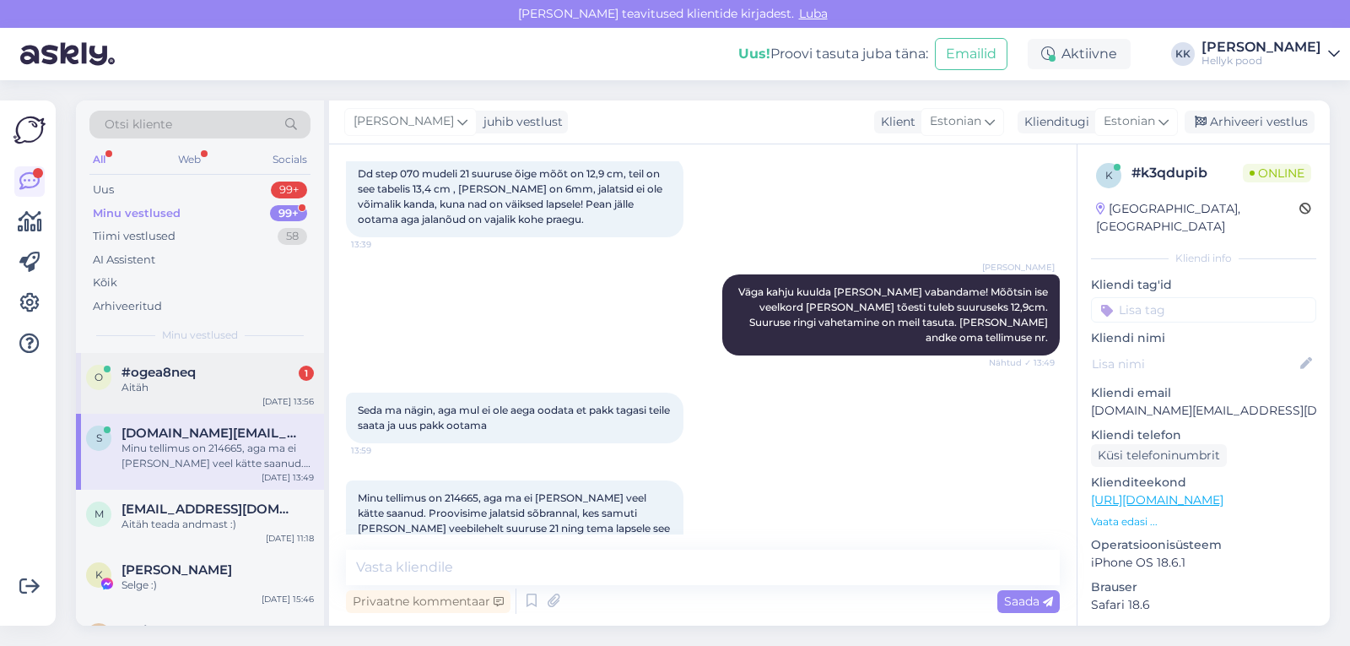
click at [202, 373] on div "#ogea8neq 1" at bounding box center [218, 372] width 192 height 15
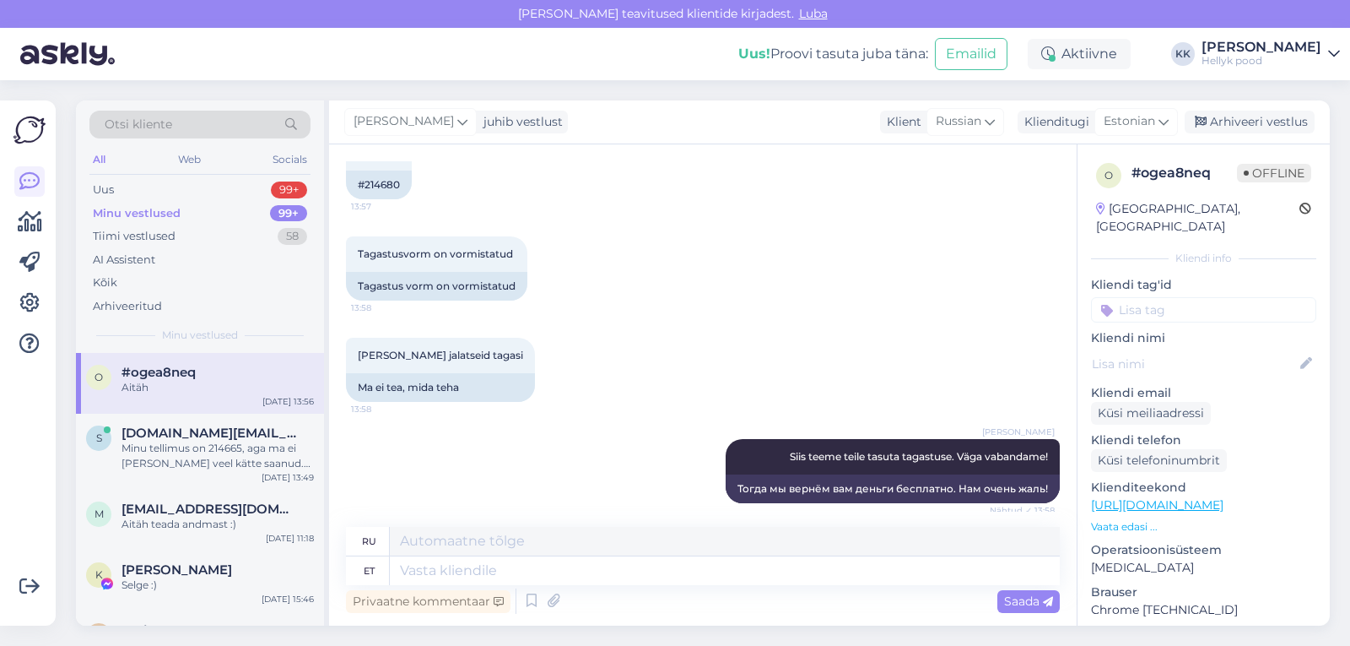
scroll to position [1071, 0]
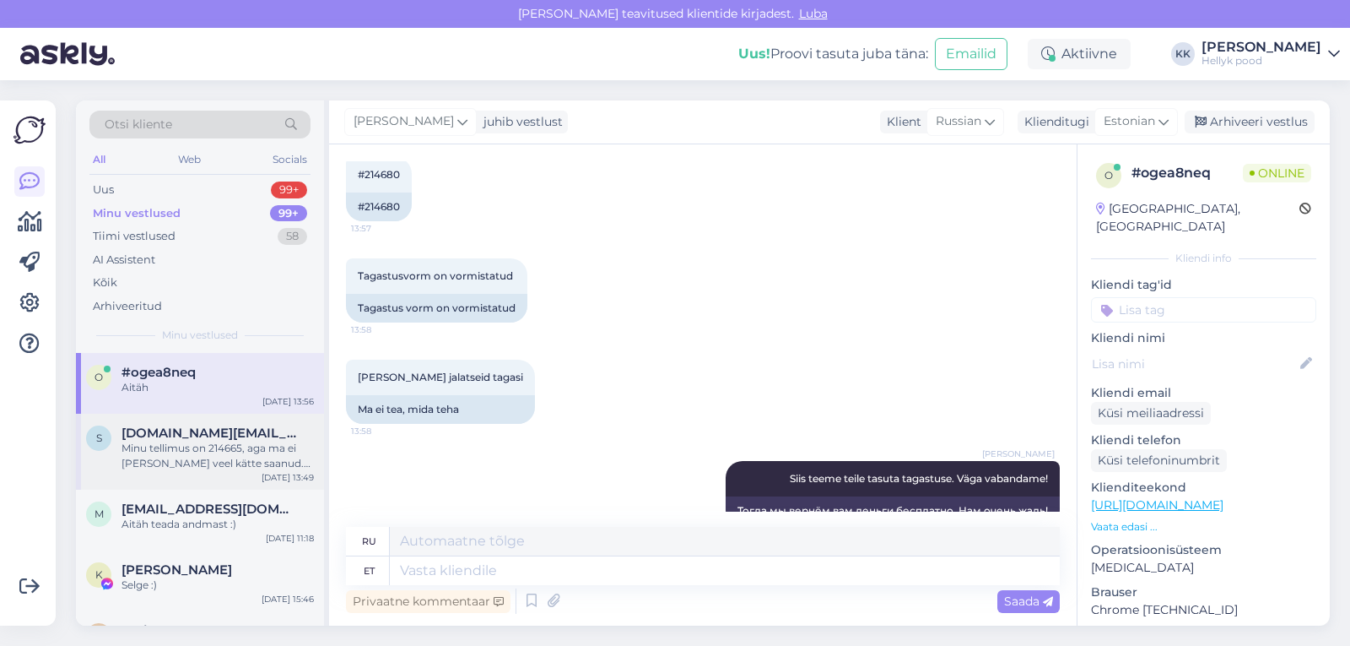
click at [197, 438] on span "[DOMAIN_NAME][EMAIL_ADDRESS][DOMAIN_NAME]" at bounding box center [210, 432] width 176 height 15
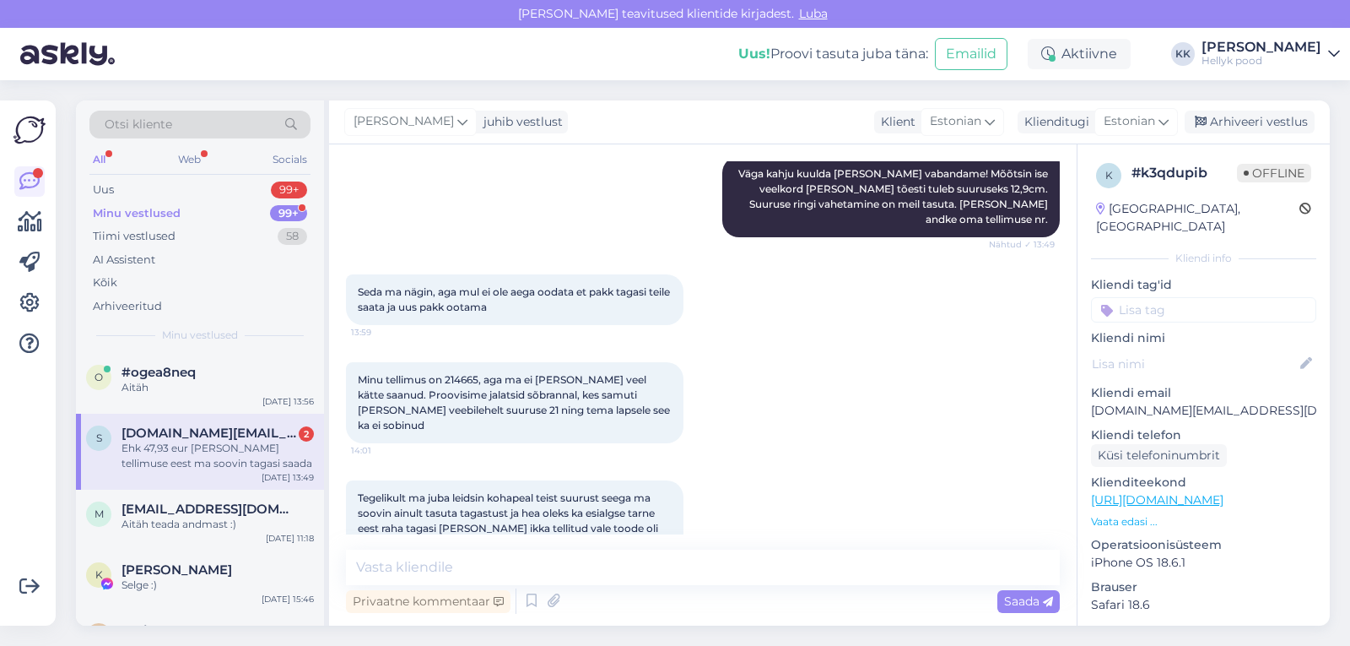
scroll to position [1033, 0]
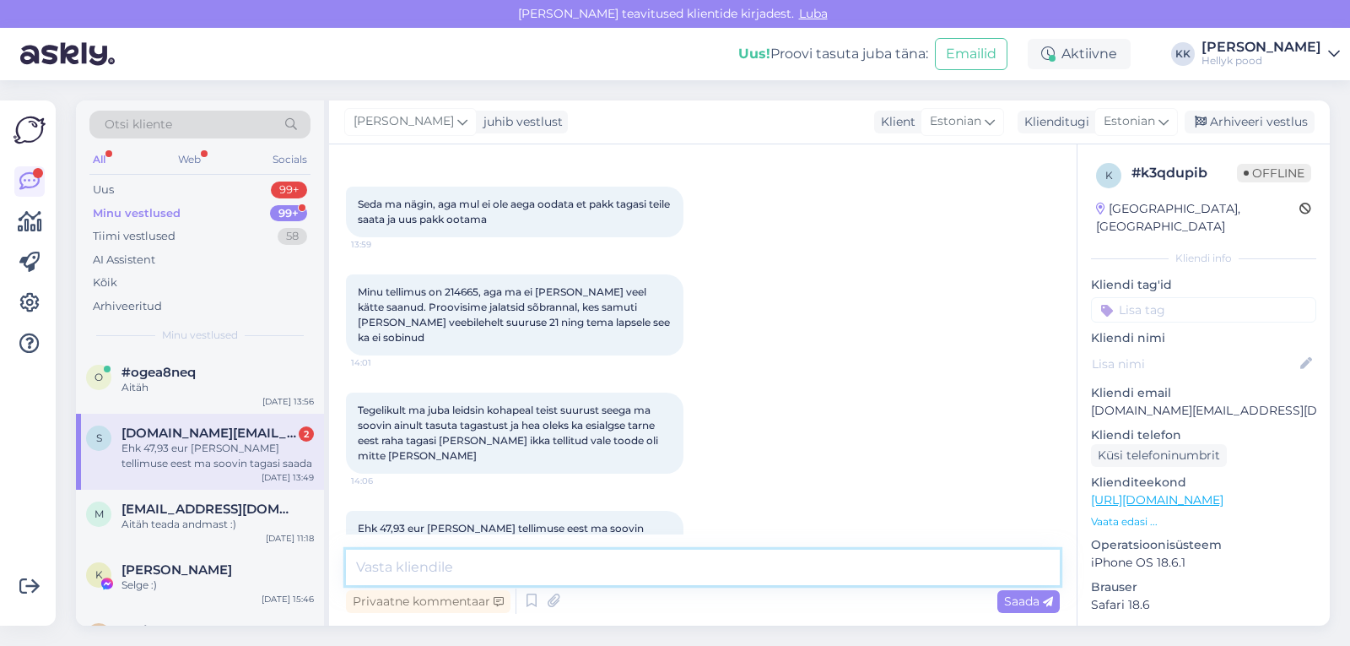
click at [429, 565] on textarea at bounding box center [703, 566] width 714 height 35
type textarea "Nagu ma juba ütlesin teile, saate kogu summa tagasi ehk saate tasuta tagastuse."
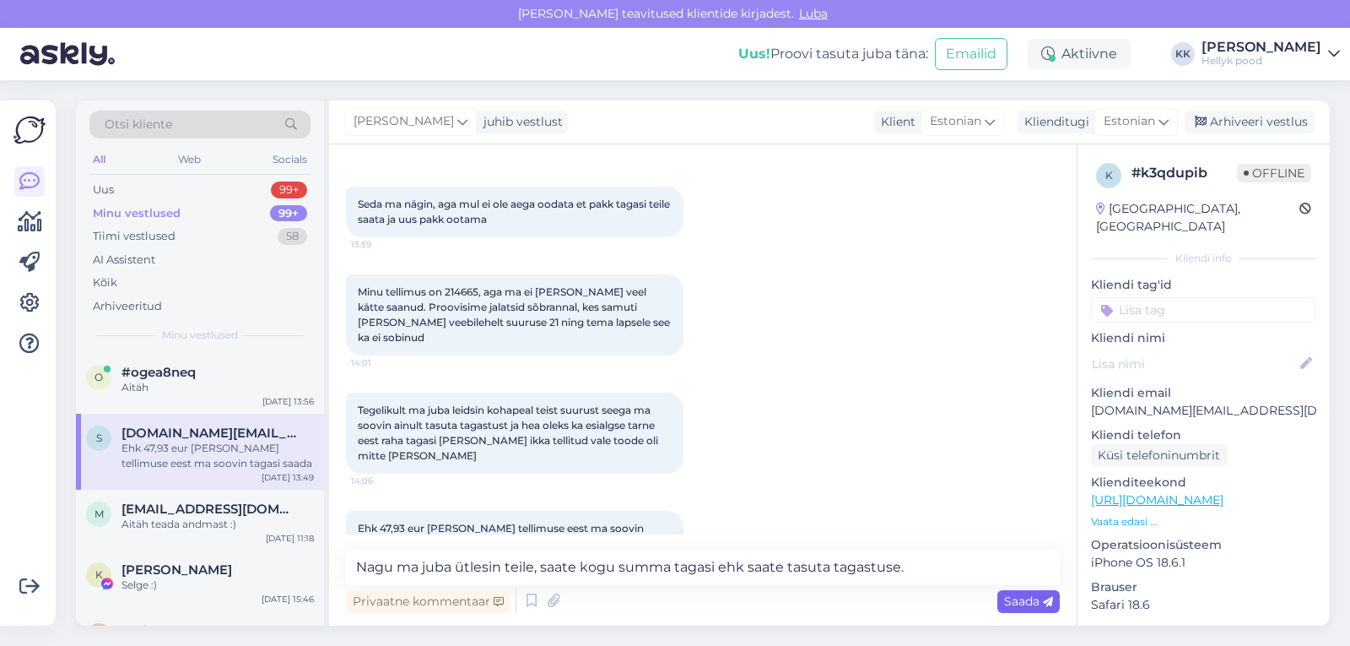
click at [1029, 603] on span "Saada" at bounding box center [1028, 600] width 49 height 15
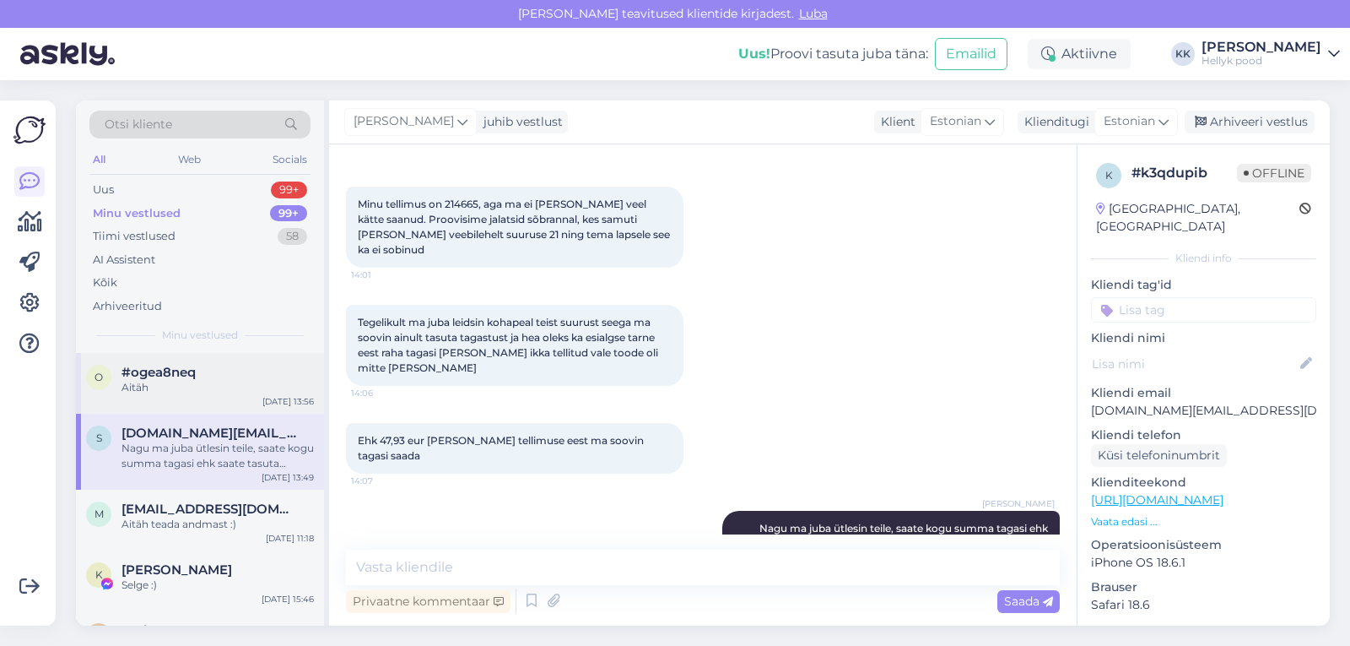
click at [173, 377] on span "#ogea8neq" at bounding box center [159, 372] width 74 height 15
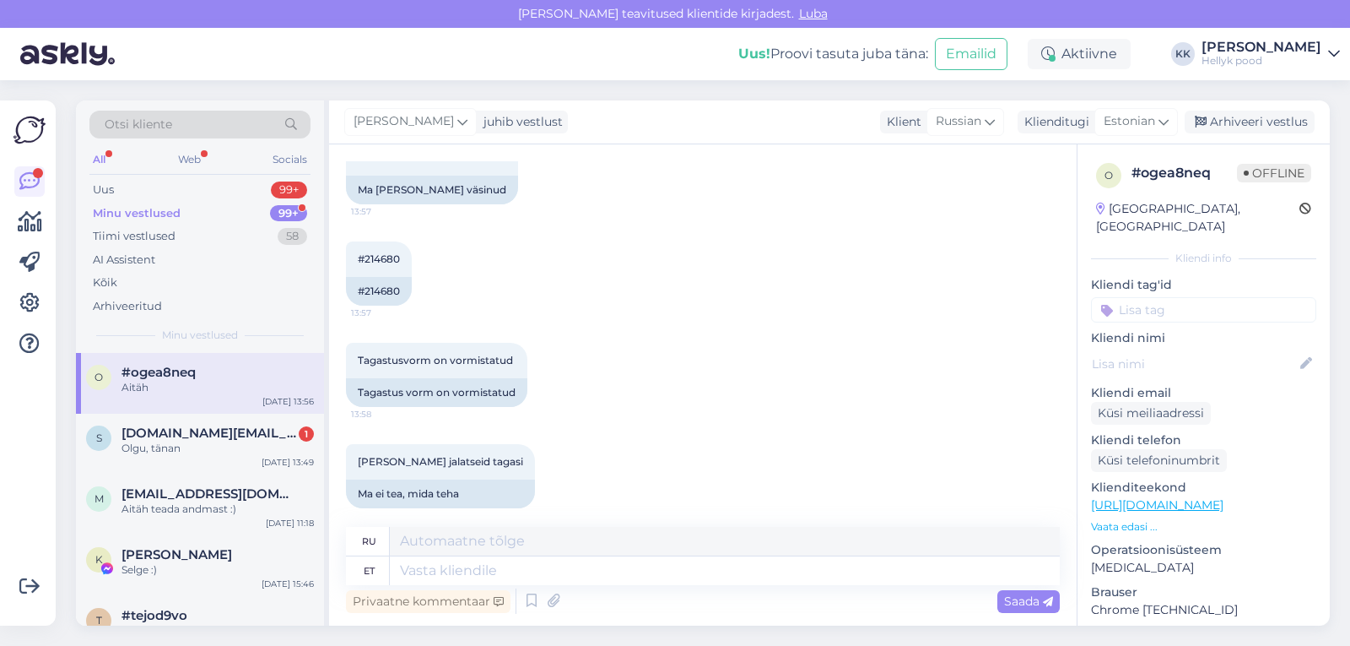
scroll to position [902, 0]
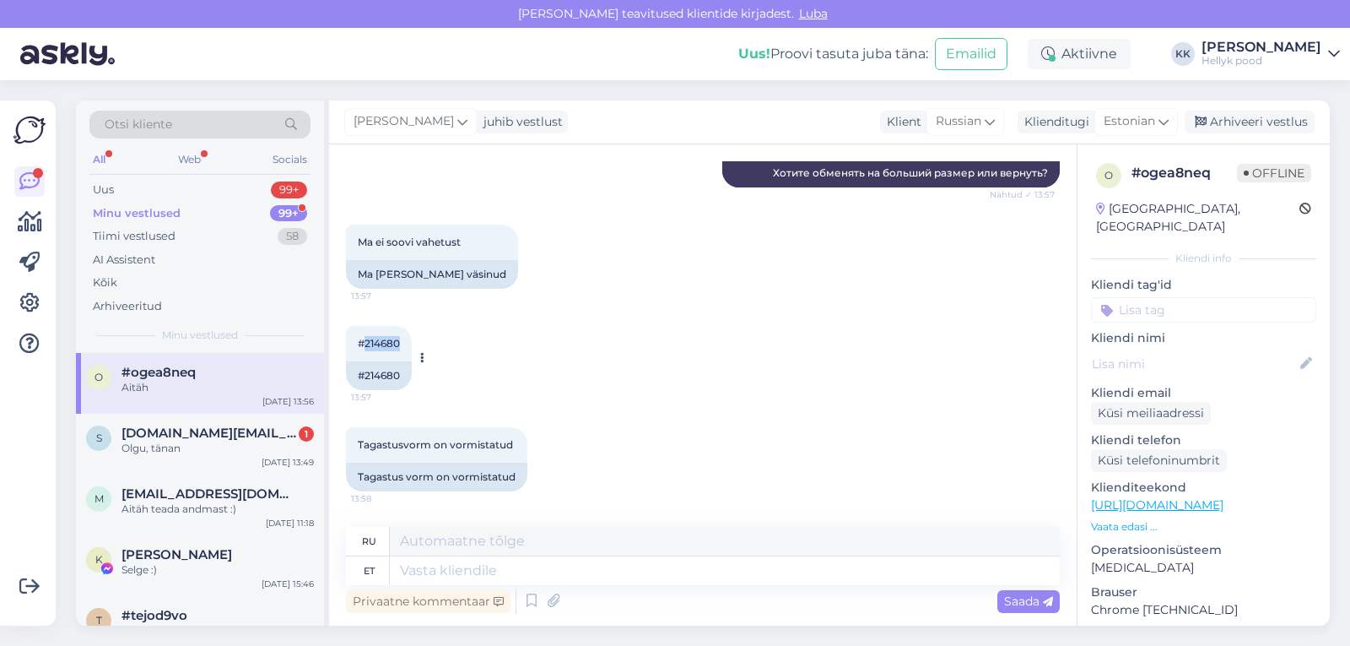
drag, startPoint x: 364, startPoint y: 298, endPoint x: 399, endPoint y: 300, distance: 35.5
click at [399, 337] on span "#214680" at bounding box center [379, 343] width 42 height 13
drag, startPoint x: 399, startPoint y: 300, endPoint x: 657, endPoint y: 220, distance: 270.4
click at [657, 220] on div "Ma ei soovi vahetust 13:57 Ma olen nii väsinud" at bounding box center [703, 256] width 714 height 101
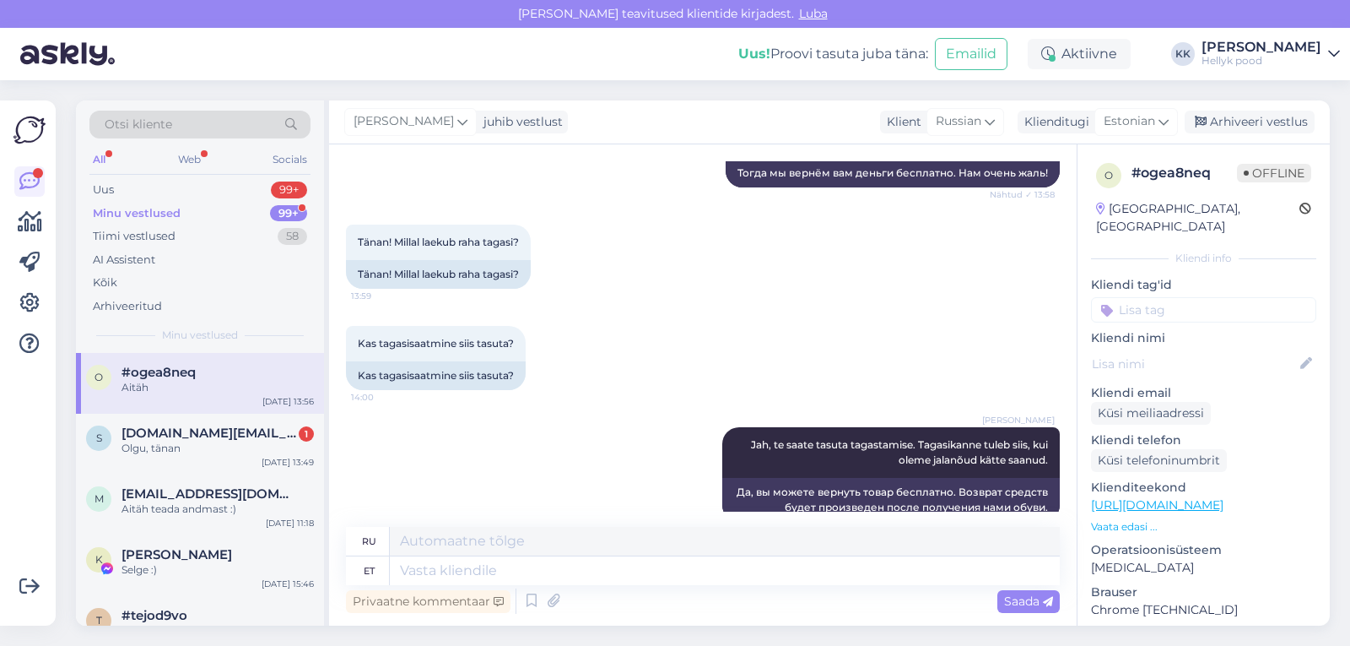
scroll to position [1493, 0]
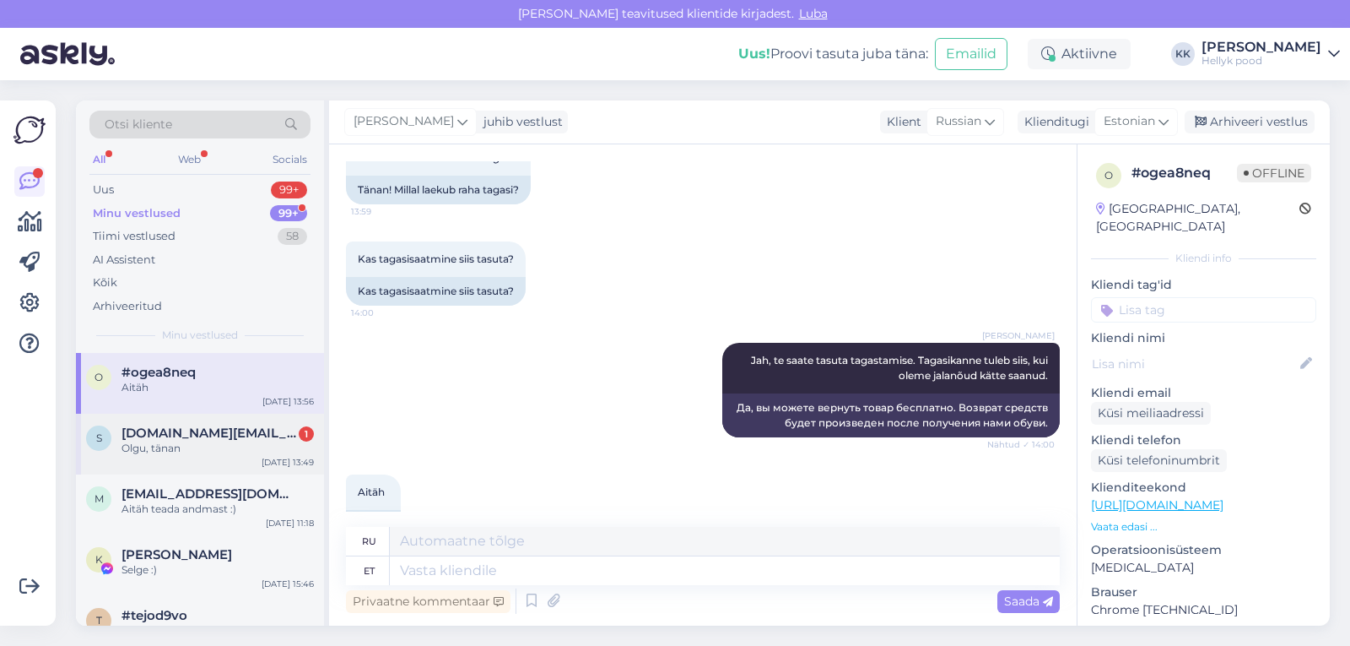
click at [201, 435] on span "[DOMAIN_NAME][EMAIL_ADDRESS][DOMAIN_NAME]" at bounding box center [210, 432] width 176 height 15
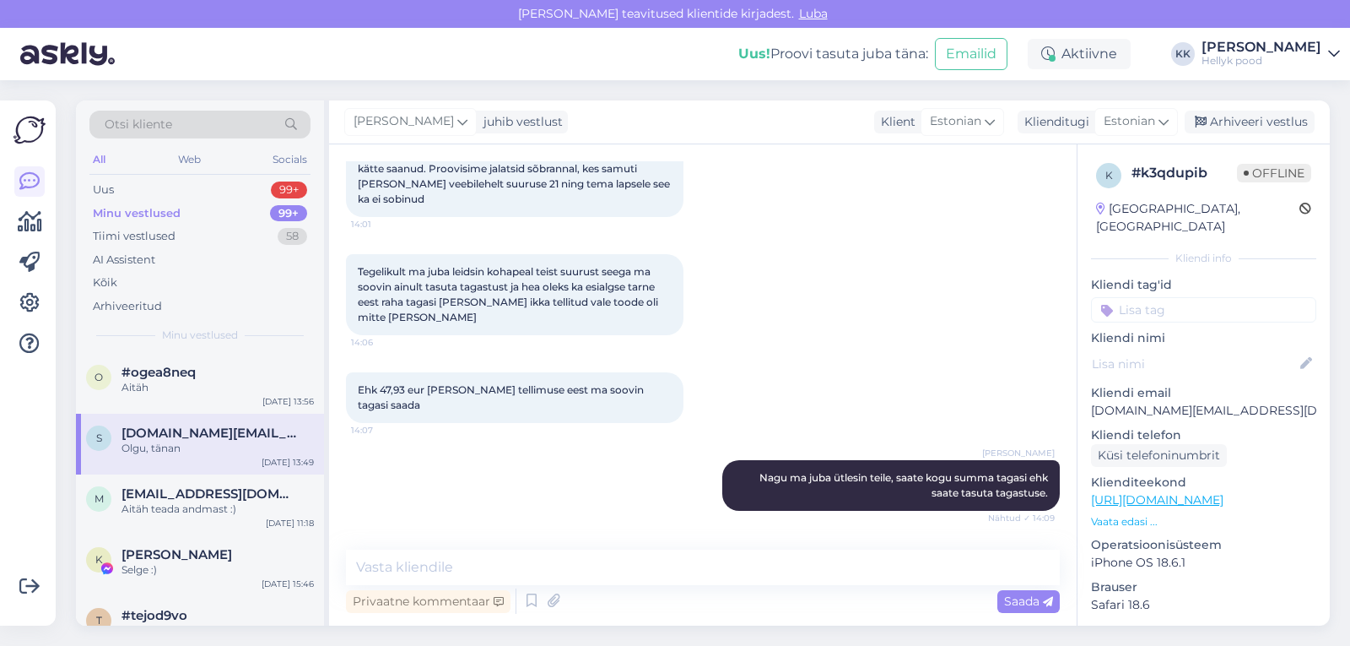
scroll to position [1193, 0]
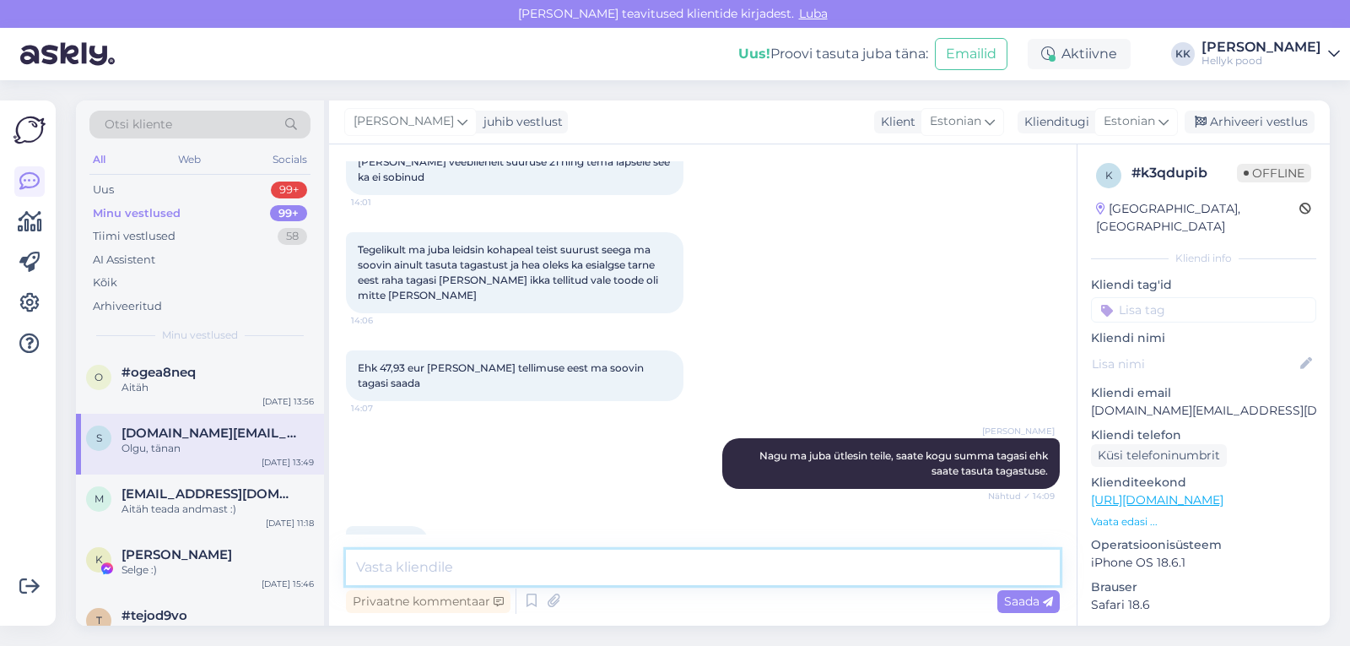
click at [428, 560] on textarea at bounding box center [703, 566] width 714 height 35
type textarea "Tagasikanne tuleb siis, kui oleme jalanõud kätte saanud. Väga vabandame veelkor…"
click at [1013, 603] on span "Saada" at bounding box center [1028, 600] width 49 height 15
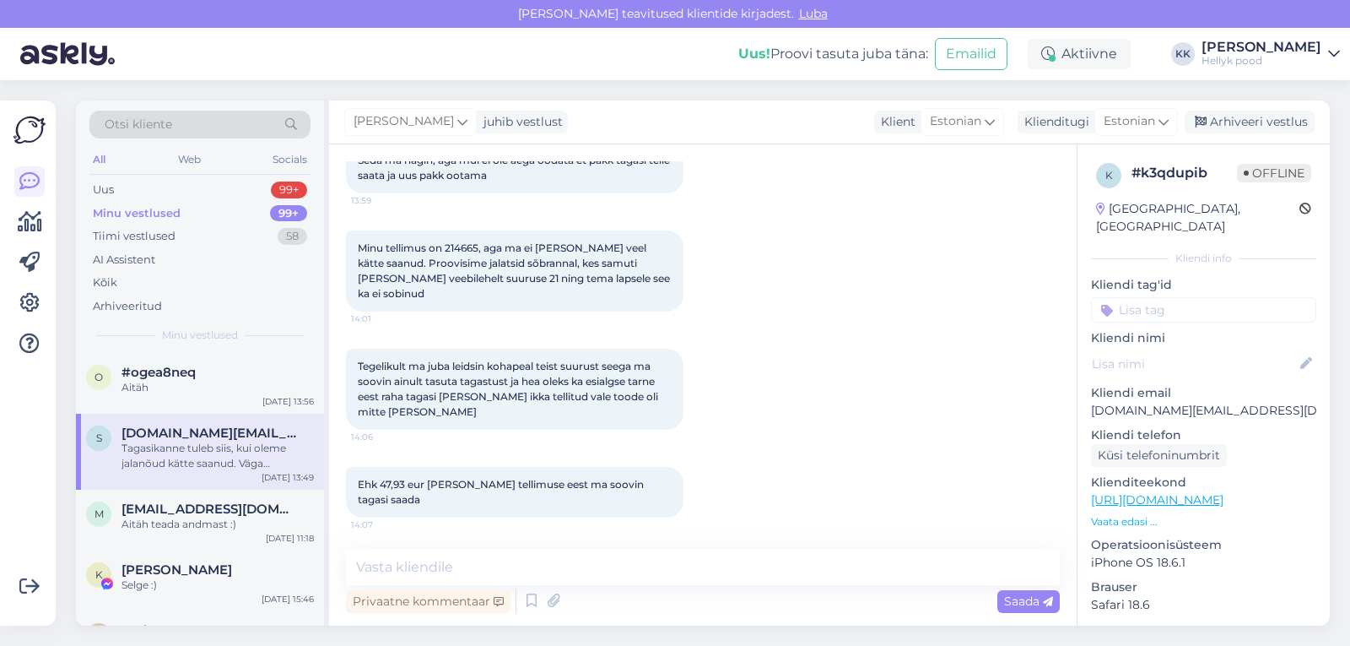
scroll to position [1028, 0]
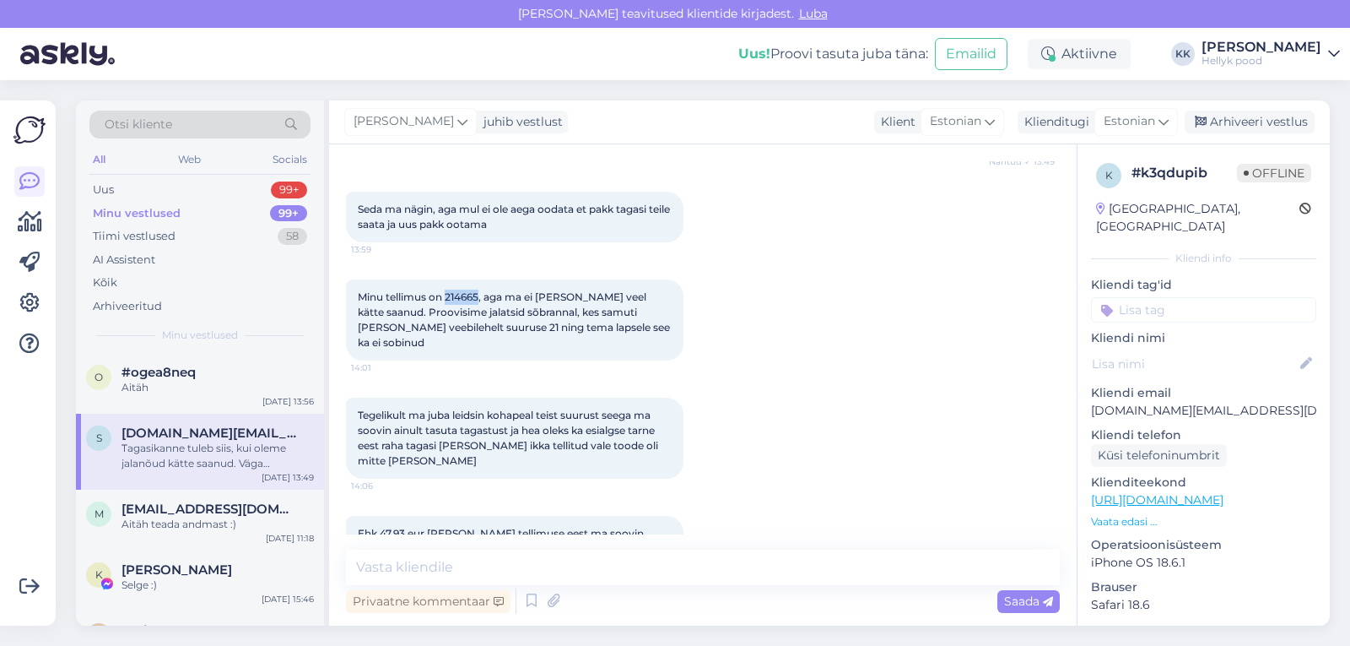
drag, startPoint x: 447, startPoint y: 266, endPoint x: 479, endPoint y: 267, distance: 32.1
click at [479, 290] on span "Minu tellimus on 214665, aga ma ei ole seda veel kätte saanud. Proovisime jalat…" at bounding box center [515, 319] width 315 height 58
copy span "214665"
click at [872, 426] on div "Tegelikult ma juba leidsin kohapeal teist suurust seega ma soovin ainult tasuta…" at bounding box center [703, 438] width 714 height 118
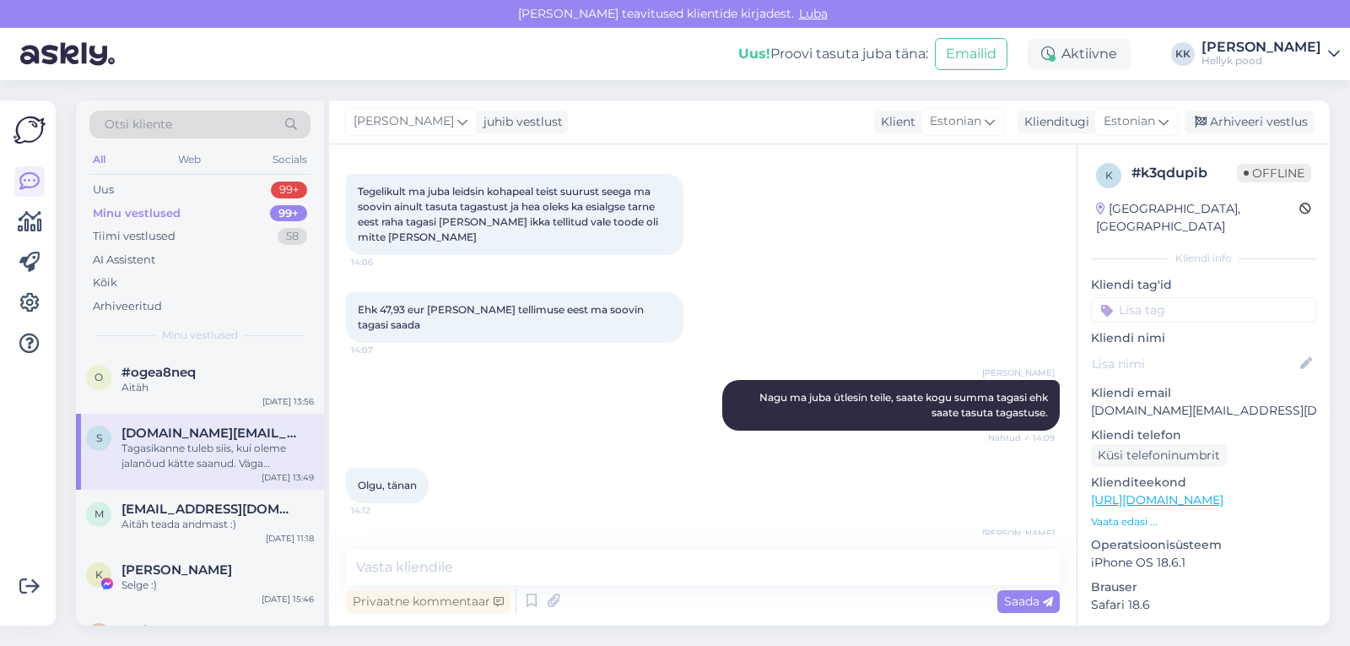
scroll to position [1281, 0]
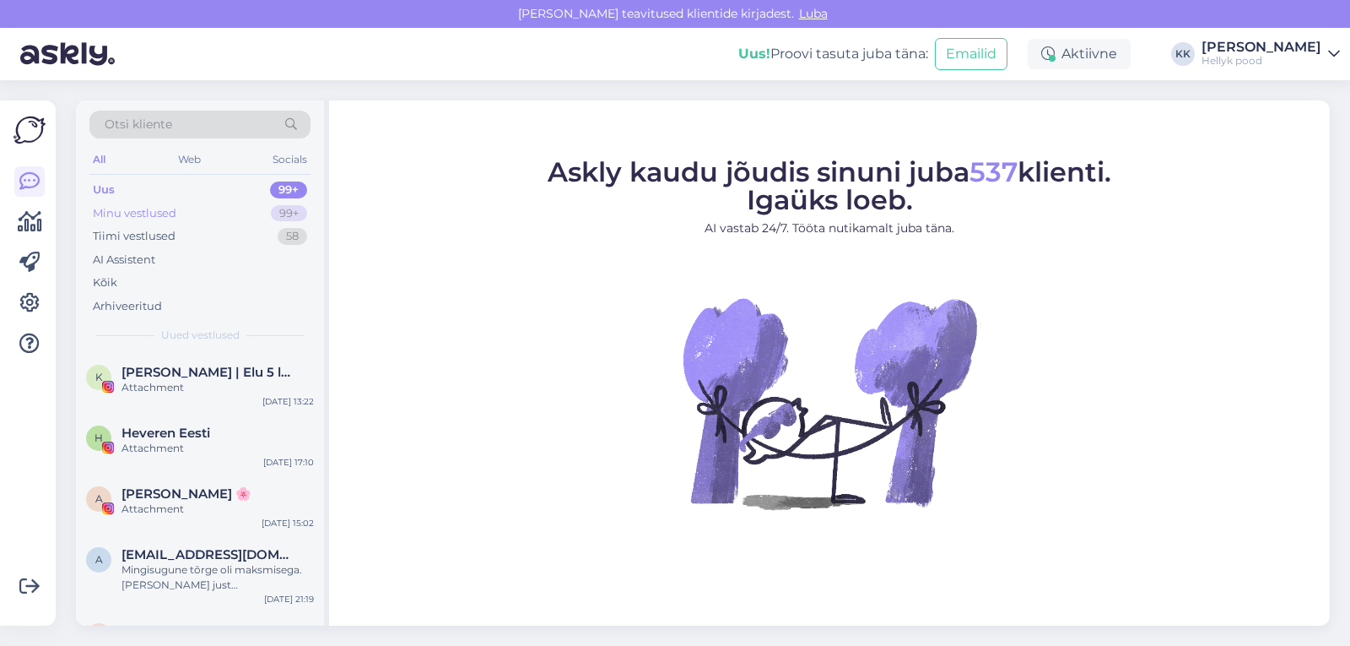
click at [174, 213] on div "Minu vestlused" at bounding box center [135, 213] width 84 height 17
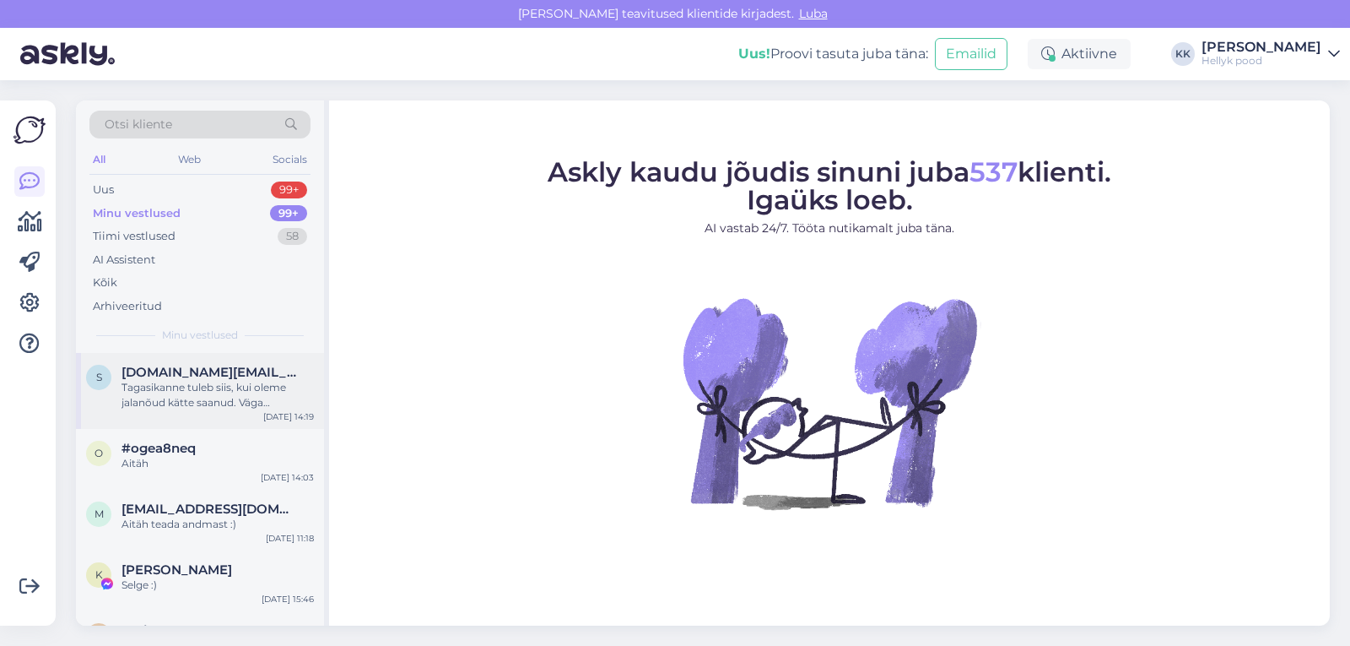
click at [196, 385] on div "Tagasikanne tuleb siis, kui oleme jalanõud kätte saanud. Väga vabandame veelkor…" at bounding box center [218, 395] width 192 height 30
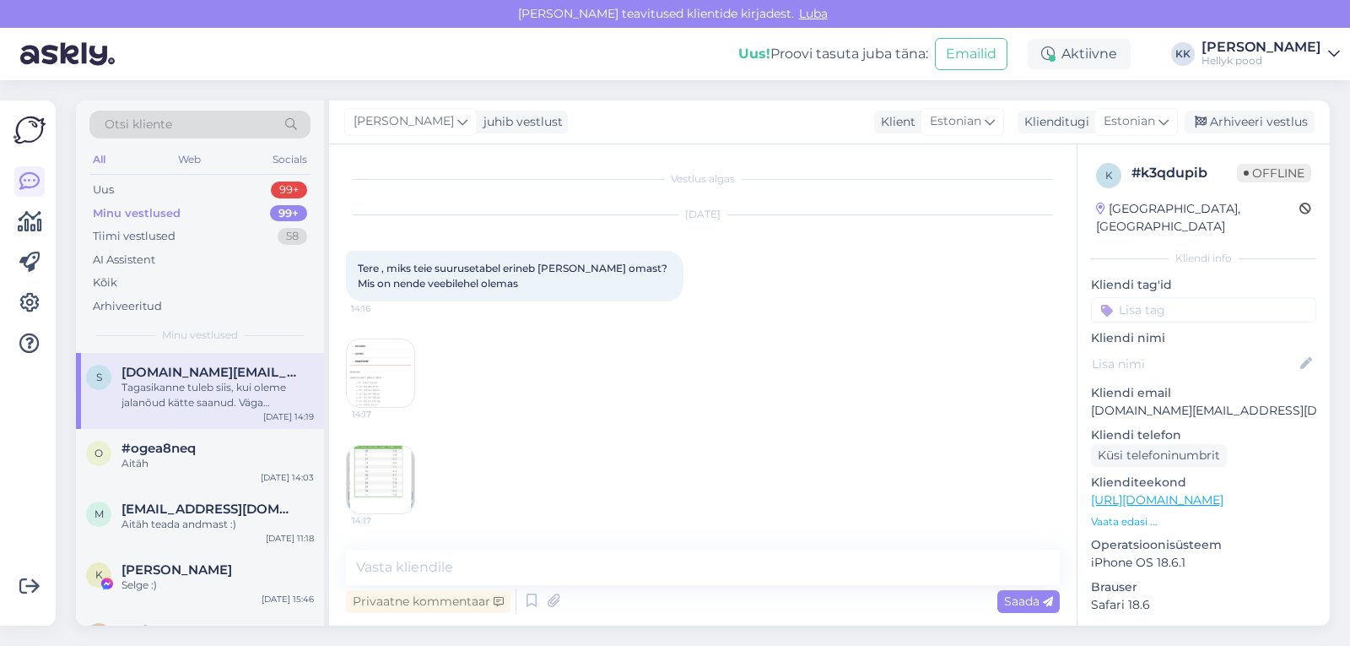
scroll to position [1281, 0]
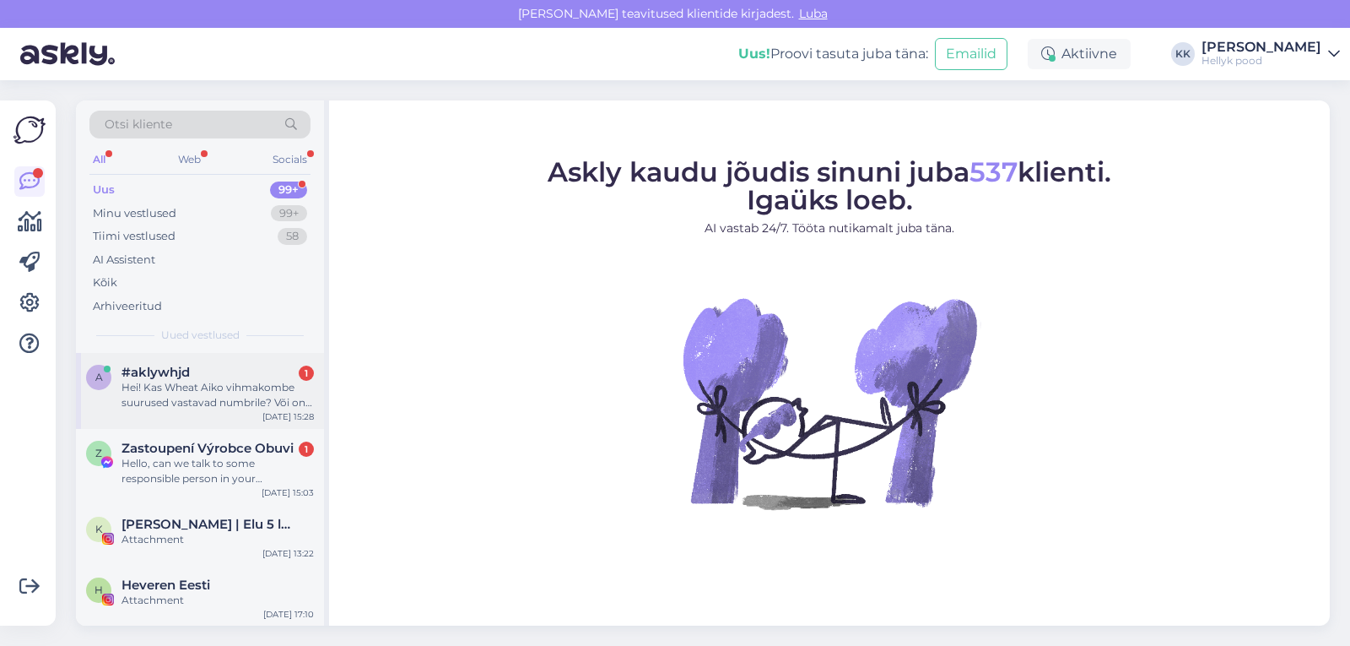
click at [204, 388] on div "Hei! Kas Wheat Aiko vihmakombe suurused vastavad numbrile? Või on [PERSON_NAME]…" at bounding box center [218, 395] width 192 height 30
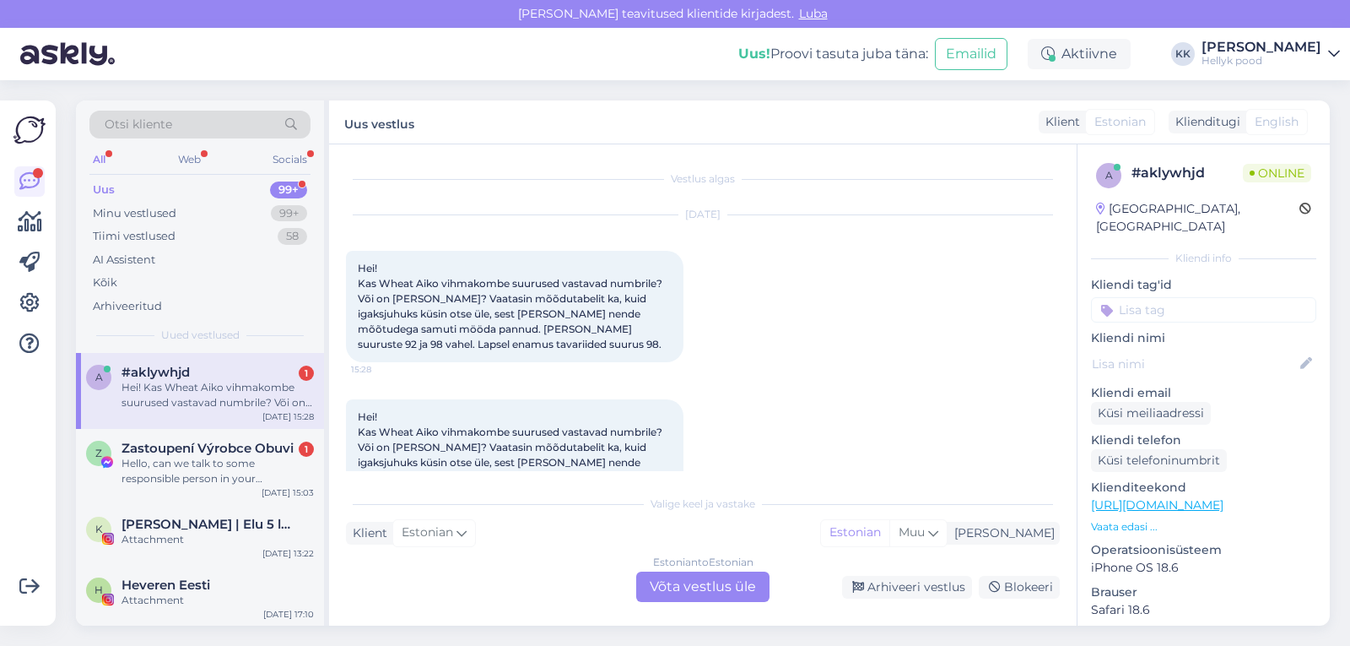
scroll to position [58, 0]
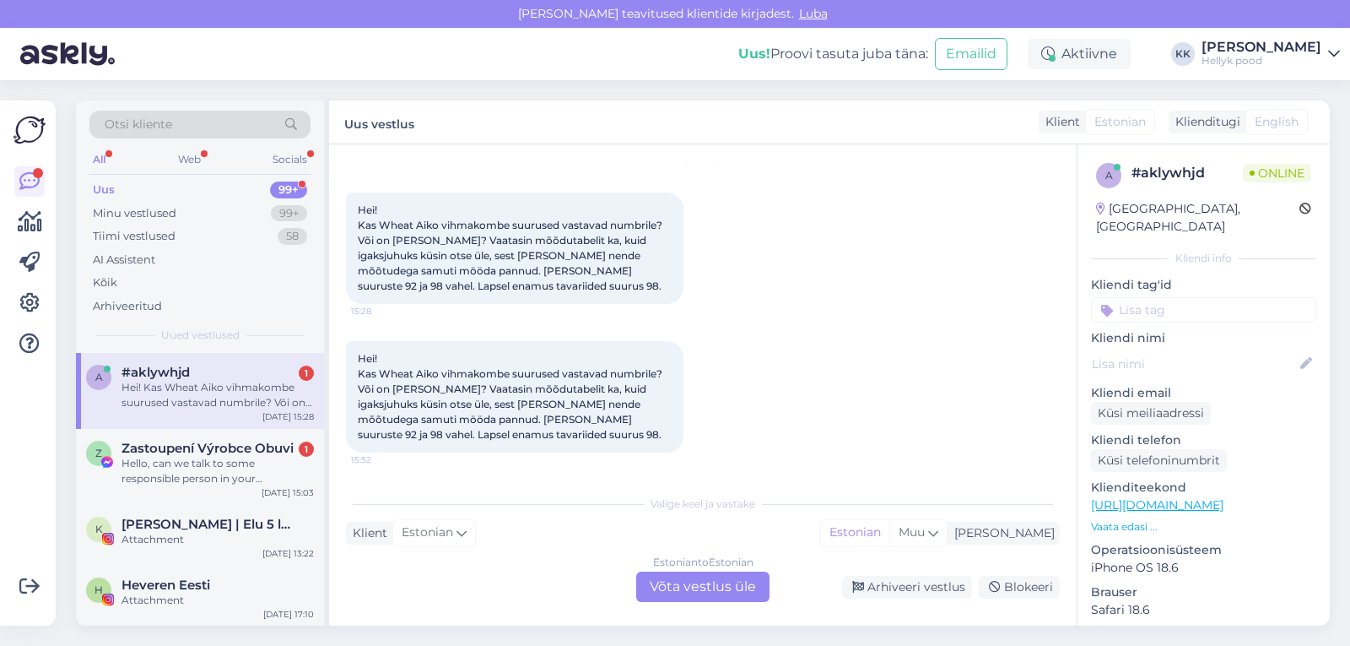
click at [716, 585] on div "Estonian to Estonian Võta vestlus üle" at bounding box center [702, 586] width 133 height 30
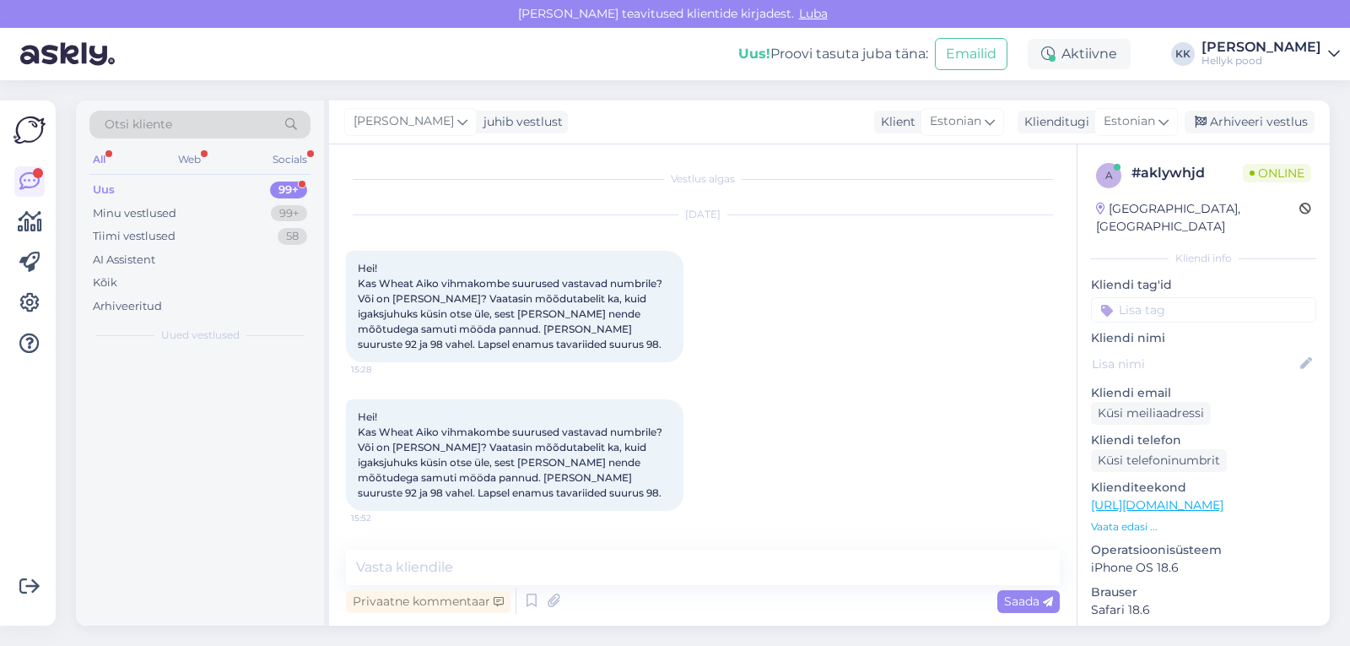
scroll to position [0, 0]
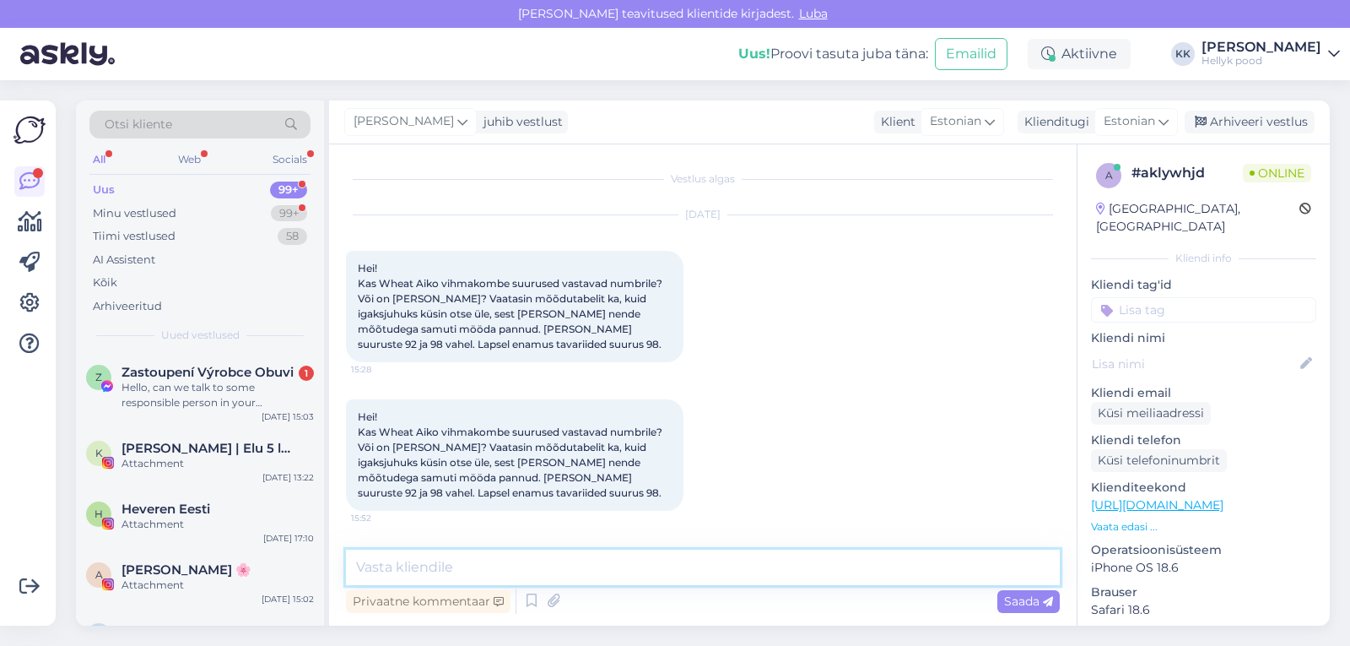
click at [530, 568] on textarea at bounding box center [703, 566] width 714 height 35
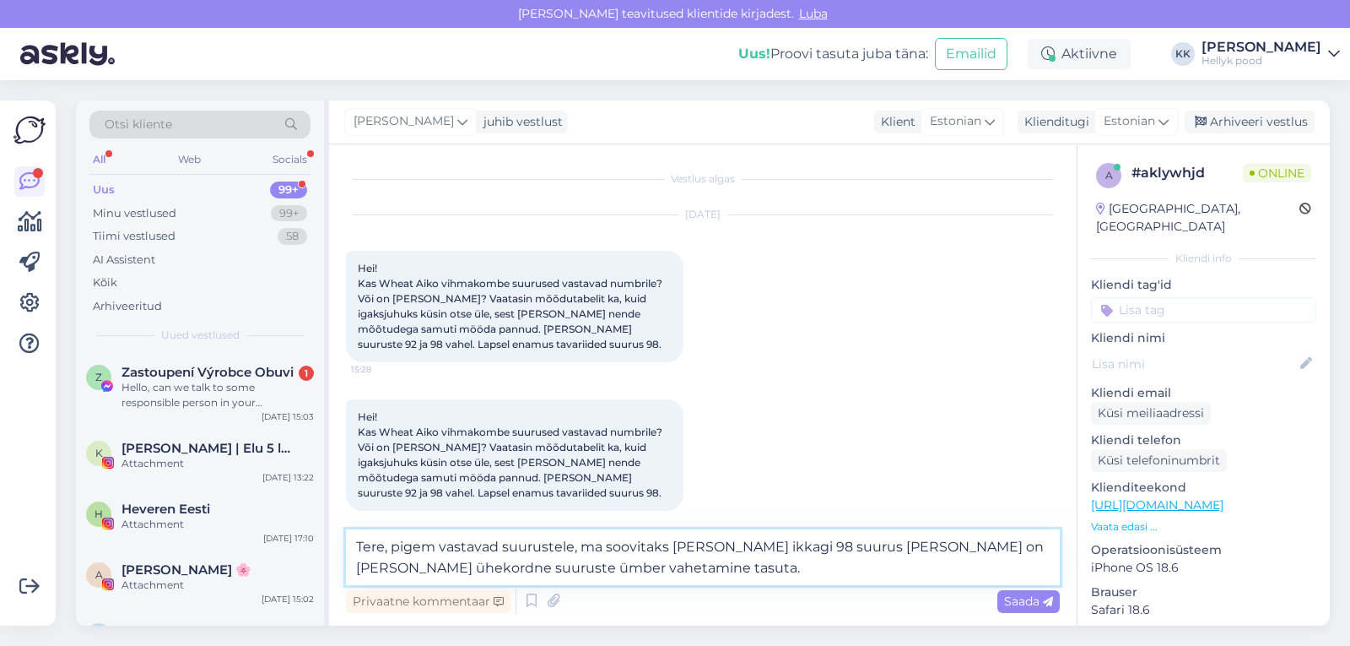
click at [608, 548] on textarea "Tere, pigem vastavad suurustele, ma soovitaks [PERSON_NAME] ikkagi 98 suurus [P…" at bounding box center [703, 557] width 714 height 56
type textarea "Tere, pigem vastavad suurustele. Soovitaks [PERSON_NAME] ikkagi 98 suurus [PERS…"
click at [1020, 597] on span "Saada" at bounding box center [1028, 600] width 49 height 15
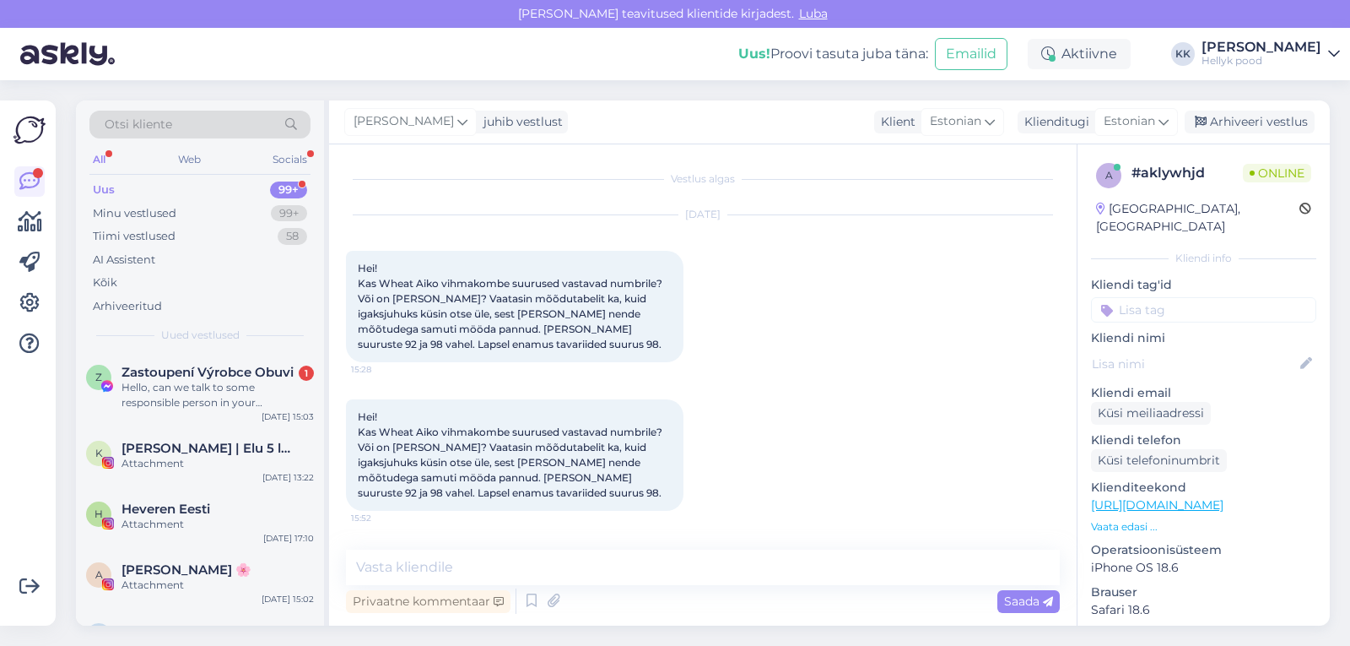
scroll to position [98, 0]
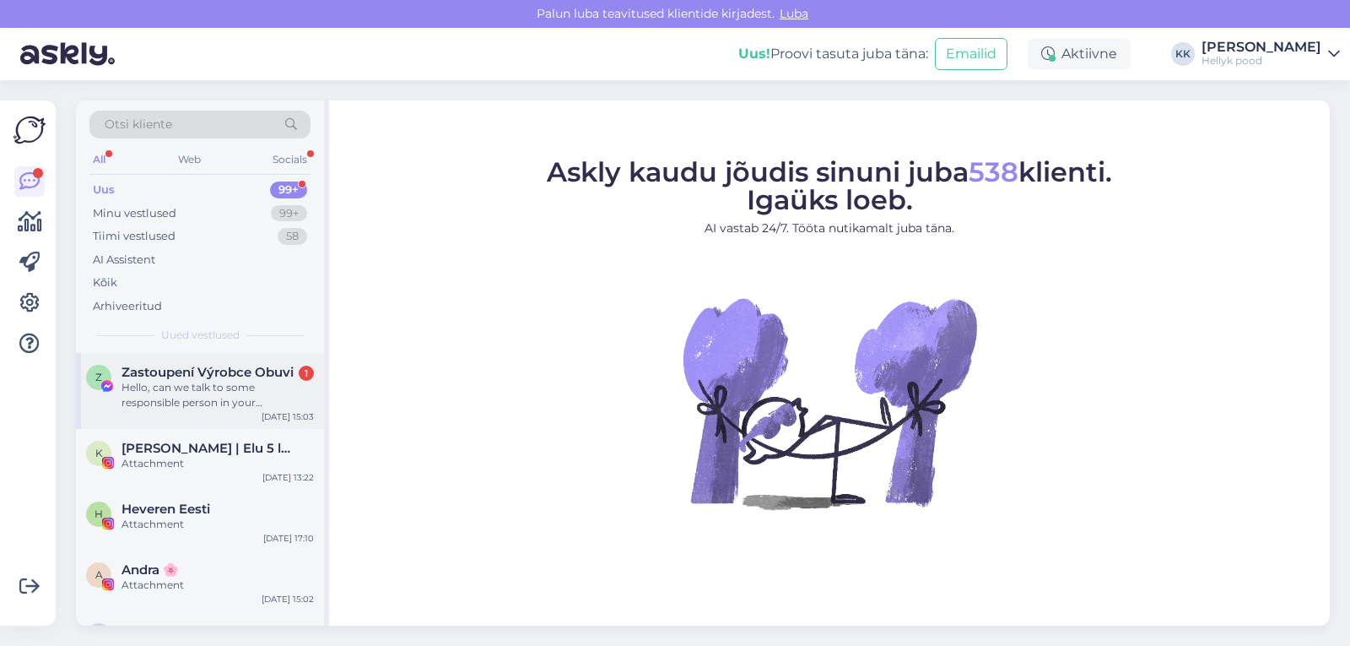
click at [180, 385] on div "Hello, can we talk to some responsible person in your shop/company? There have …" at bounding box center [218, 395] width 192 height 30
click at [130, 208] on div "Minu vestlused" at bounding box center [135, 213] width 84 height 17
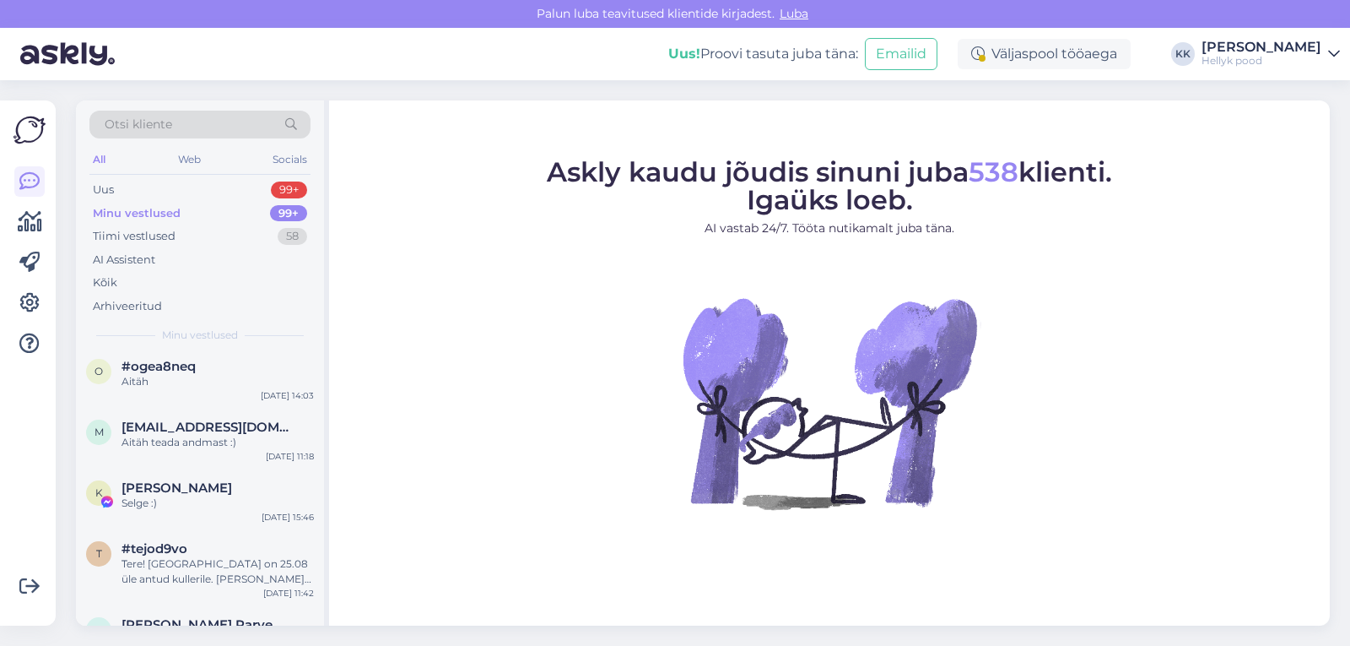
scroll to position [169, 0]
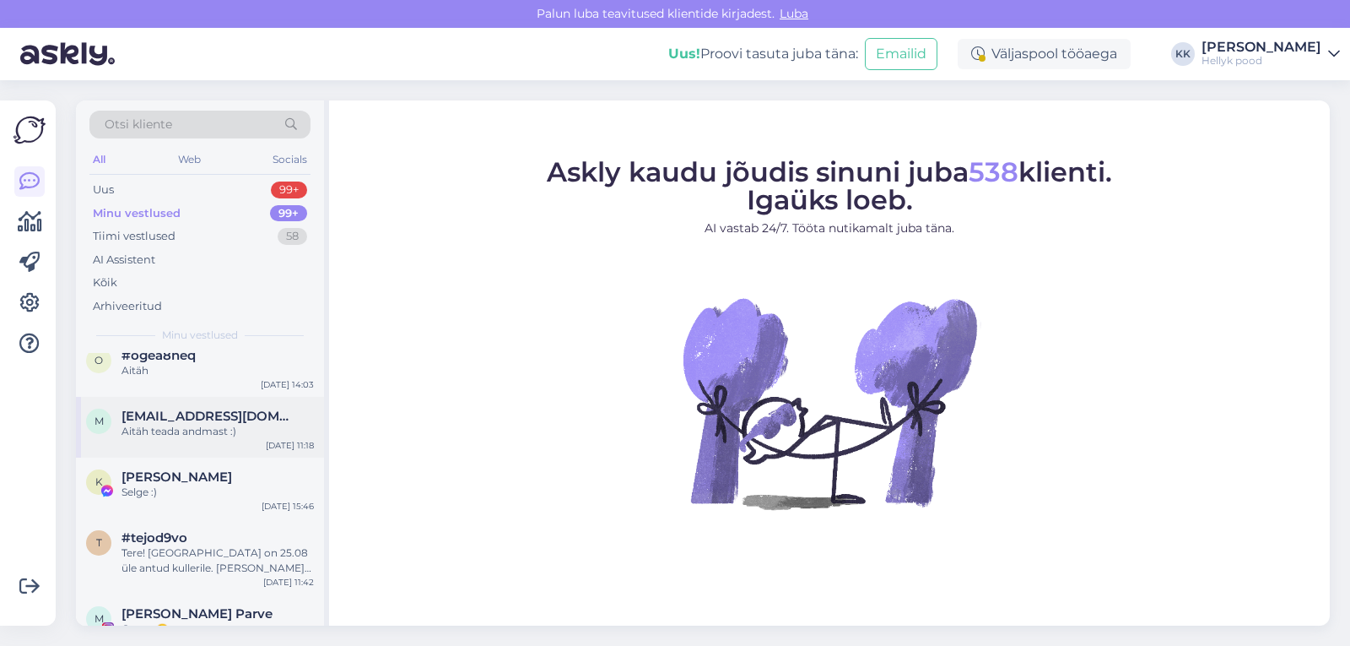
click at [197, 422] on span "[EMAIL_ADDRESS][DOMAIN_NAME]" at bounding box center [210, 415] width 176 height 15
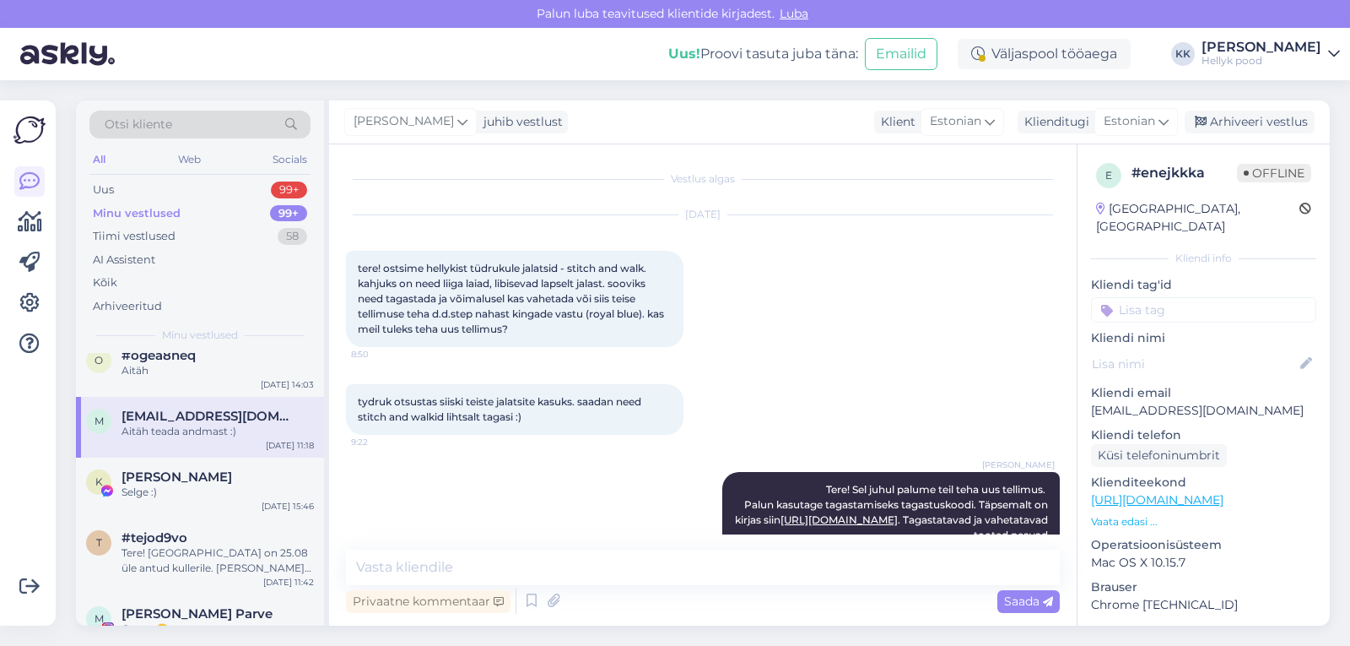
scroll to position [392, 0]
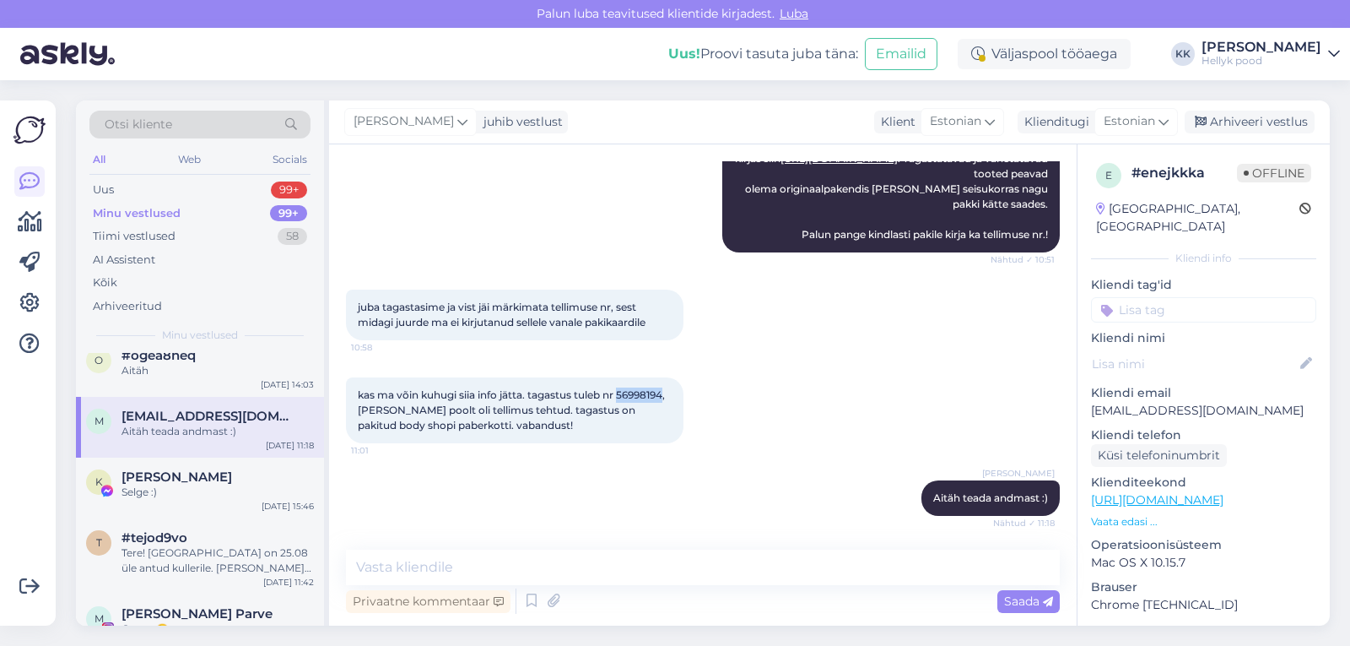
drag, startPoint x: 623, startPoint y: 394, endPoint x: 668, endPoint y: 397, distance: 45.6
click at [667, 397] on span "kas ma võin kuhugi siia info jätta. tagastus tuleb nr 56998194, [PERSON_NAME] p…" at bounding box center [513, 409] width 310 height 43
copy span "56998194"
